Goal: Transaction & Acquisition: Book appointment/travel/reservation

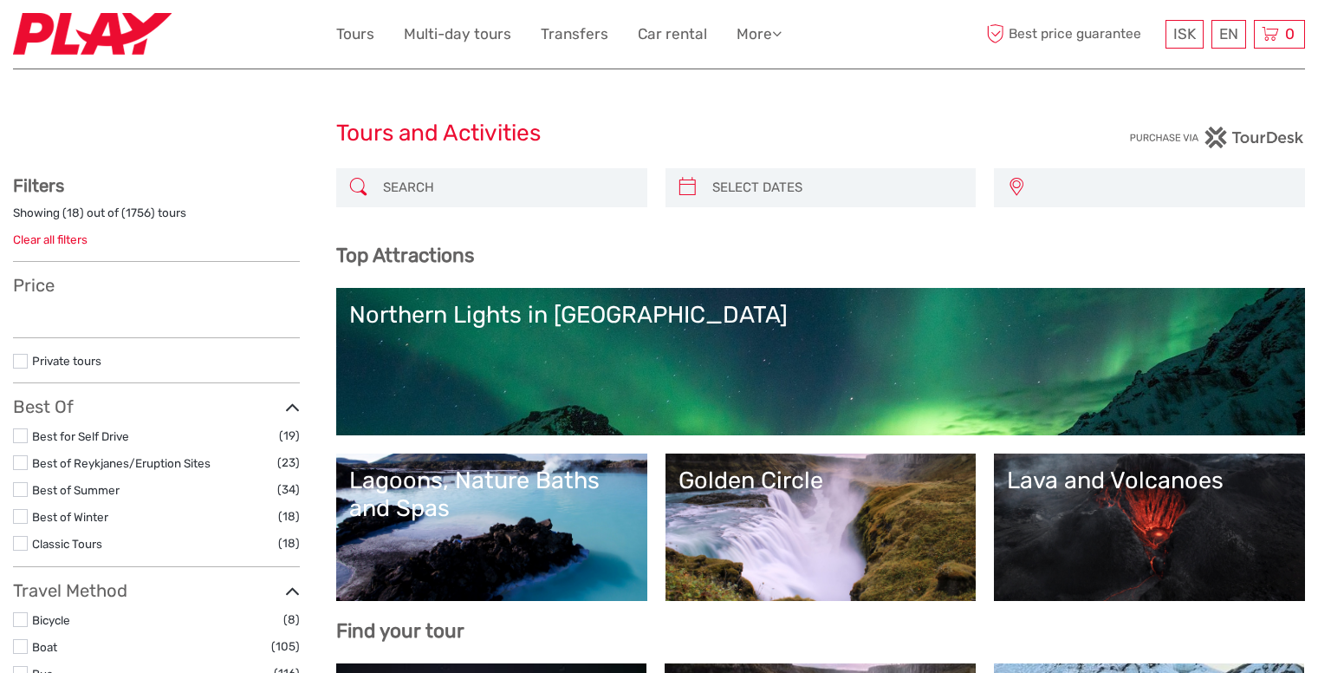
select select
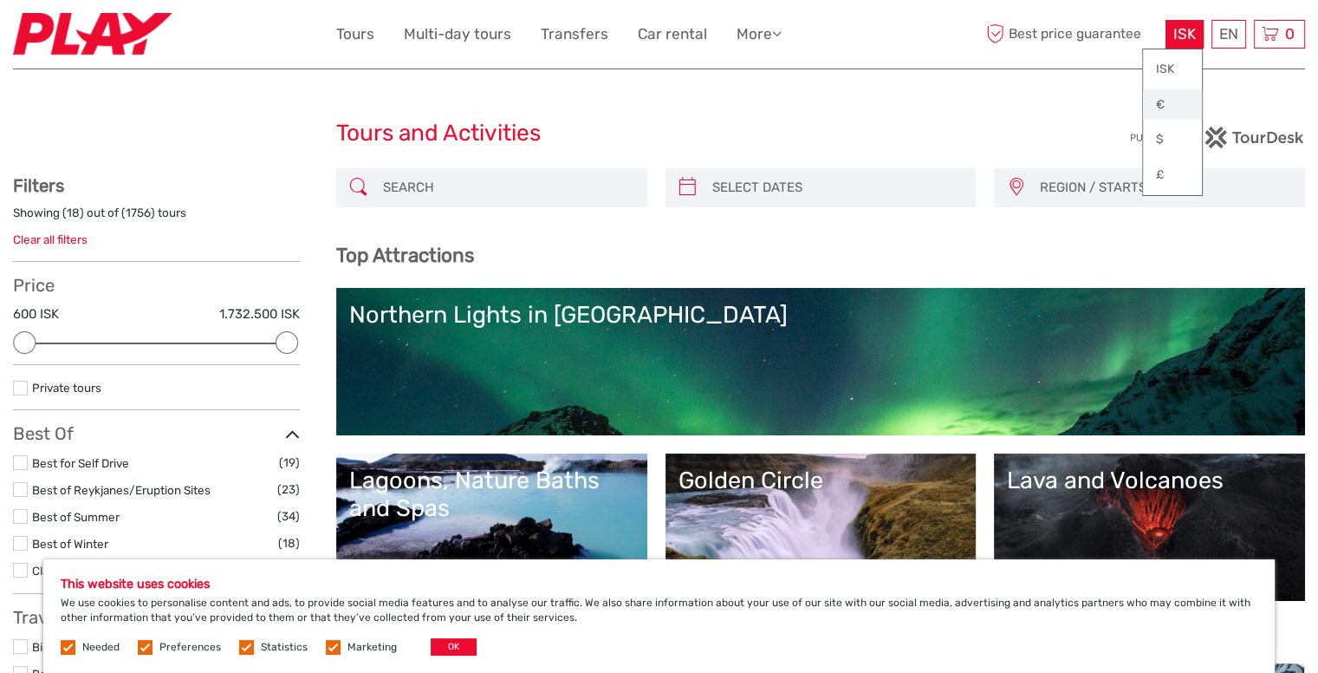
click at [1162, 101] on link "€" at bounding box center [1172, 104] width 59 height 31
click at [1203, 105] on link "Español" at bounding box center [1208, 104] width 73 height 31
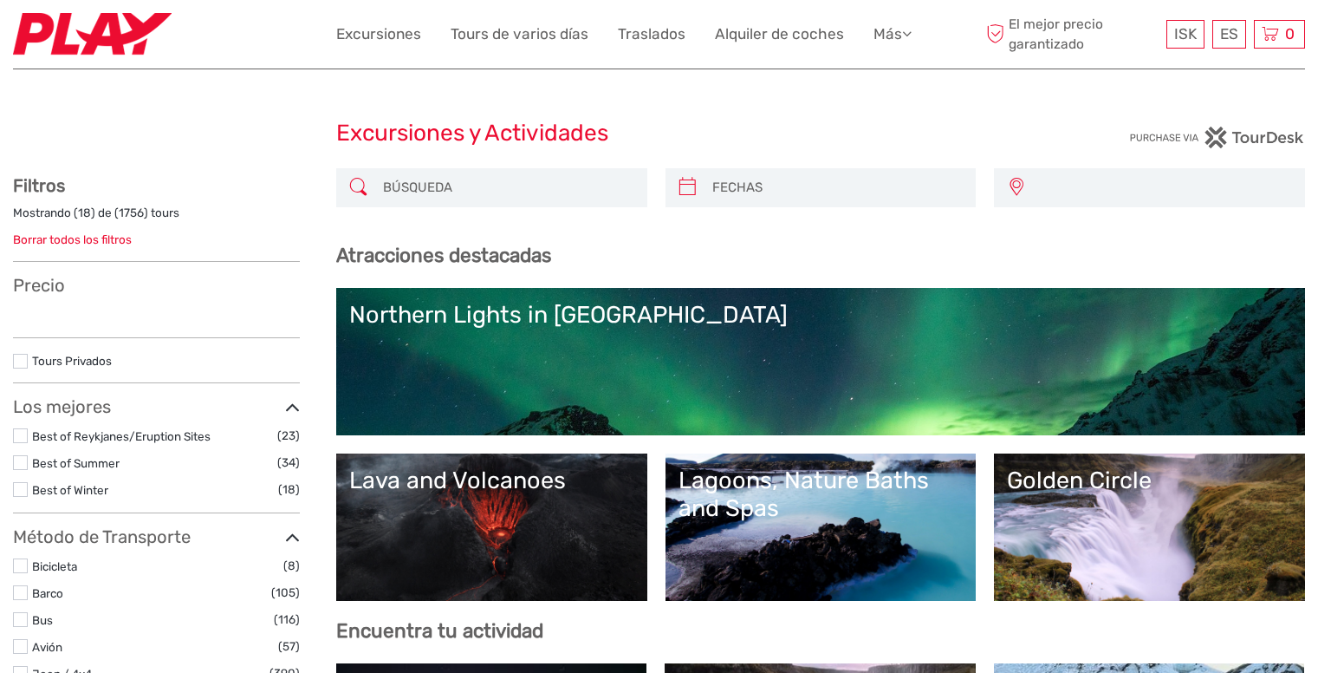
select select
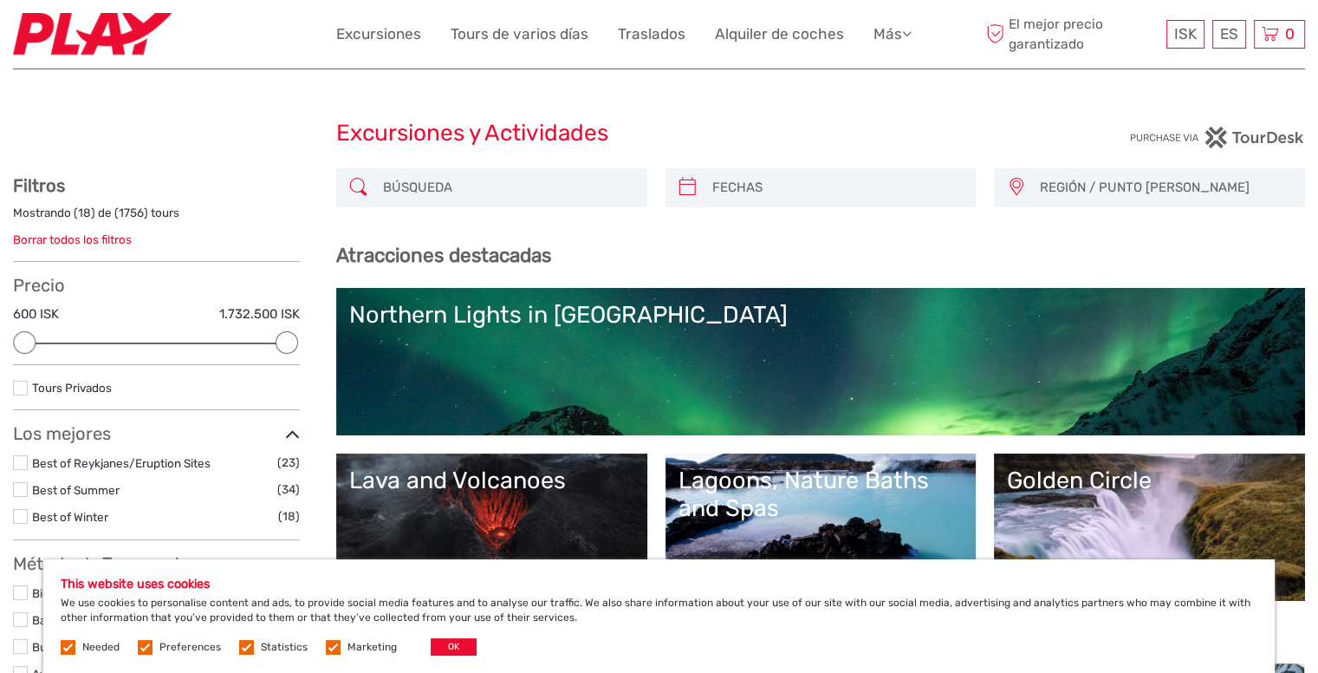
type input "04/09/2025"
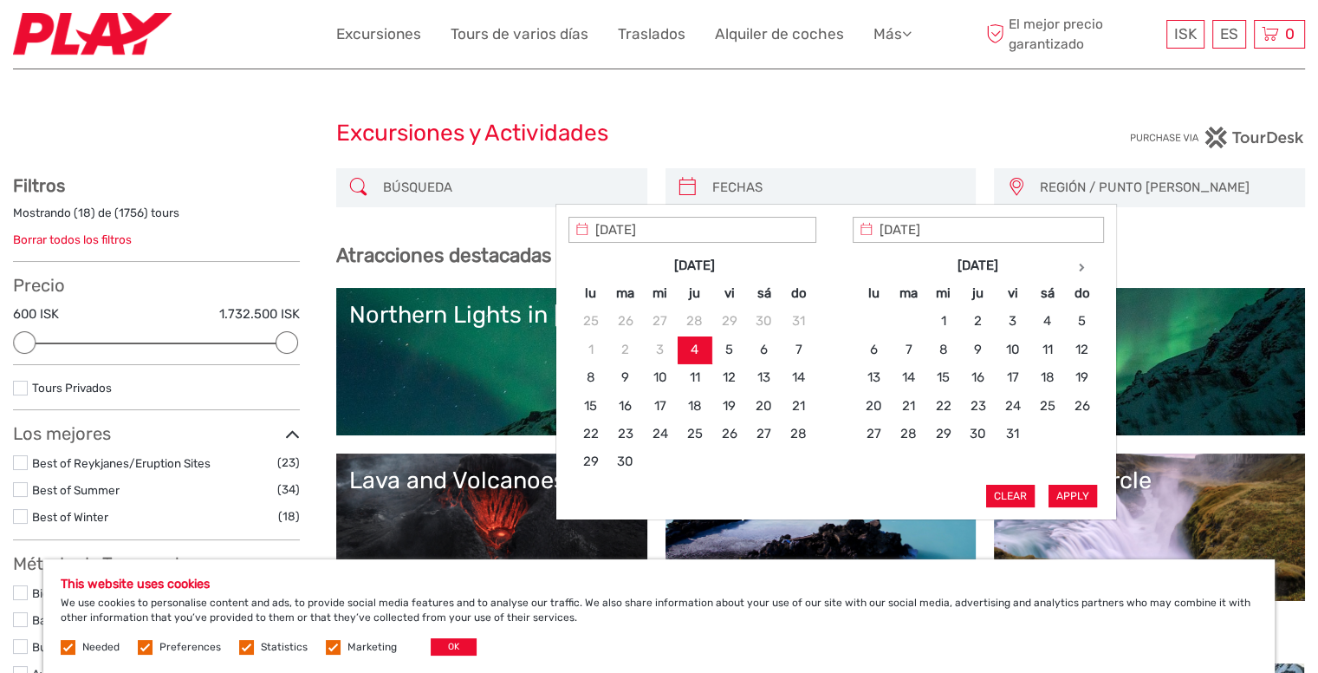
click at [822, 188] on input "search" at bounding box center [836, 187] width 263 height 30
type input "16/10/2025"
type input "18/10/2025"
type input "16/10/2025"
click at [1077, 493] on button "Apply" at bounding box center [1073, 495] width 49 height 23
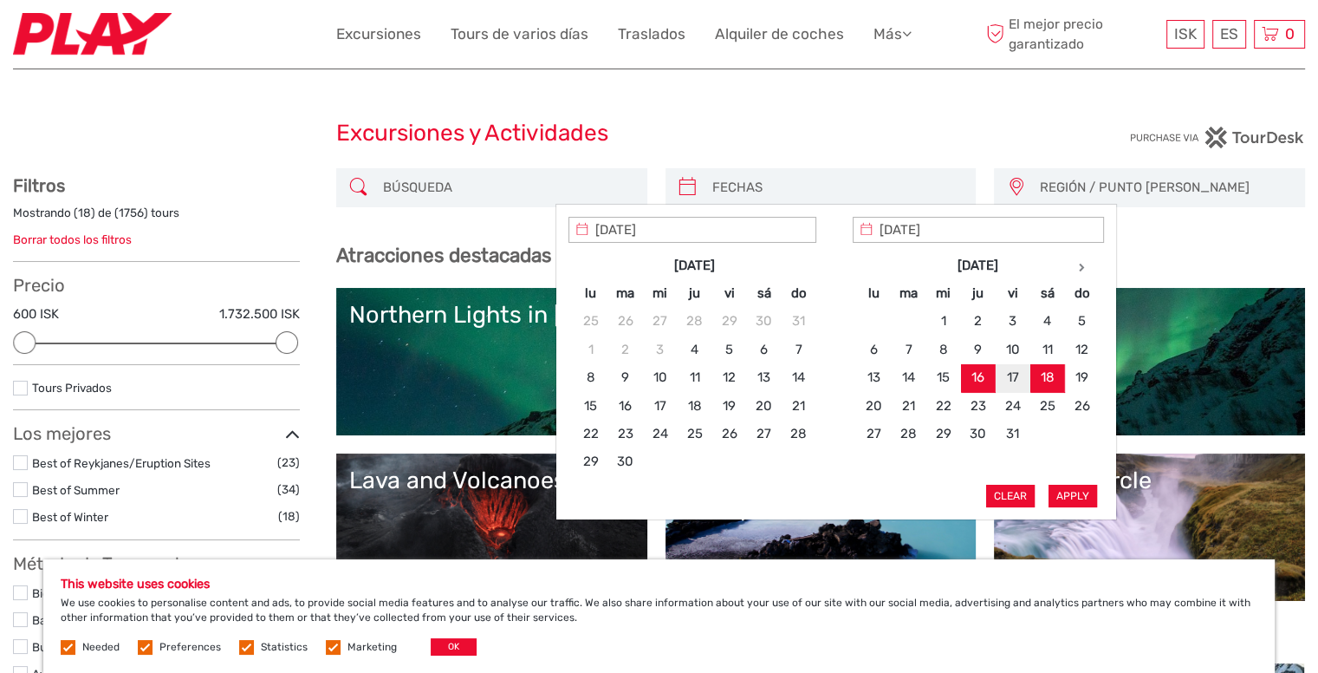
type input "16/10/2025 - 18/10/2025"
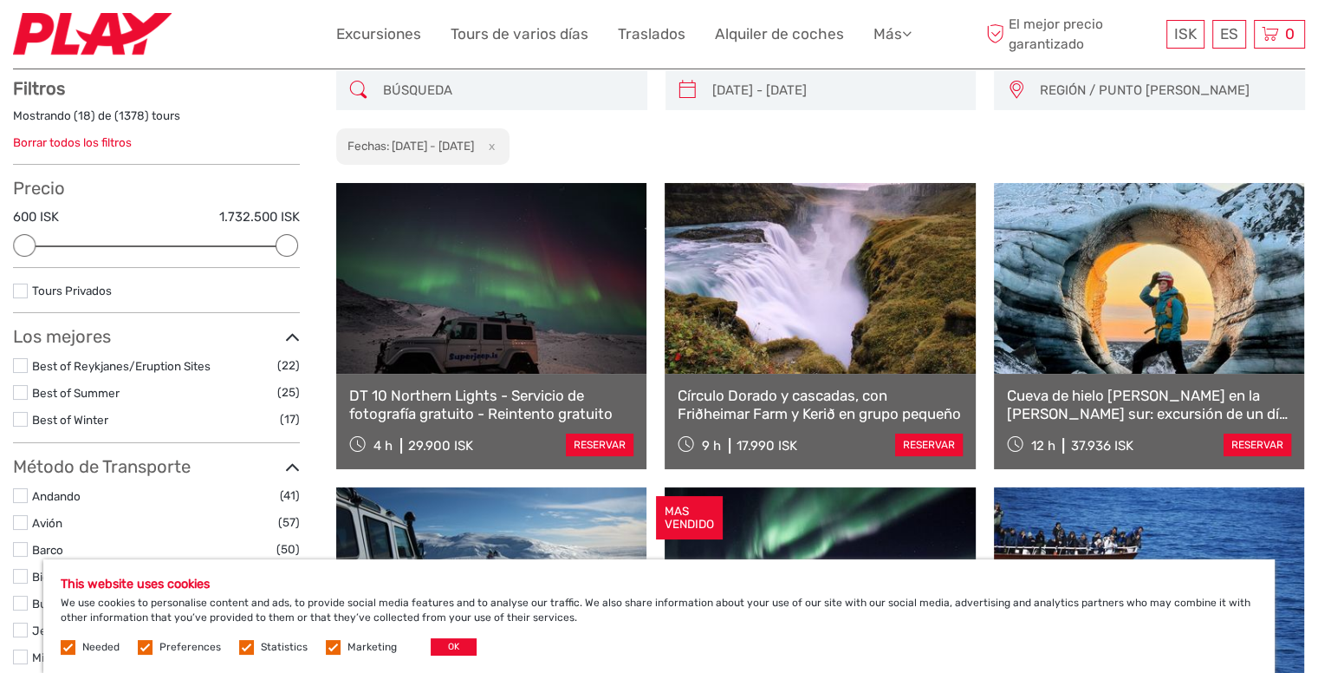
scroll to position [98, 0]
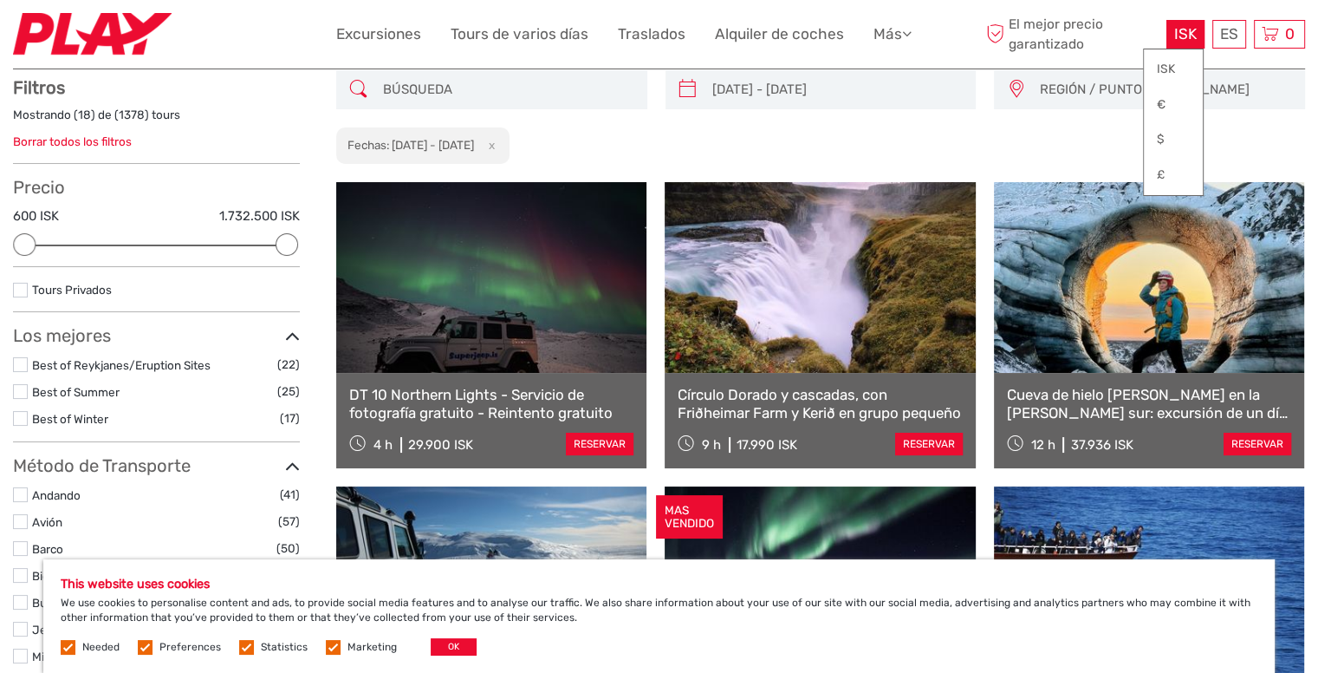
click at [1198, 35] on div "ISK ISK € $ £" at bounding box center [1186, 34] width 38 height 29
click at [1157, 101] on link "€" at bounding box center [1173, 104] width 59 height 31
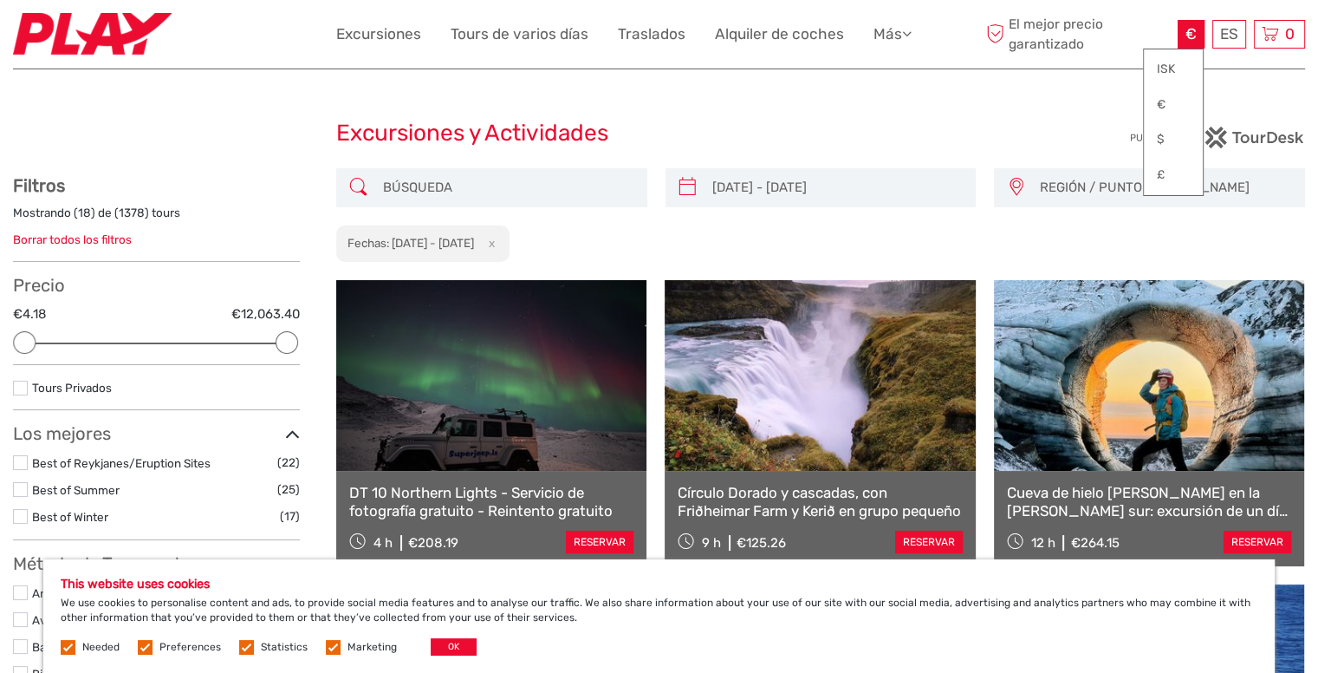
click at [939, 223] on div "16/10/2025 - 18/10/2025 REGIÓN / PUNTO DE PARTIDA Capital Region East North Nor…" at bounding box center [820, 215] width 969 height 94
click at [939, 221] on div "16/10/2025 - 18/10/2025 REGIÓN / PUNTO DE PARTIDA Capital Region East North Nor…" at bounding box center [820, 215] width 969 height 94
click at [1175, 101] on link "€" at bounding box center [1173, 104] width 59 height 31
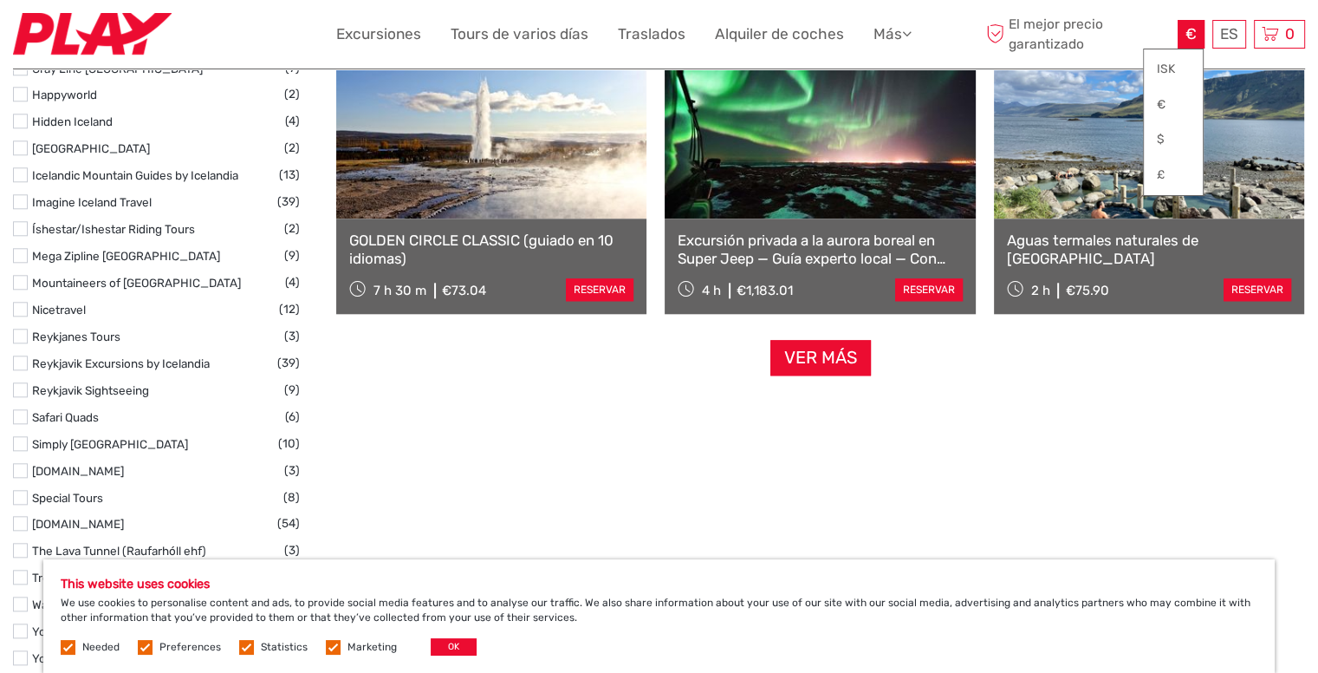
scroll to position [1733, 0]
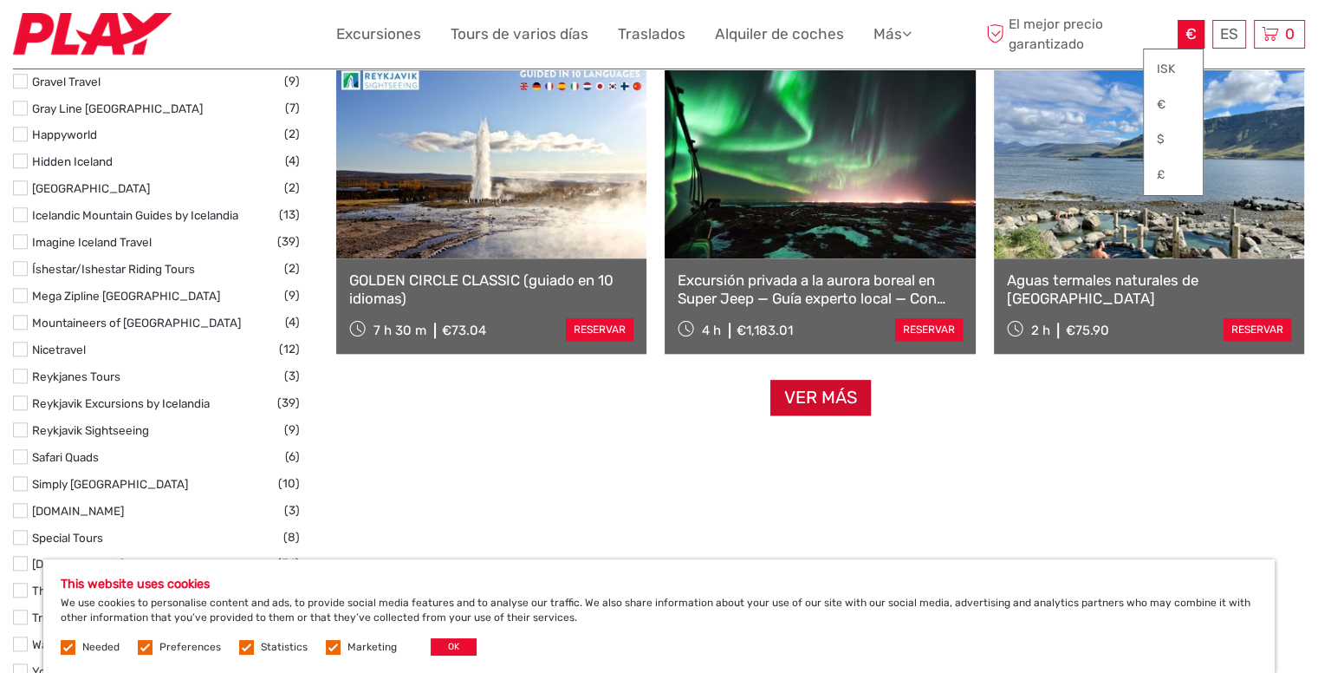
click at [830, 396] on link "Ver más" at bounding box center [820, 398] width 101 height 36
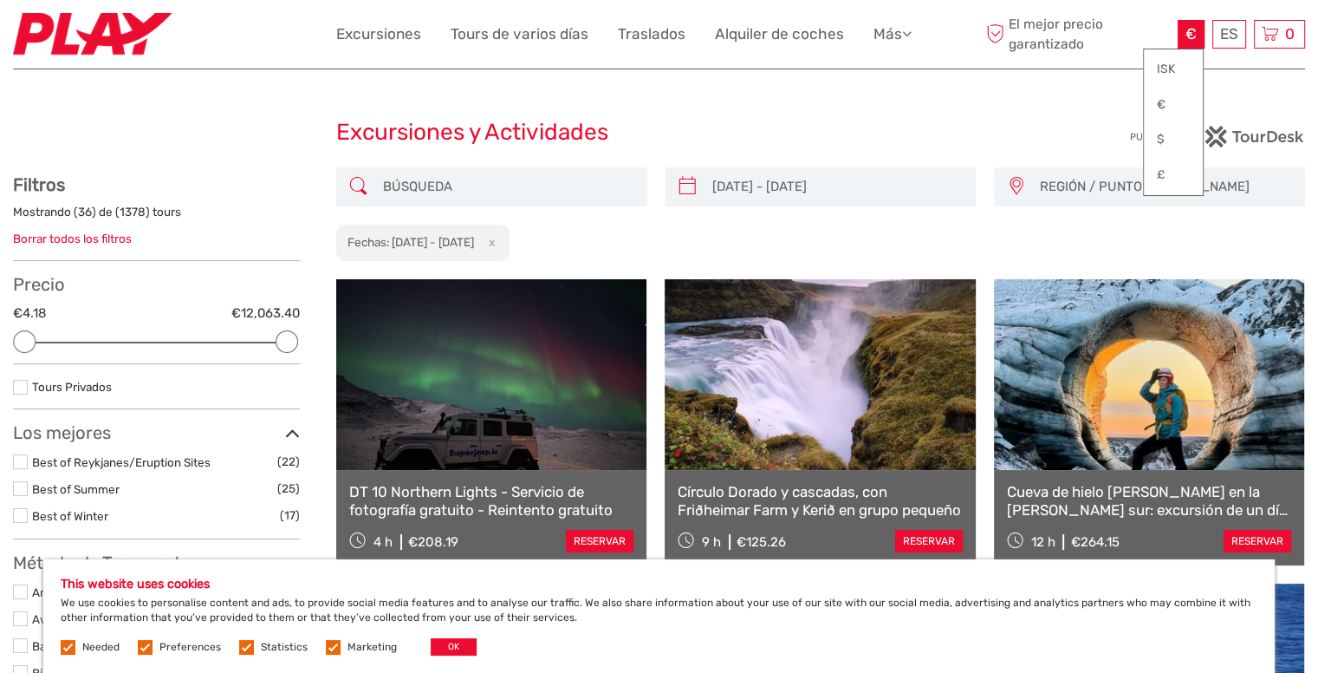
scroll to position [0, 0]
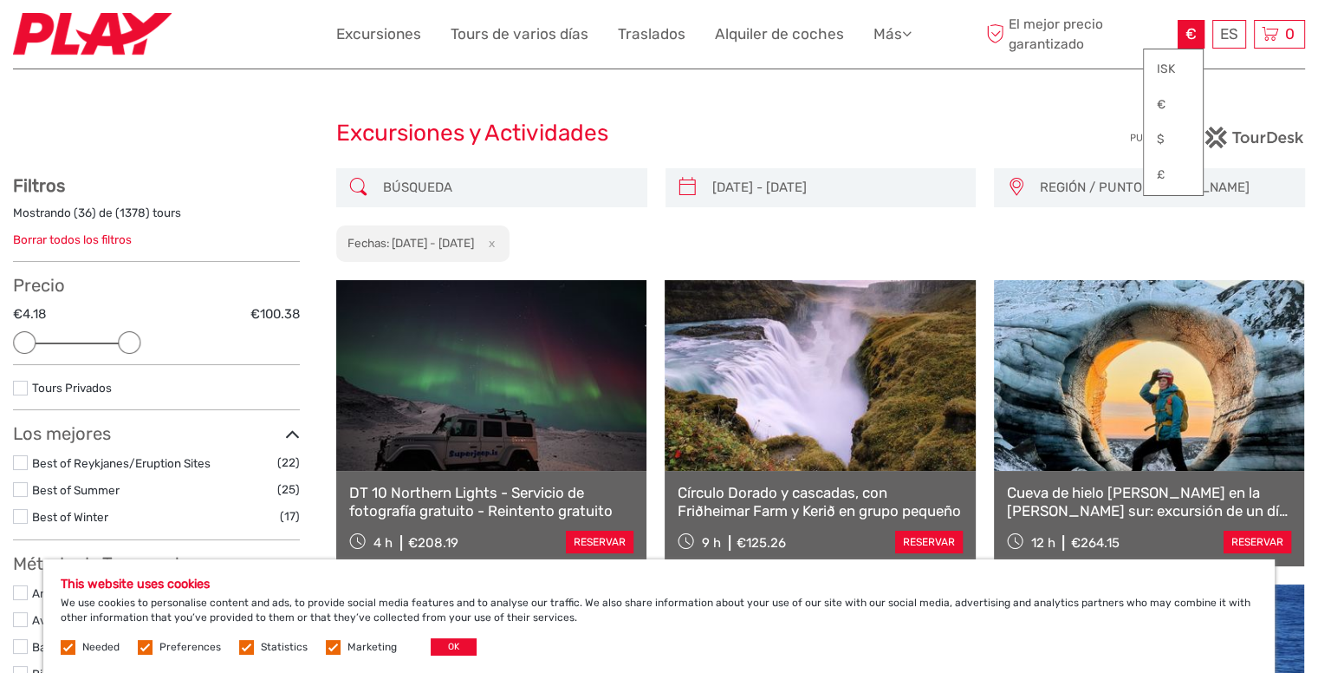
drag, startPoint x: 284, startPoint y: 339, endPoint x: 119, endPoint y: 353, distance: 166.1
click at [119, 353] on div "Precio €4.18 €100.38 Deshacer" at bounding box center [156, 320] width 287 height 90
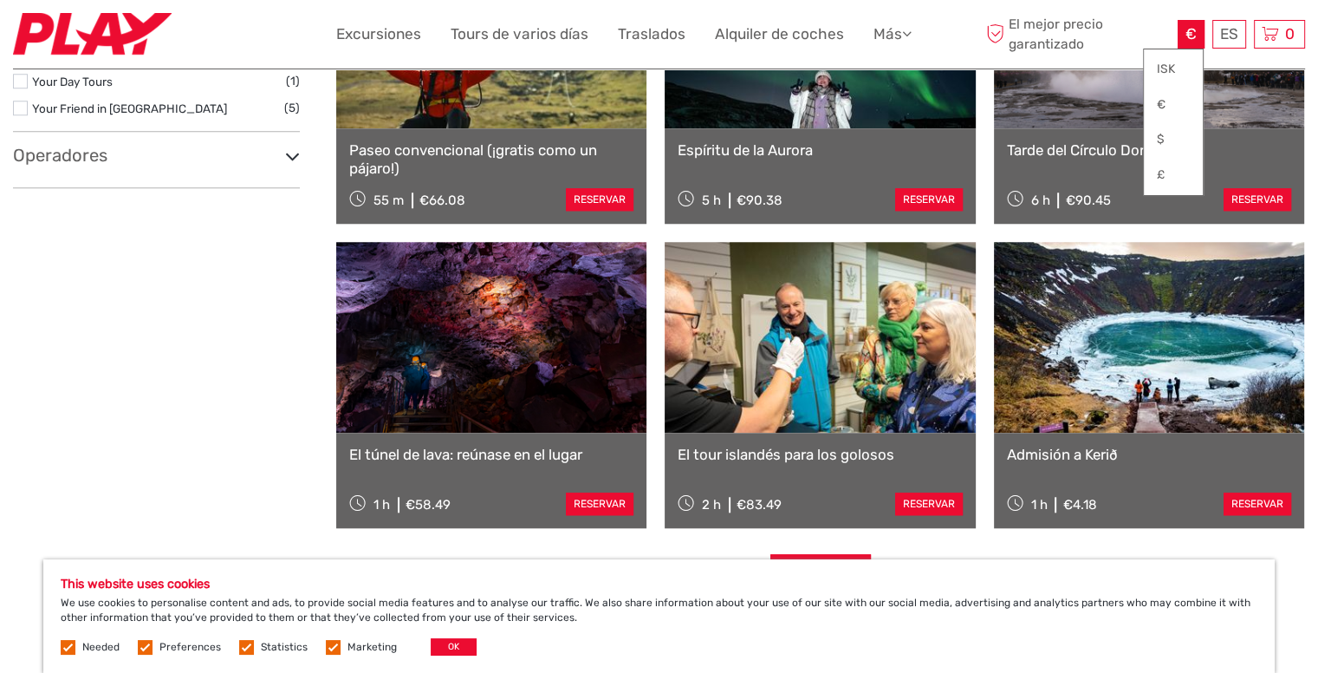
scroll to position [1658, 0]
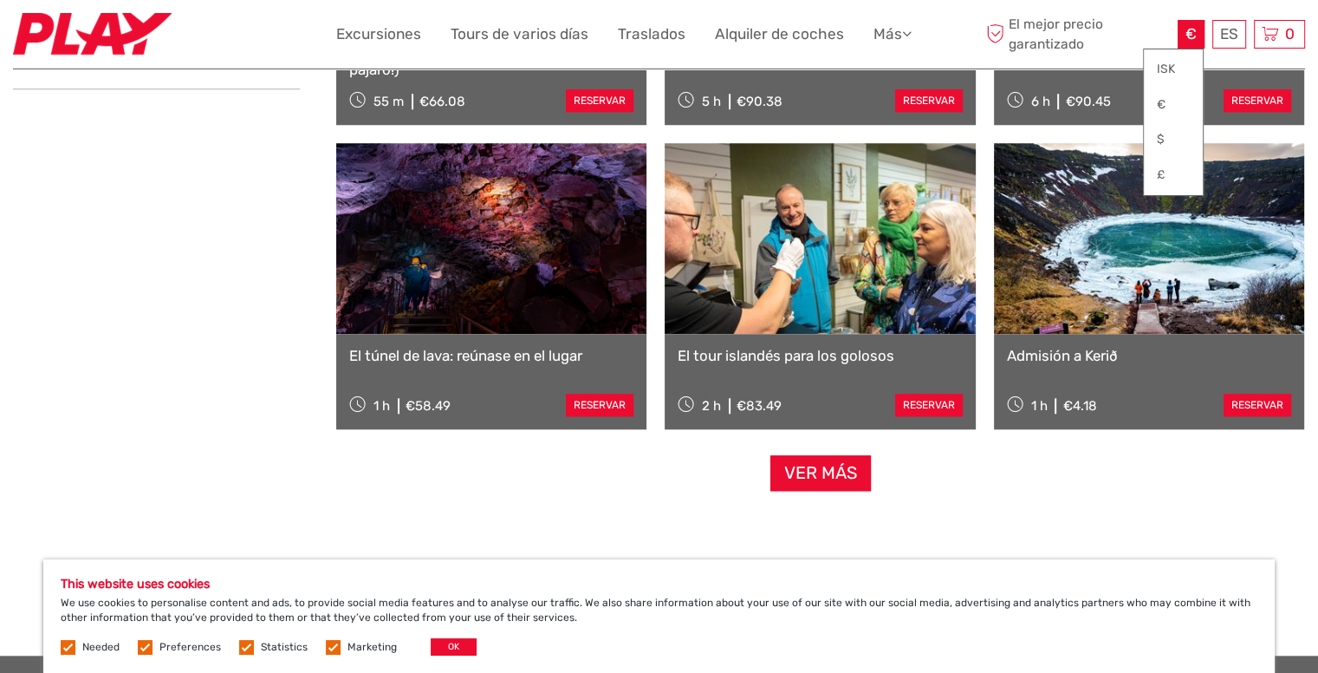
click at [470, 651] on div "Needed Preferences Statistics Marketing OK" at bounding box center [271, 646] width 420 height 17
click at [457, 642] on button "OK" at bounding box center [454, 646] width 46 height 17
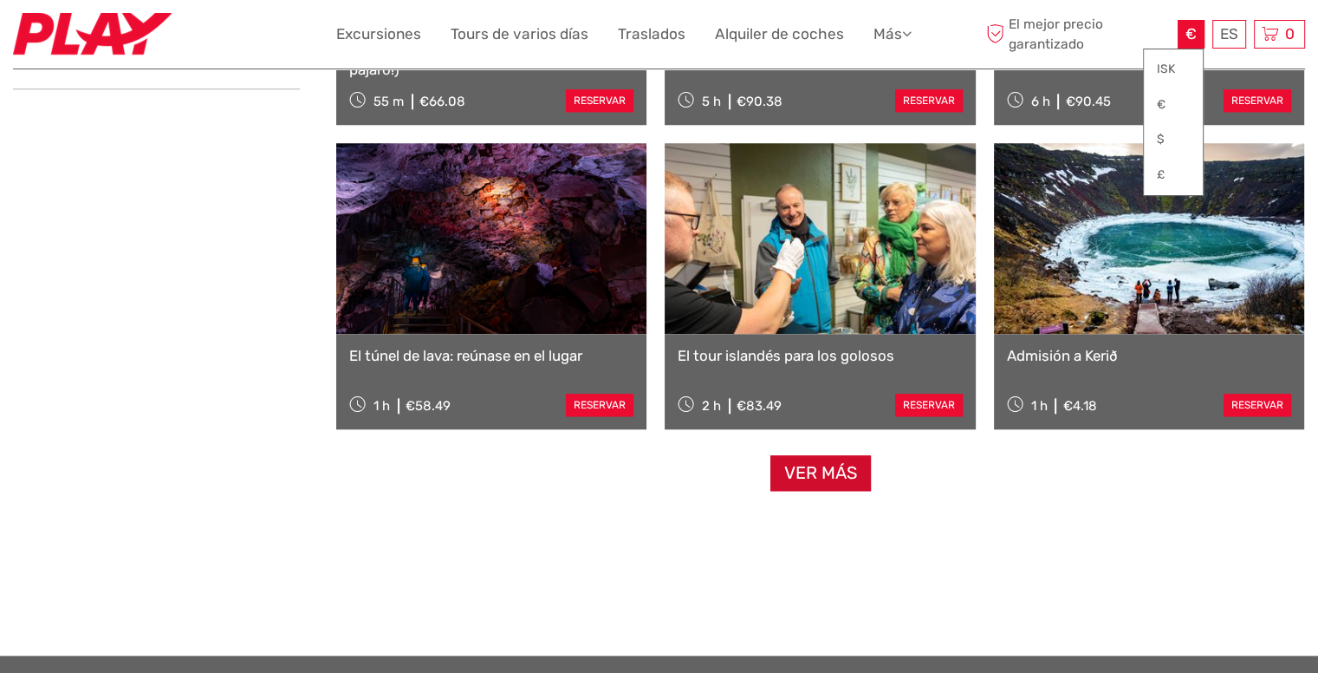
click at [804, 479] on link "Ver más" at bounding box center [820, 473] width 101 height 36
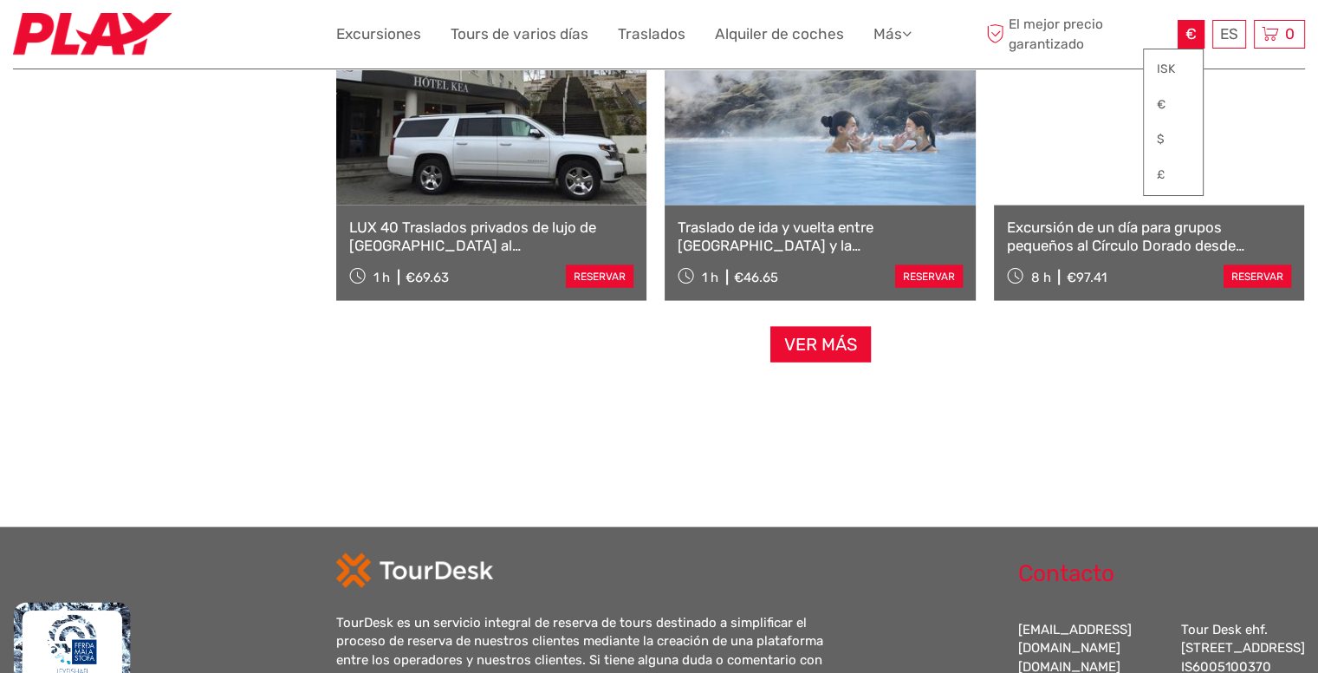
scroll to position [3651, 0]
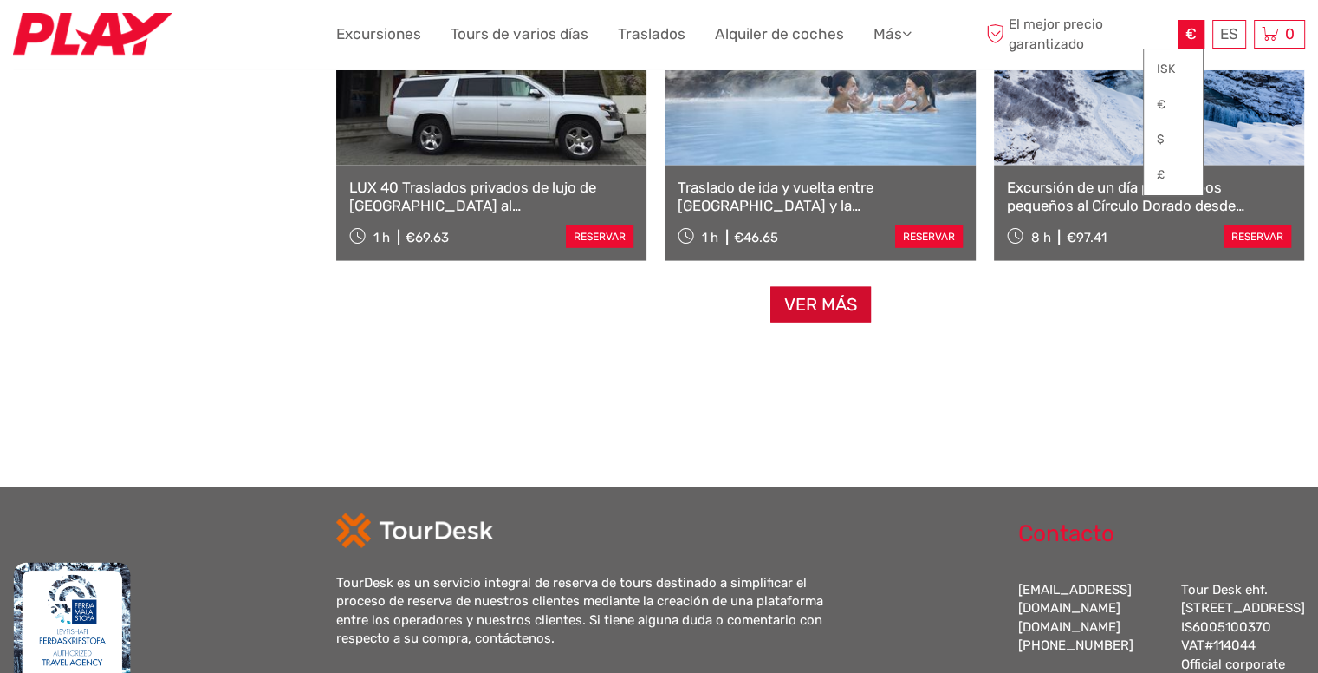
click at [835, 314] on link "Ver más" at bounding box center [820, 305] width 101 height 36
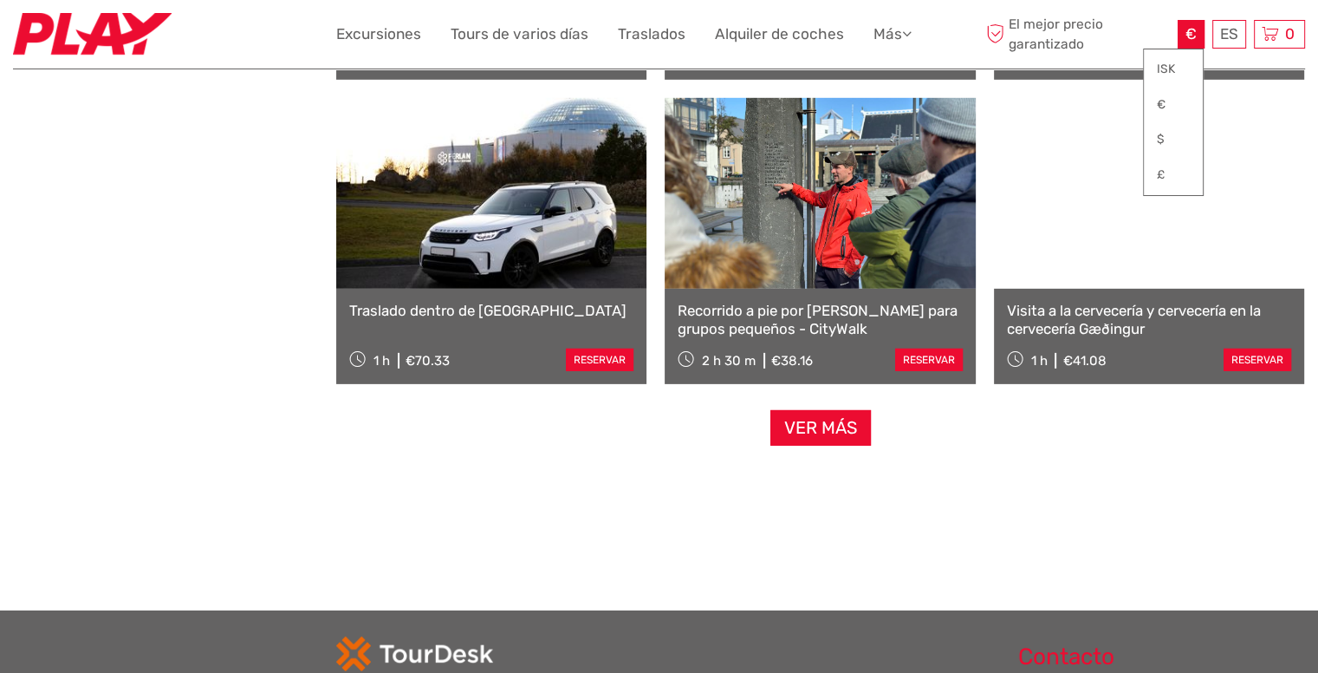
scroll to position [5385, 0]
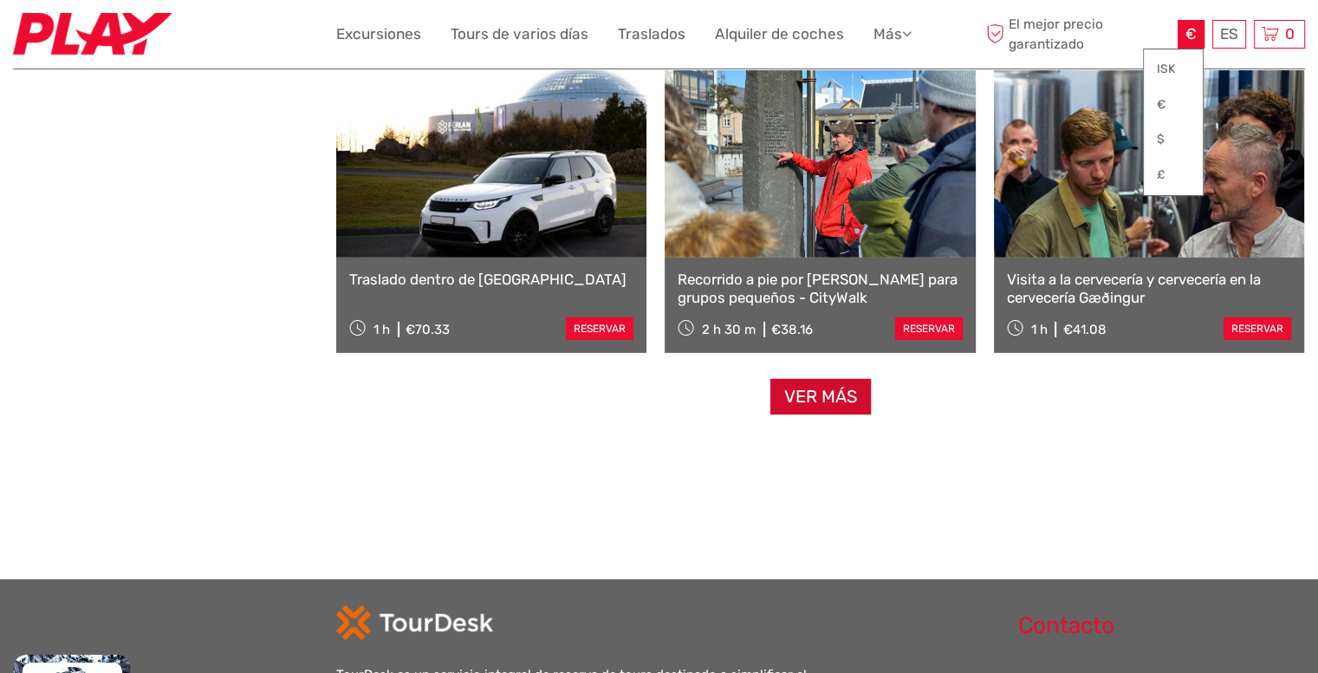
click at [825, 396] on link "Ver más" at bounding box center [820, 397] width 101 height 36
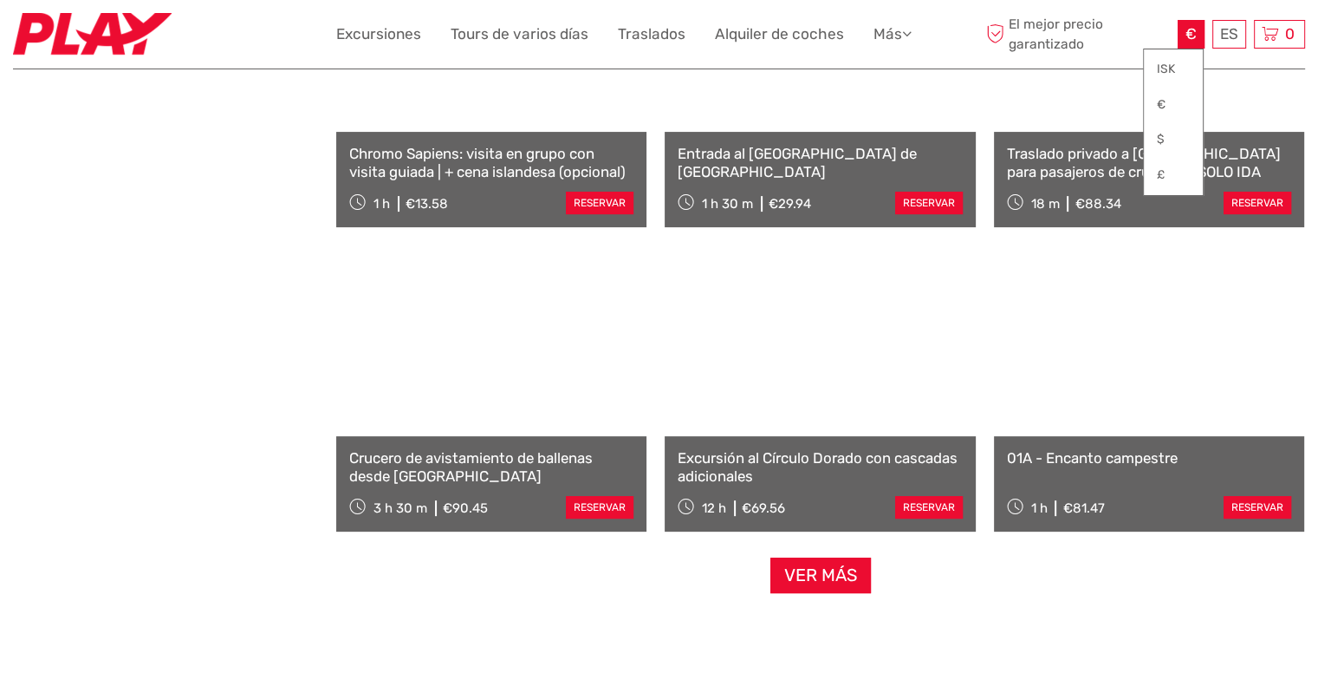
scroll to position [7118, 0]
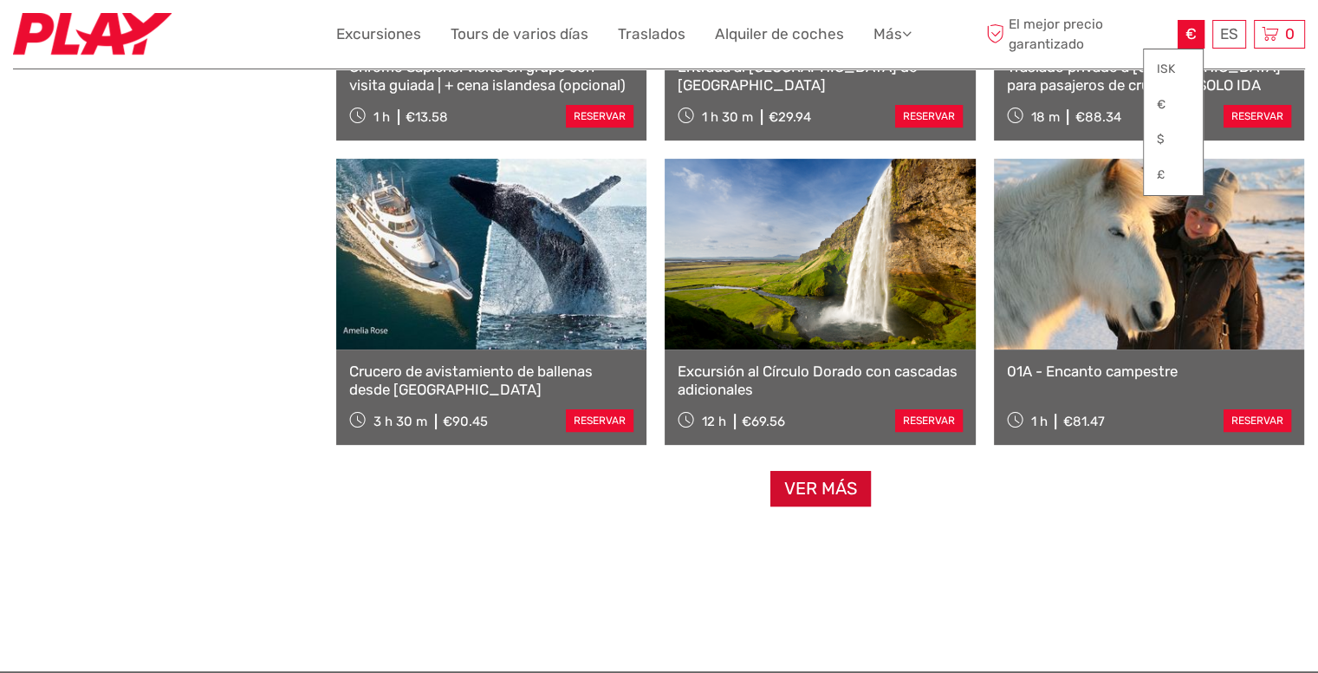
click at [841, 491] on link "Ver más" at bounding box center [820, 489] width 101 height 36
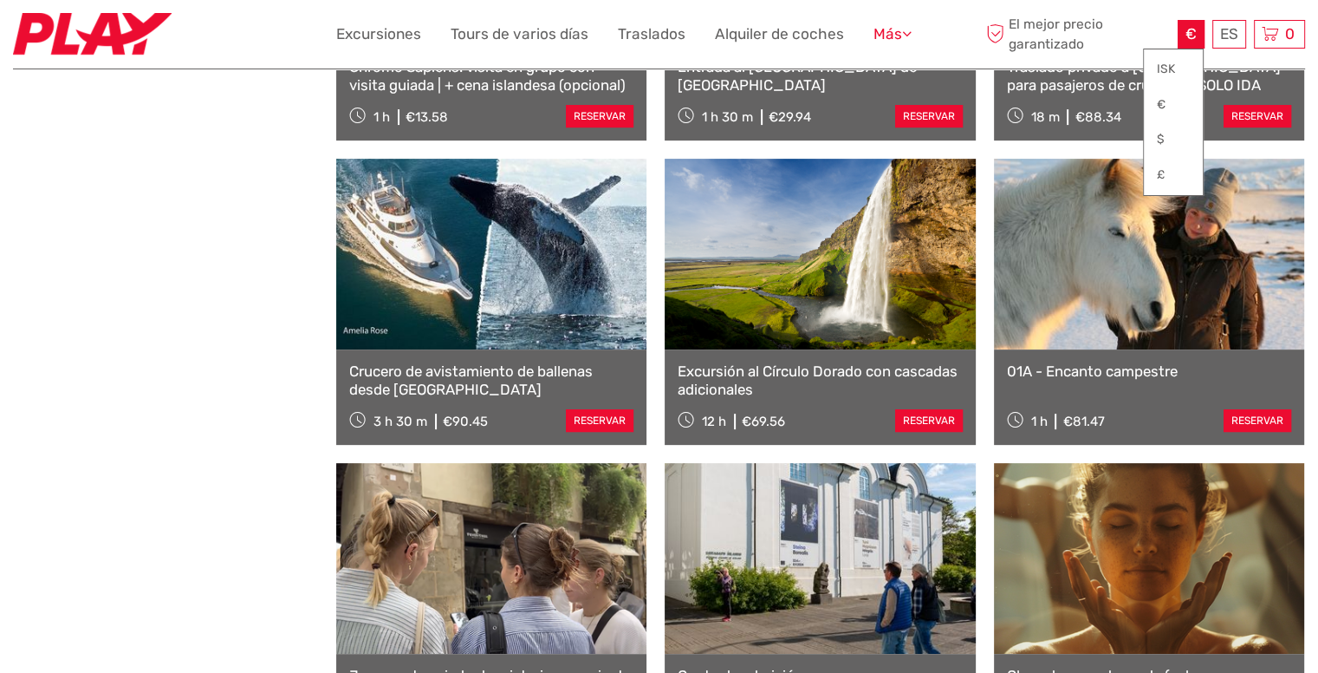
click at [908, 34] on icon at bounding box center [907, 33] width 10 height 15
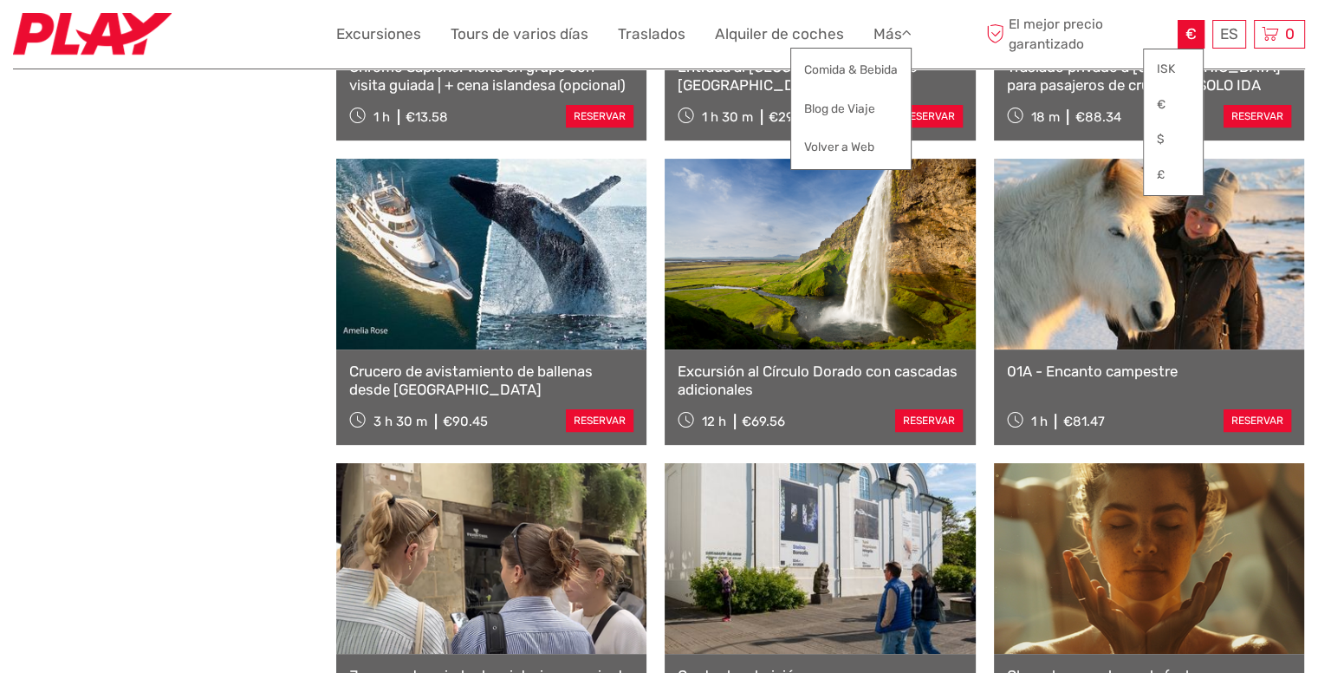
click at [947, 46] on div "€ ISK € $ £ ES English Español Deutsch Excursiones Tours de varios días Traslad…" at bounding box center [659, 34] width 647 height 42
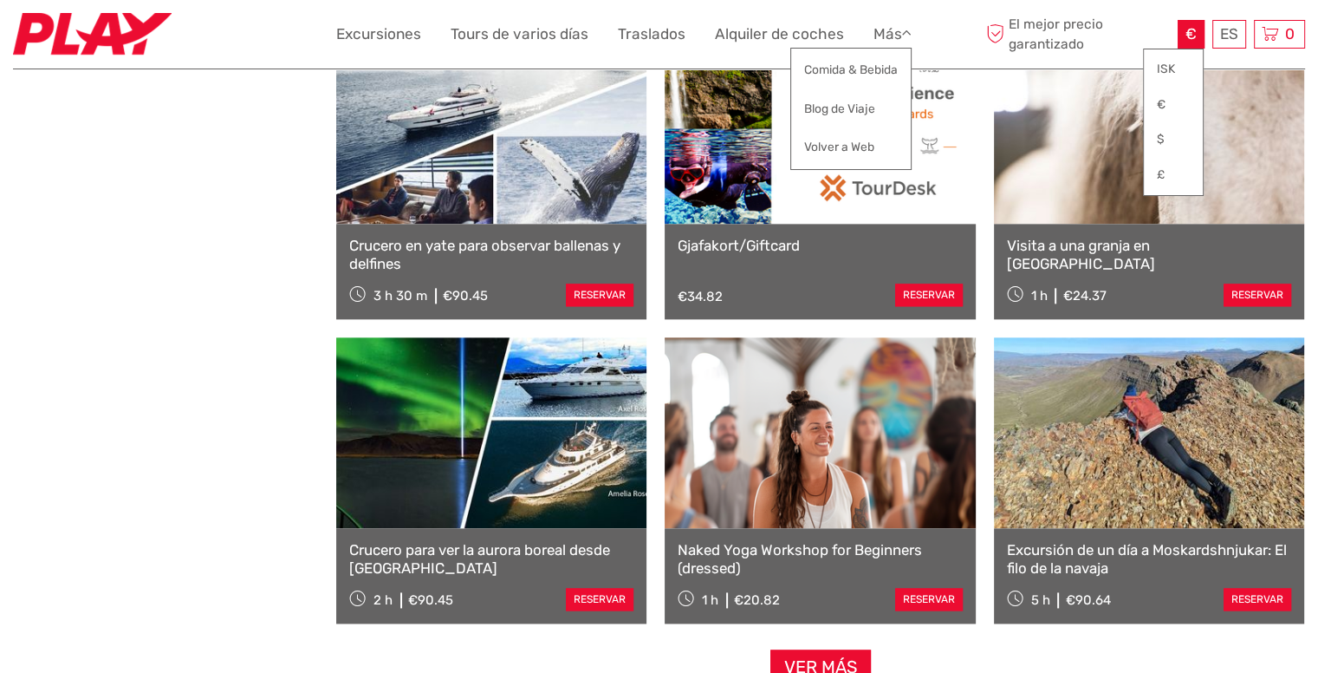
scroll to position [8851, 0]
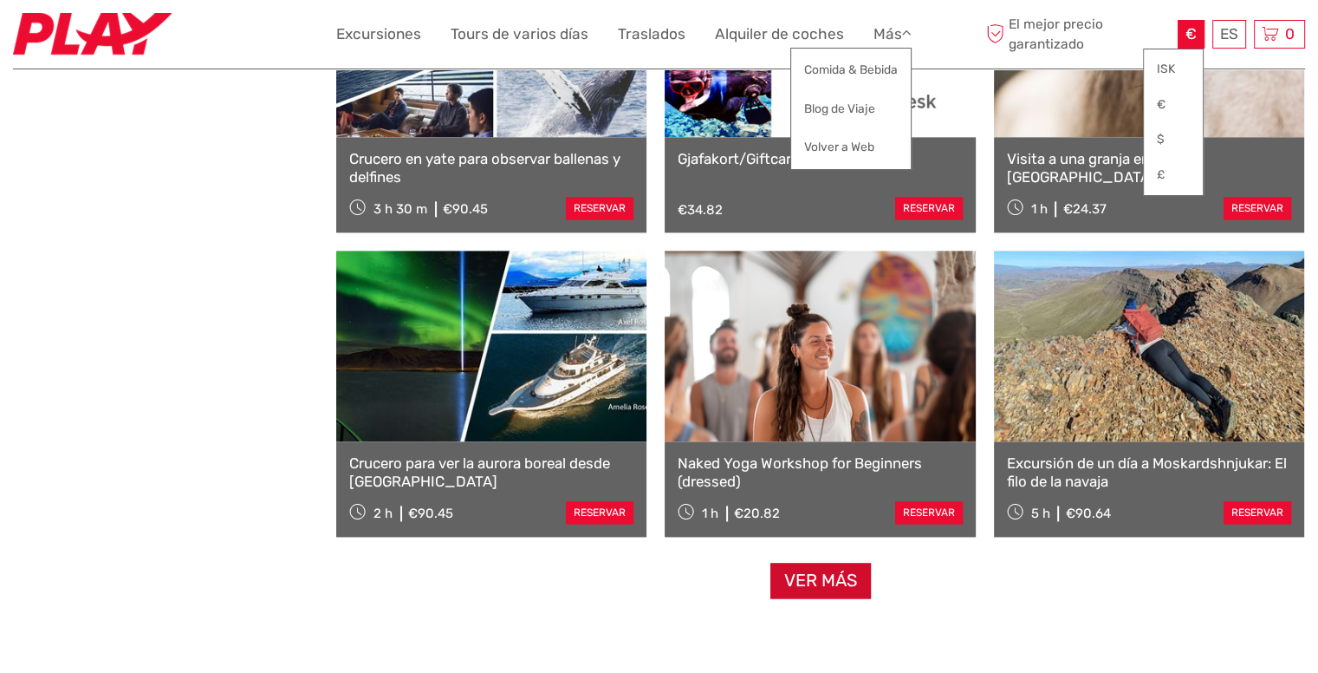
click at [846, 582] on link "Ver más" at bounding box center [820, 580] width 101 height 36
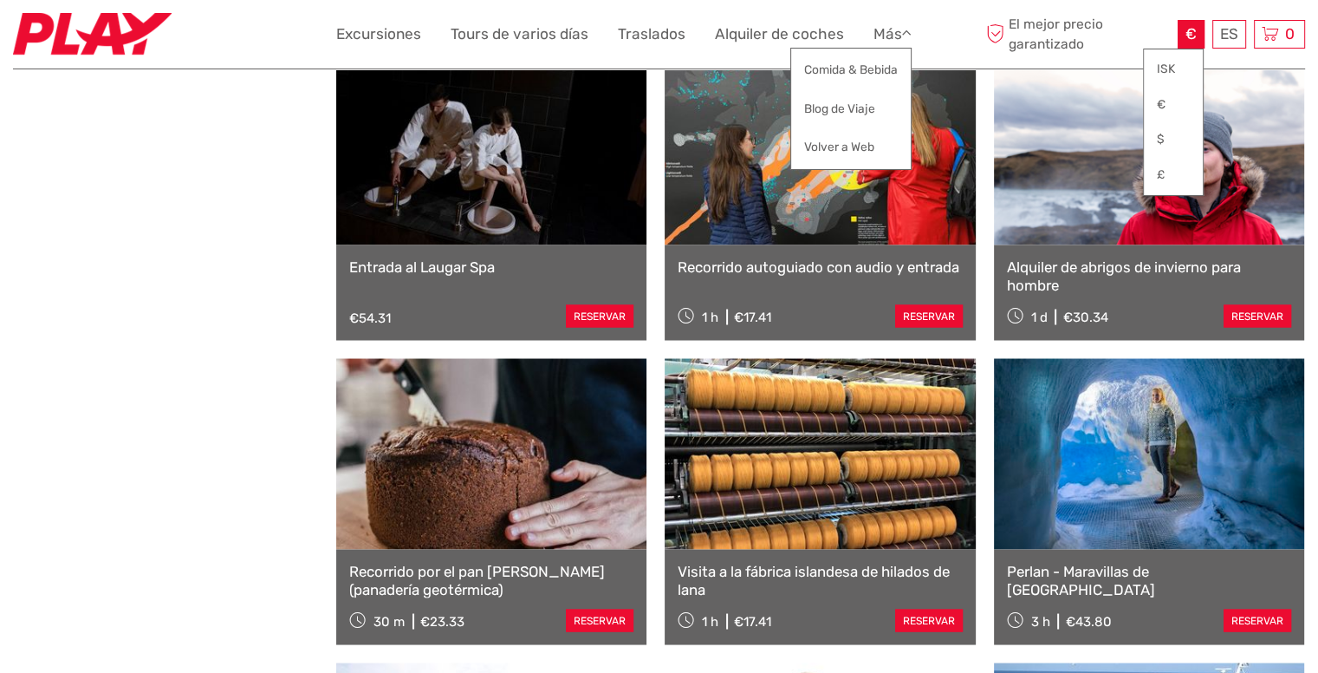
scroll to position [868, 0]
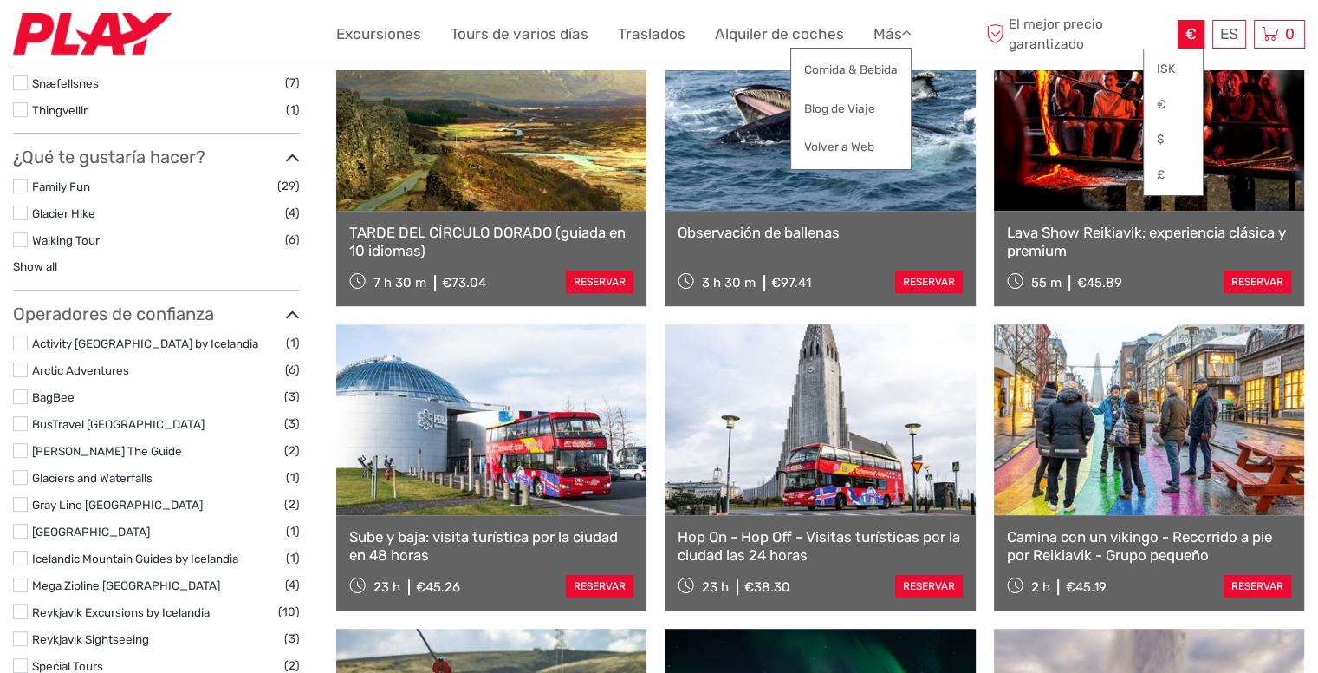
click at [913, 36] on ul "Excursiones Tours de varios días Traslados Alquiler de coches Más Comida & Bebi…" at bounding box center [636, 34] width 601 height 25
click at [901, 29] on link "Más" at bounding box center [893, 34] width 38 height 25
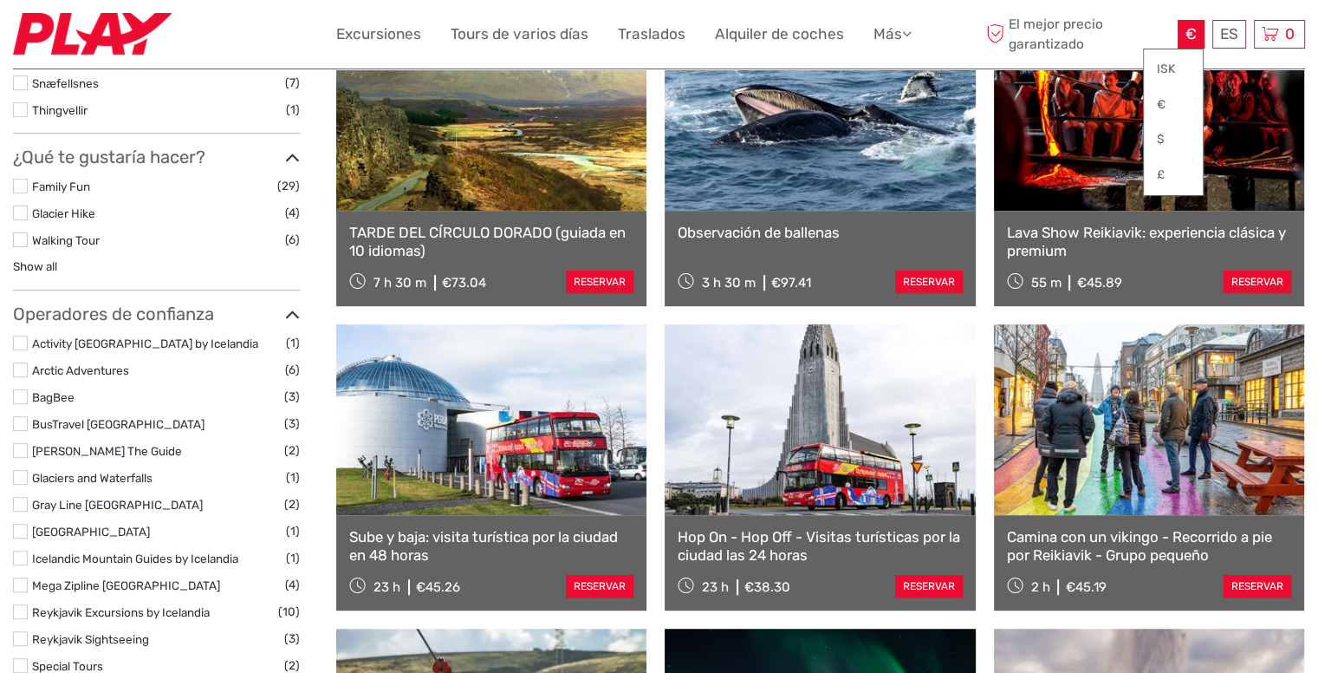
click at [1193, 29] on span "€" at bounding box center [1191, 33] width 11 height 17
click at [1160, 101] on link "€" at bounding box center [1173, 104] width 59 height 31
click at [1184, 28] on div "€ ISK € $ £" at bounding box center [1191, 34] width 27 height 29
click at [1153, 22] on span "El mejor precio garantizado" at bounding box center [1078, 34] width 192 height 38
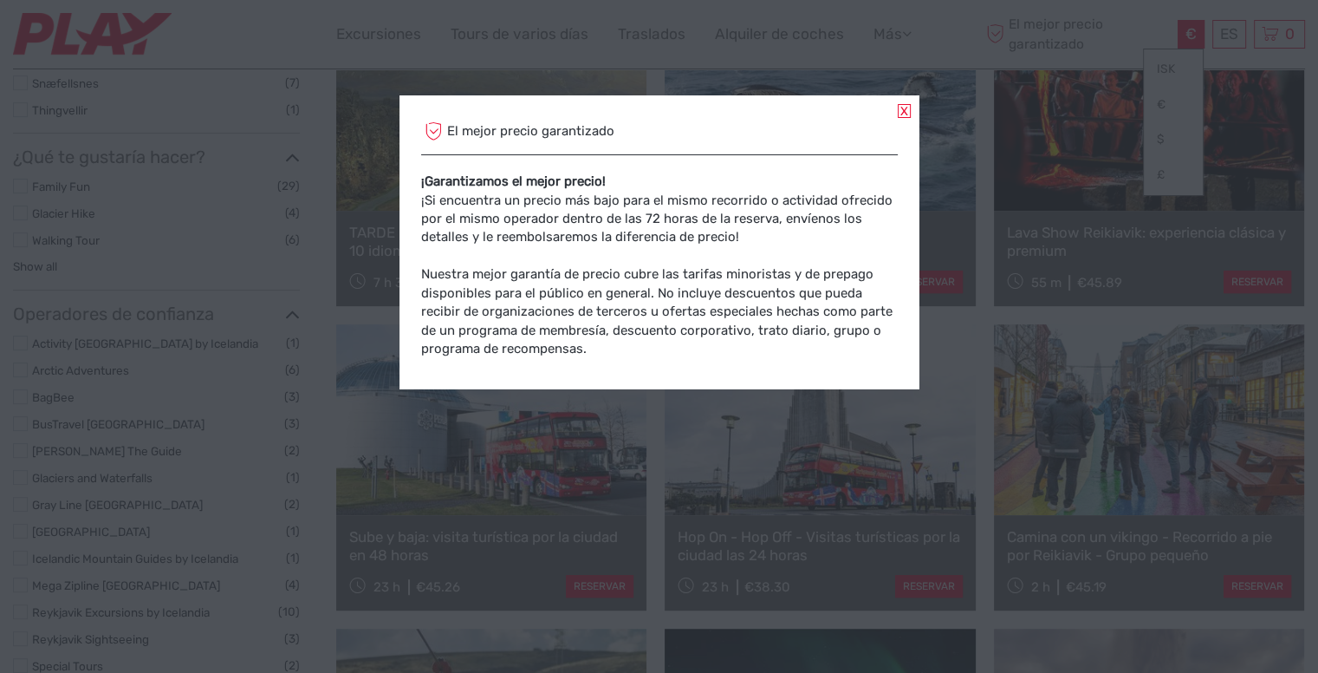
click at [906, 111] on link at bounding box center [904, 111] width 13 height 14
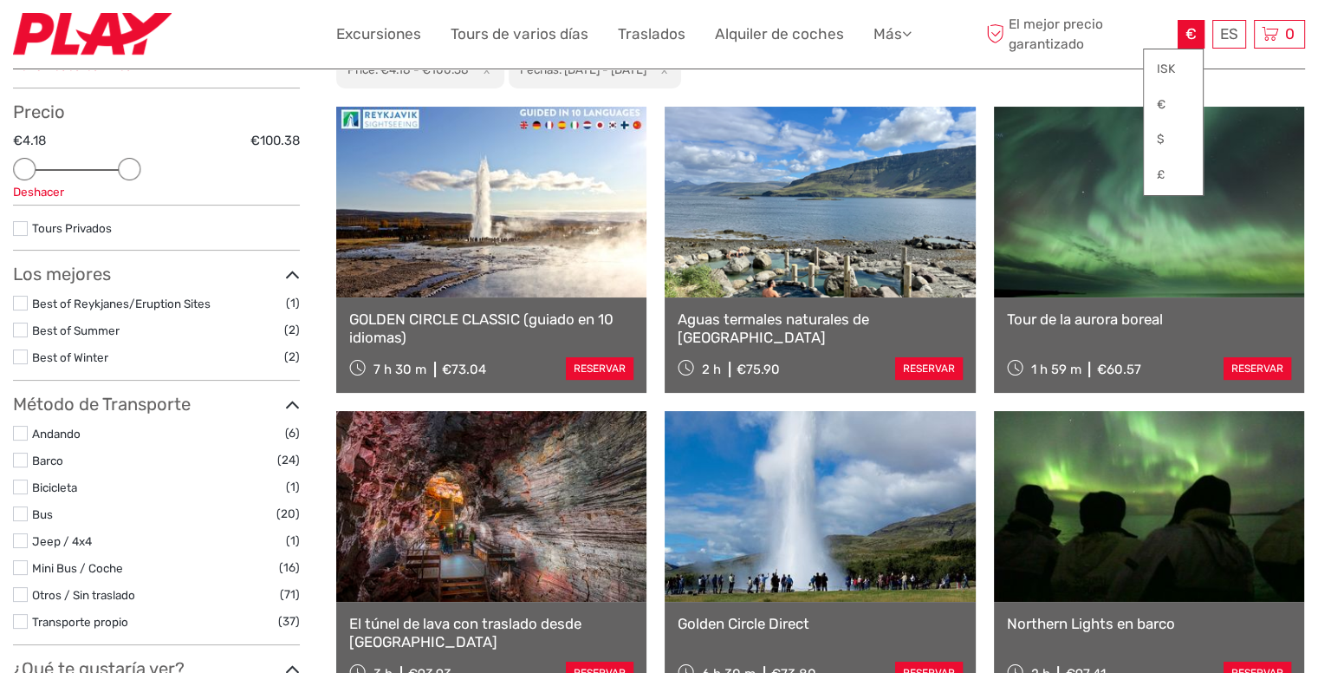
scroll to position [260, 0]
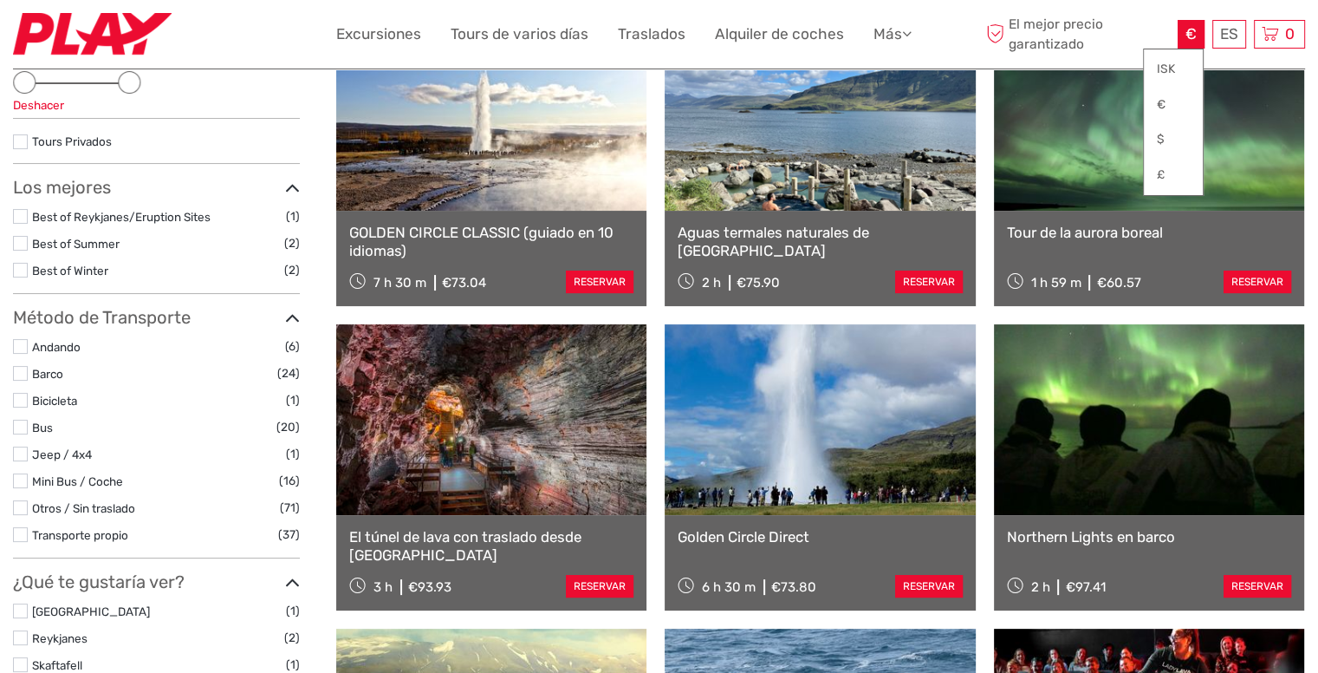
drag, startPoint x: 478, startPoint y: 213, endPoint x: 406, endPoint y: 181, distance: 79.6
click at [406, 181] on link at bounding box center [491, 115] width 310 height 191
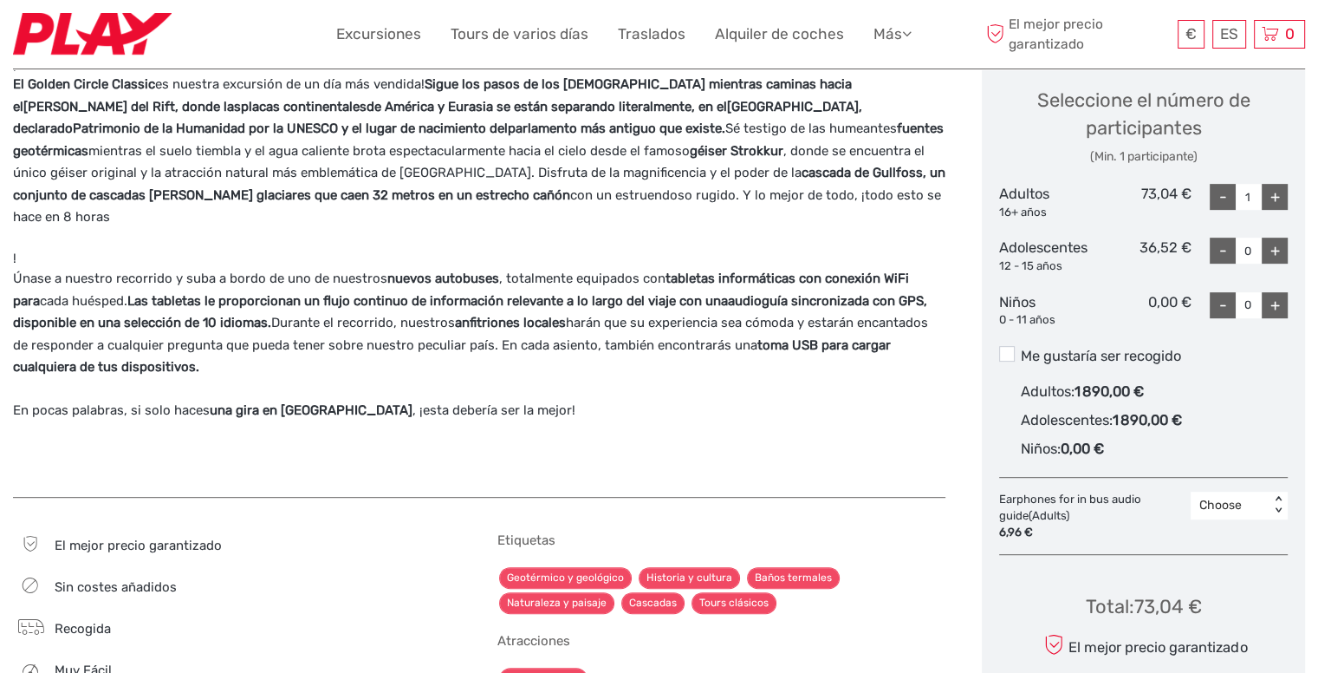
scroll to position [780, 0]
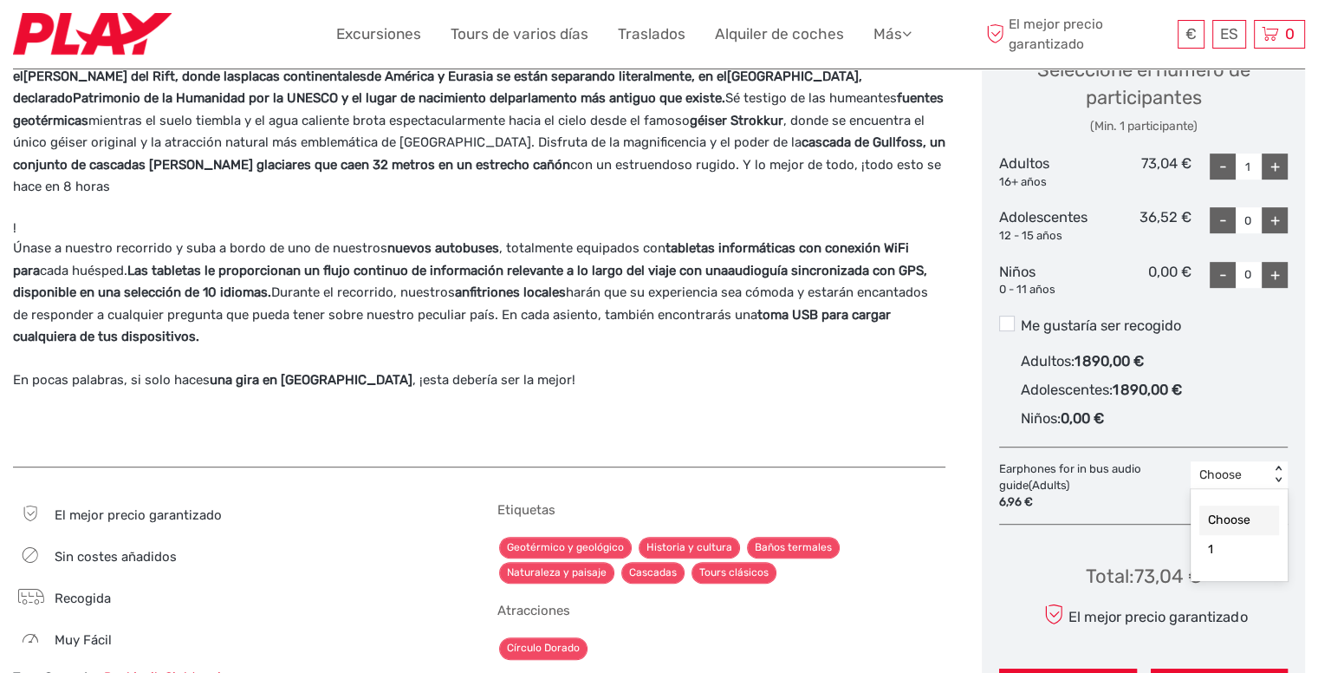
click at [1280, 467] on div "< >" at bounding box center [1278, 474] width 15 height 18
click at [1235, 548] on div "1" at bounding box center [1239, 549] width 80 height 29
click at [1276, 482] on div "< >" at bounding box center [1278, 474] width 15 height 18
click at [1241, 520] on div "Choose" at bounding box center [1239, 519] width 80 height 29
click at [1010, 322] on span at bounding box center [1007, 323] width 16 height 16
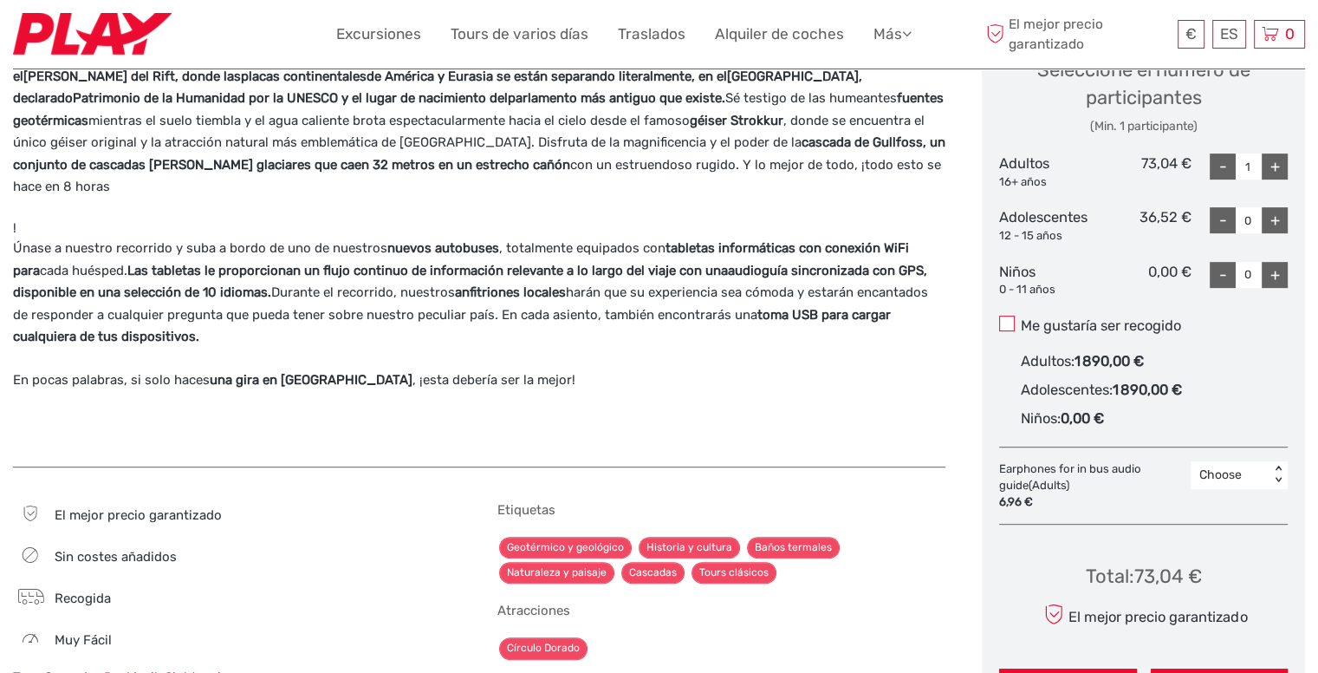
click at [1021, 319] on input "Me gustaría ser recogido" at bounding box center [1021, 319] width 0 height 0
click at [1013, 321] on span at bounding box center [1007, 323] width 16 height 16
click at [1021, 319] on input "Me gustaría ser recogido" at bounding box center [1021, 319] width 0 height 0
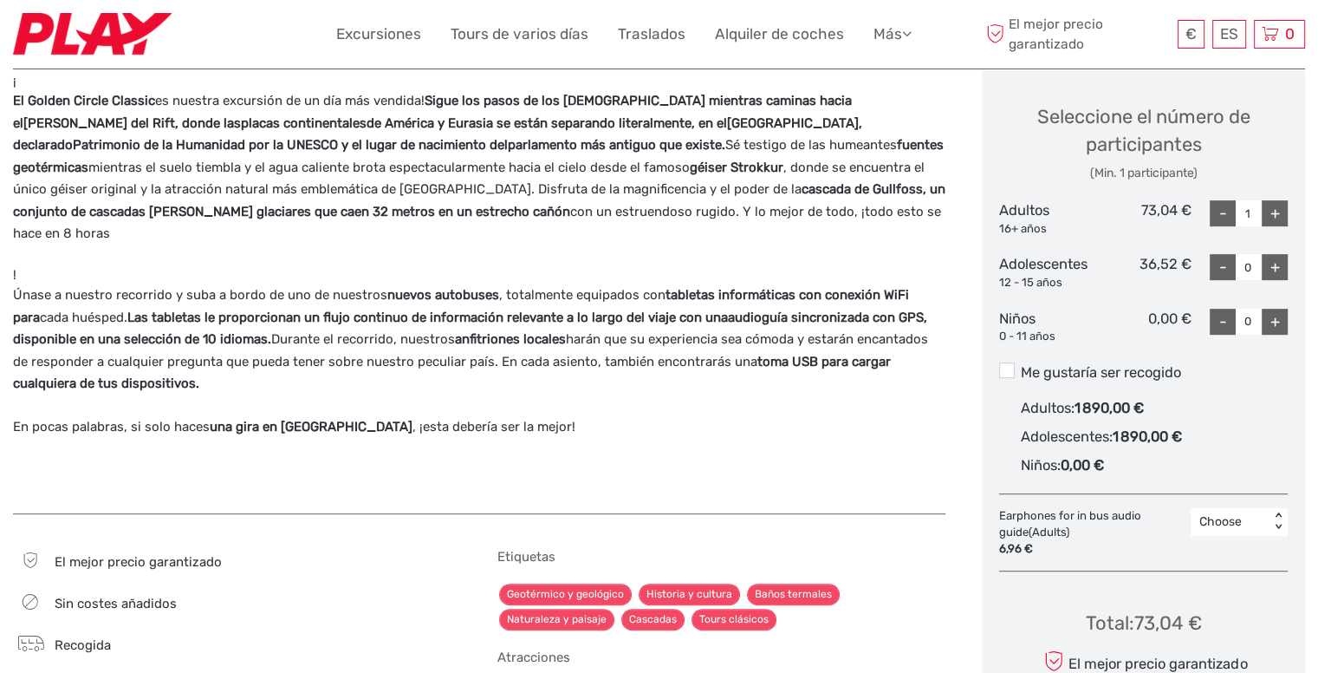
scroll to position [693, 0]
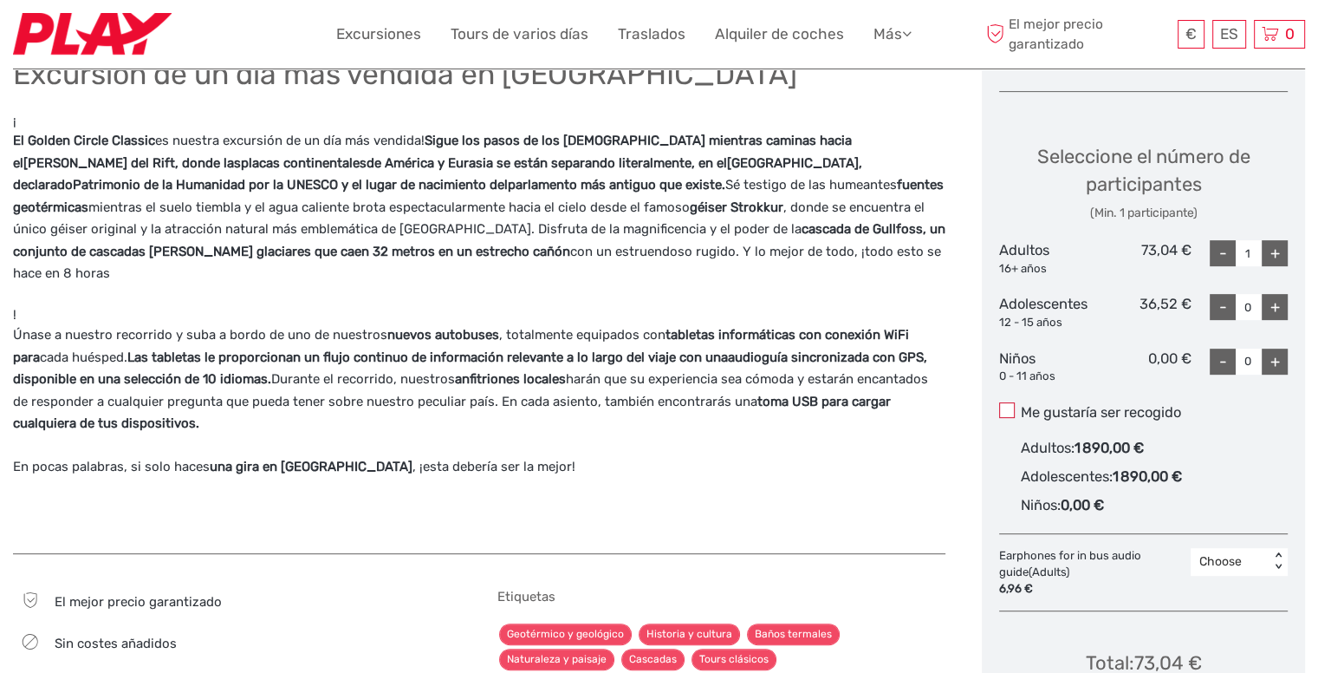
click at [1005, 411] on span at bounding box center [1007, 410] width 16 height 16
click at [1021, 406] on input "Me gustaría ser recogido" at bounding box center [1021, 406] width 0 height 0
click at [1005, 411] on span at bounding box center [1007, 410] width 16 height 16
click at [1021, 406] on input "Me gustaría ser recogido" at bounding box center [1021, 406] width 0 height 0
click at [1218, 251] on div "-" at bounding box center [1223, 253] width 26 height 26
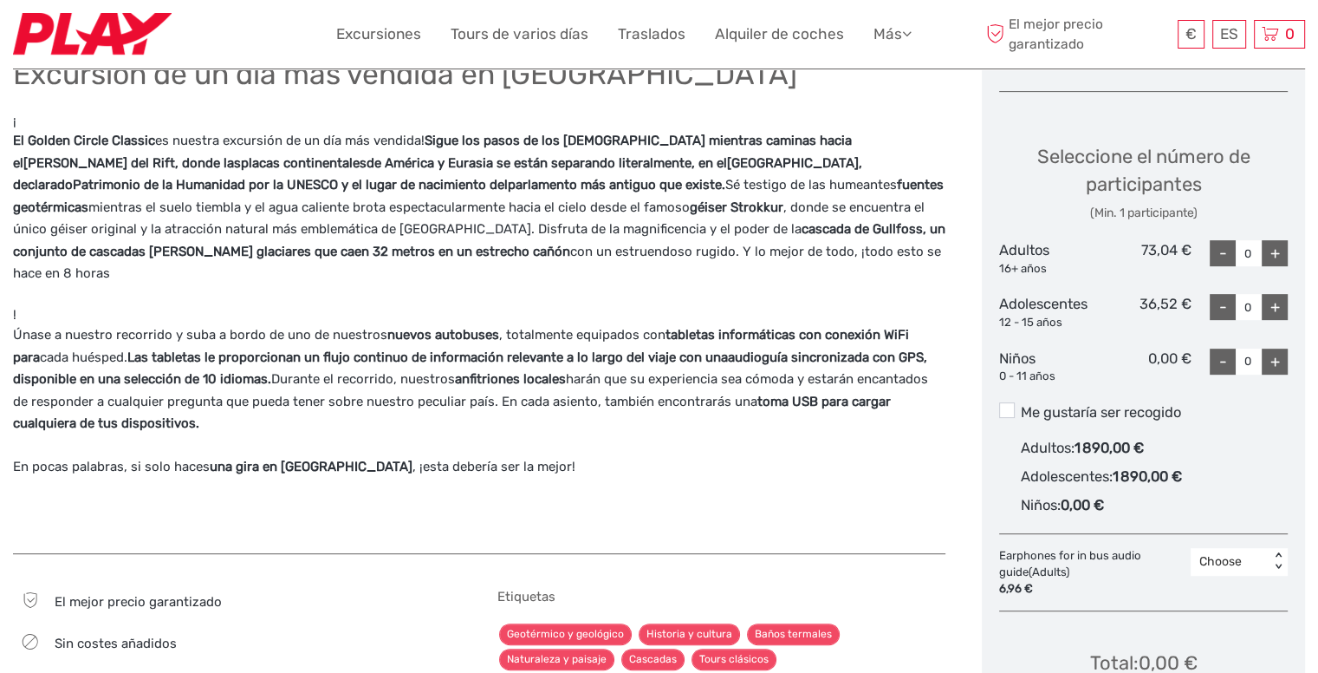
click at [1269, 254] on div "+" at bounding box center [1275, 253] width 26 height 26
type input "1"
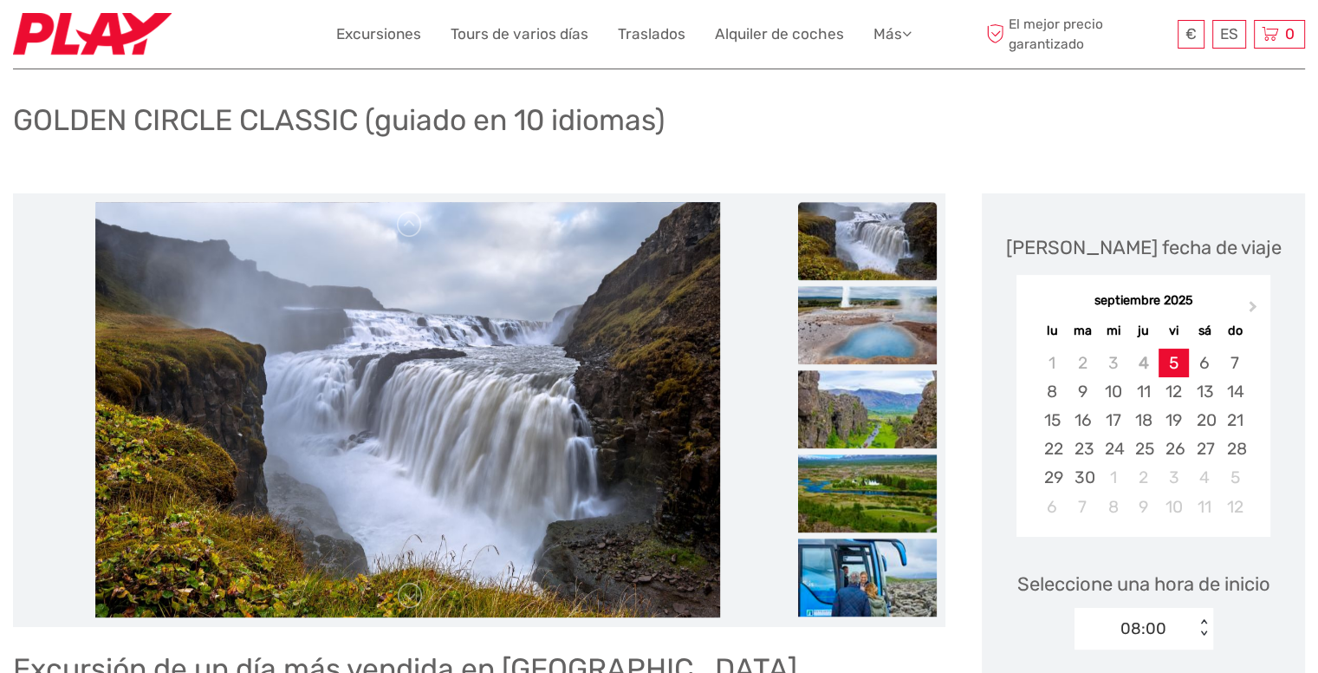
scroll to position [0, 0]
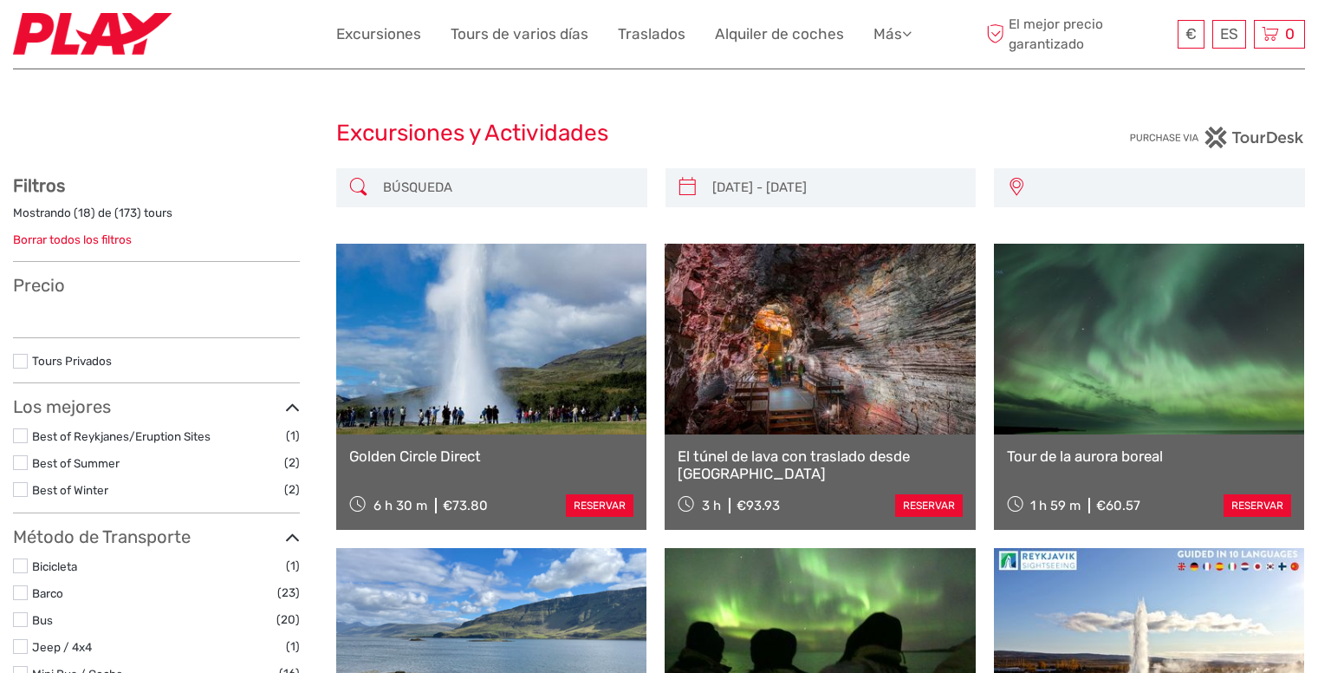
select select
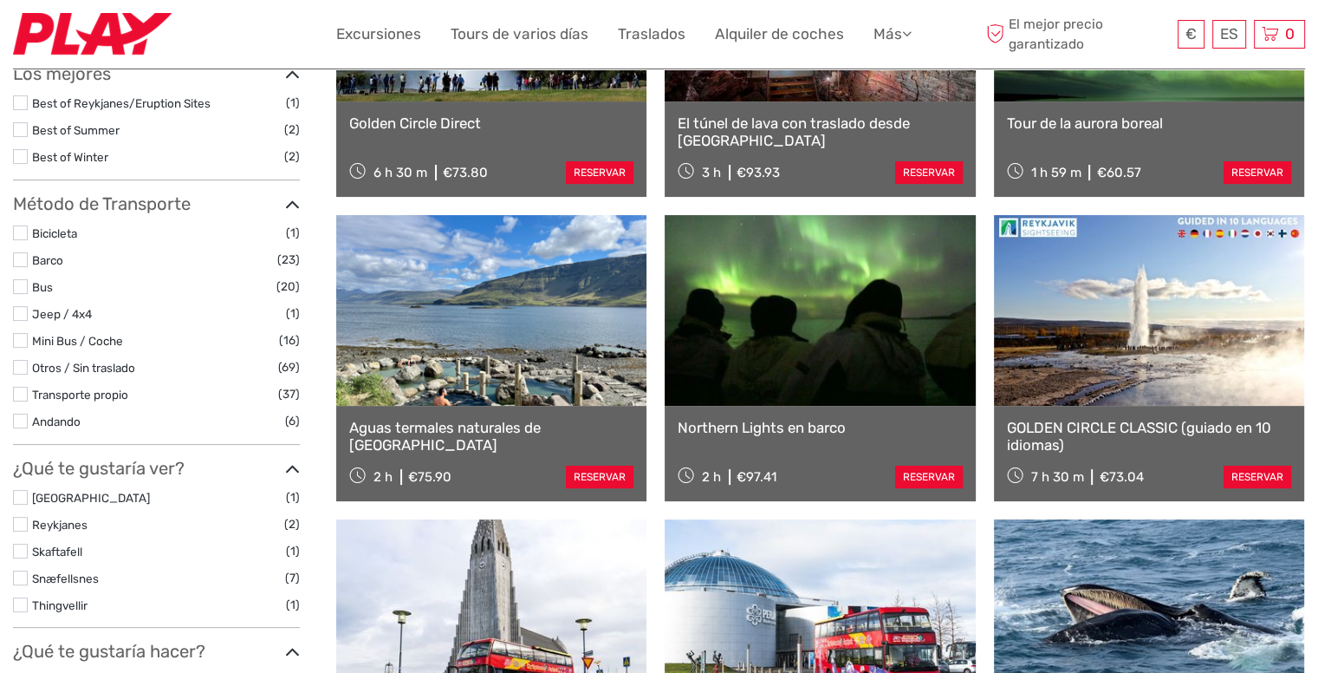
type input "16/10/2025 - 18/10/2025"
select select
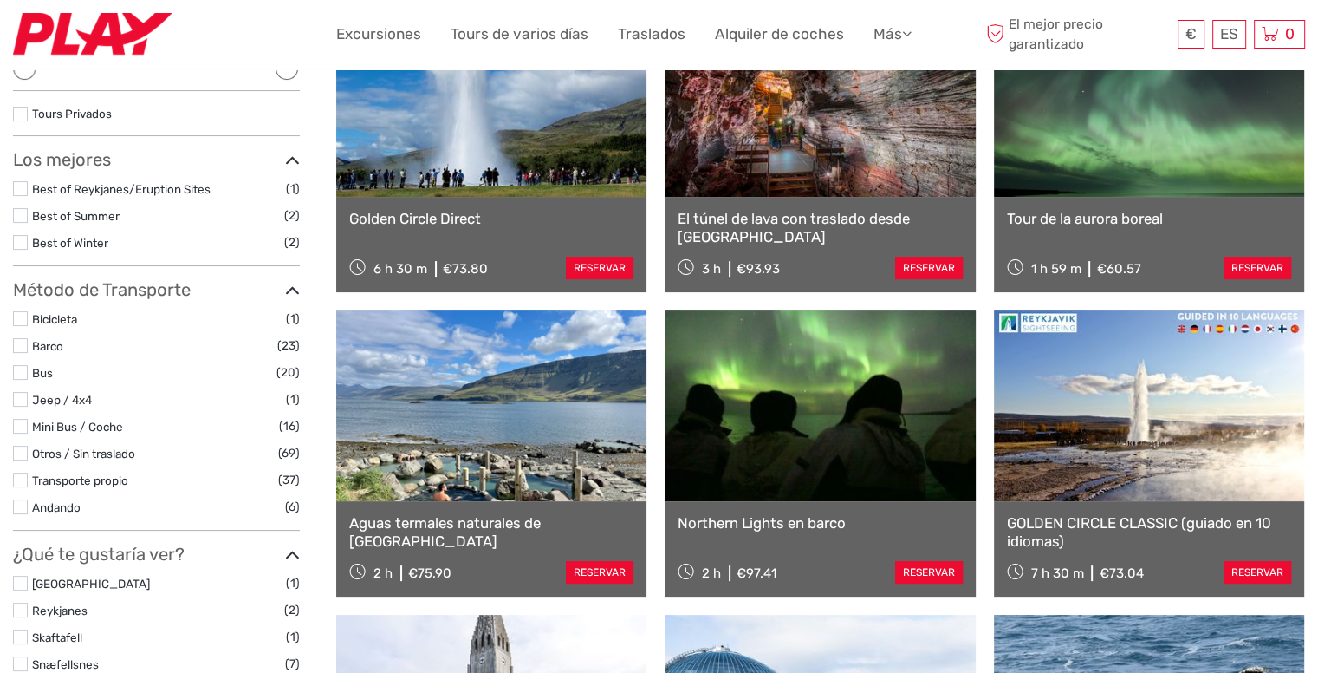
scroll to position [246, 0]
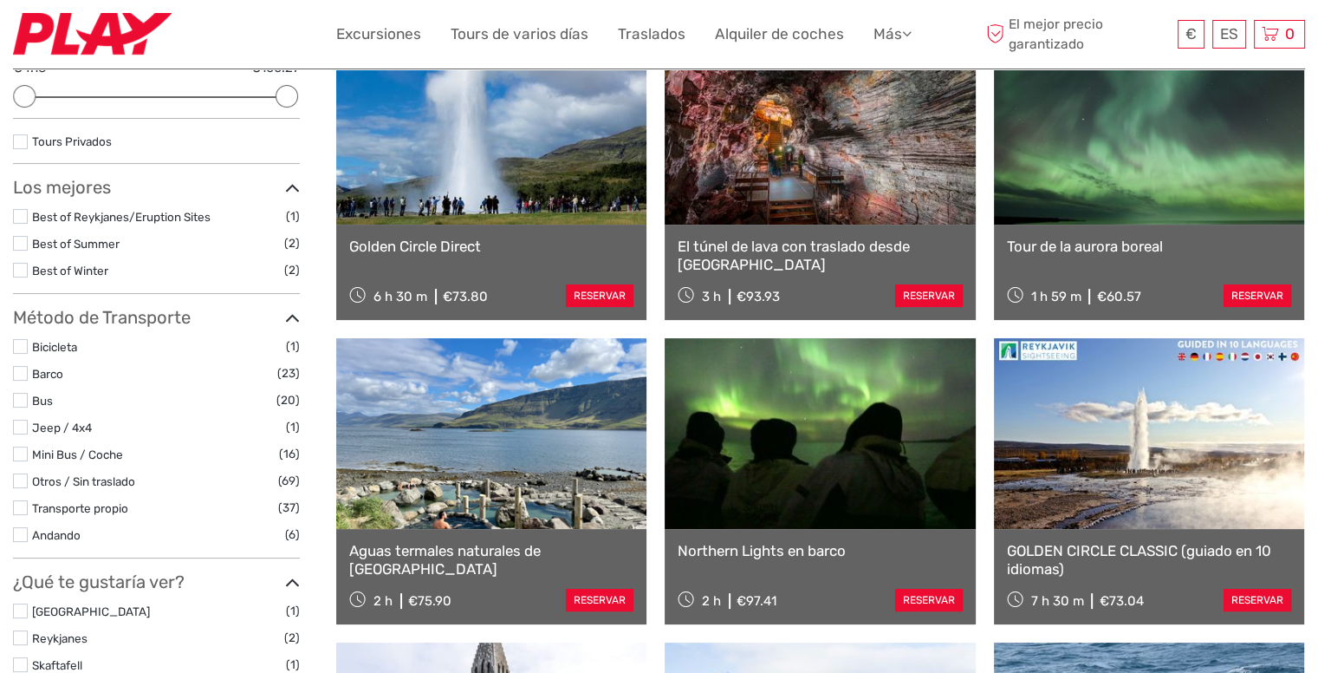
click at [570, 249] on link "Golden Circle Direct" at bounding box center [491, 245] width 284 height 17
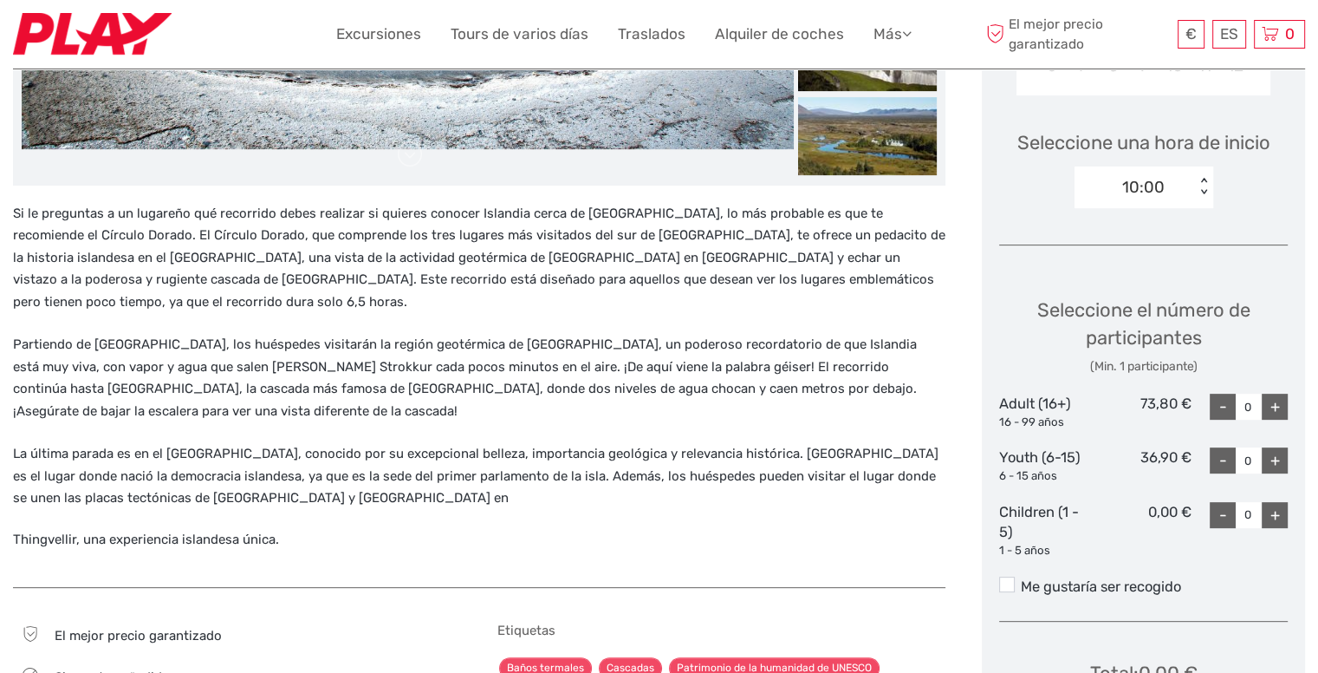
scroll to position [433, 0]
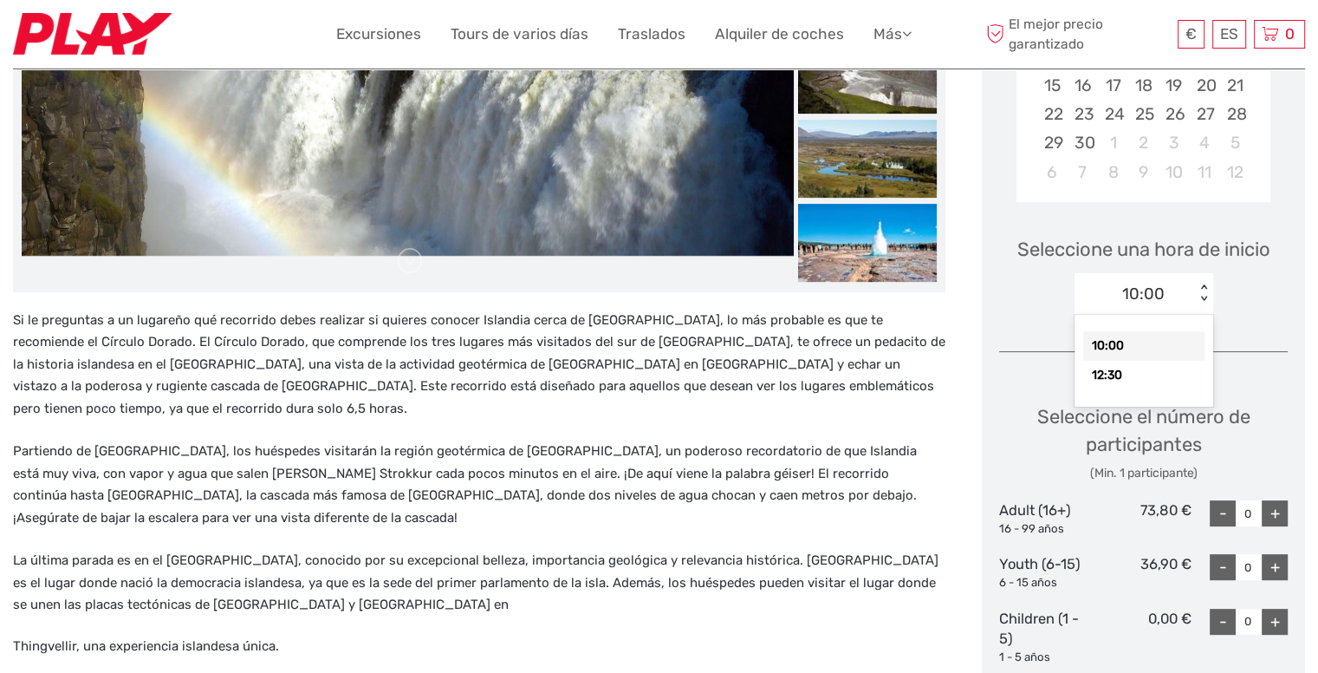
click at [1207, 288] on div "< >" at bounding box center [1204, 293] width 15 height 18
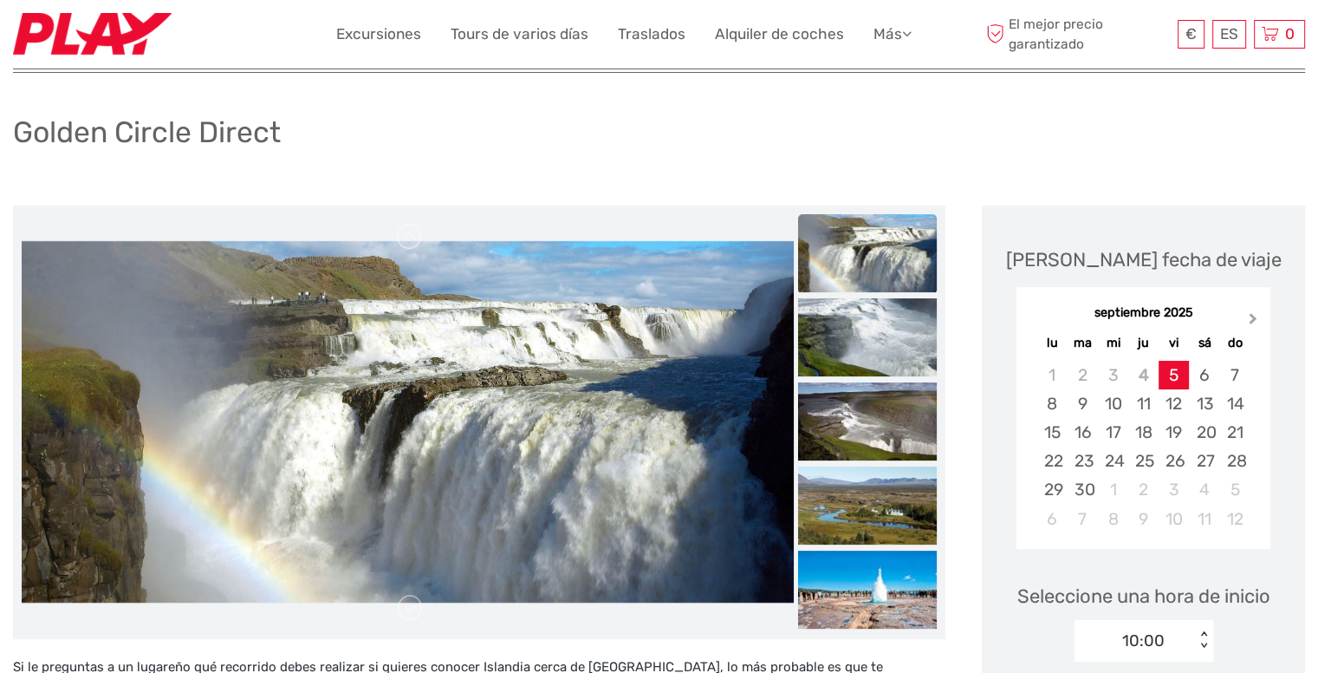
click at [1253, 319] on span "Next Month" at bounding box center [1253, 321] width 0 height 25
click at [1141, 431] on div "16" at bounding box center [1143, 432] width 30 height 29
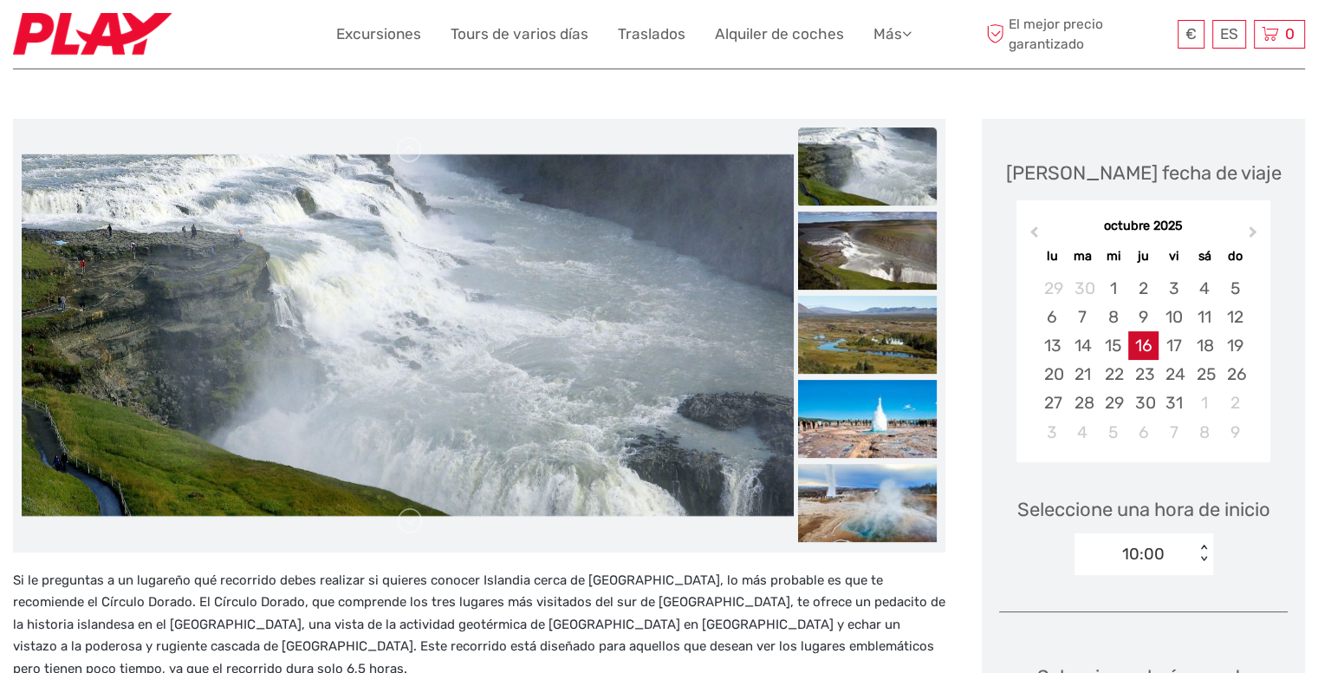
scroll to position [260, 0]
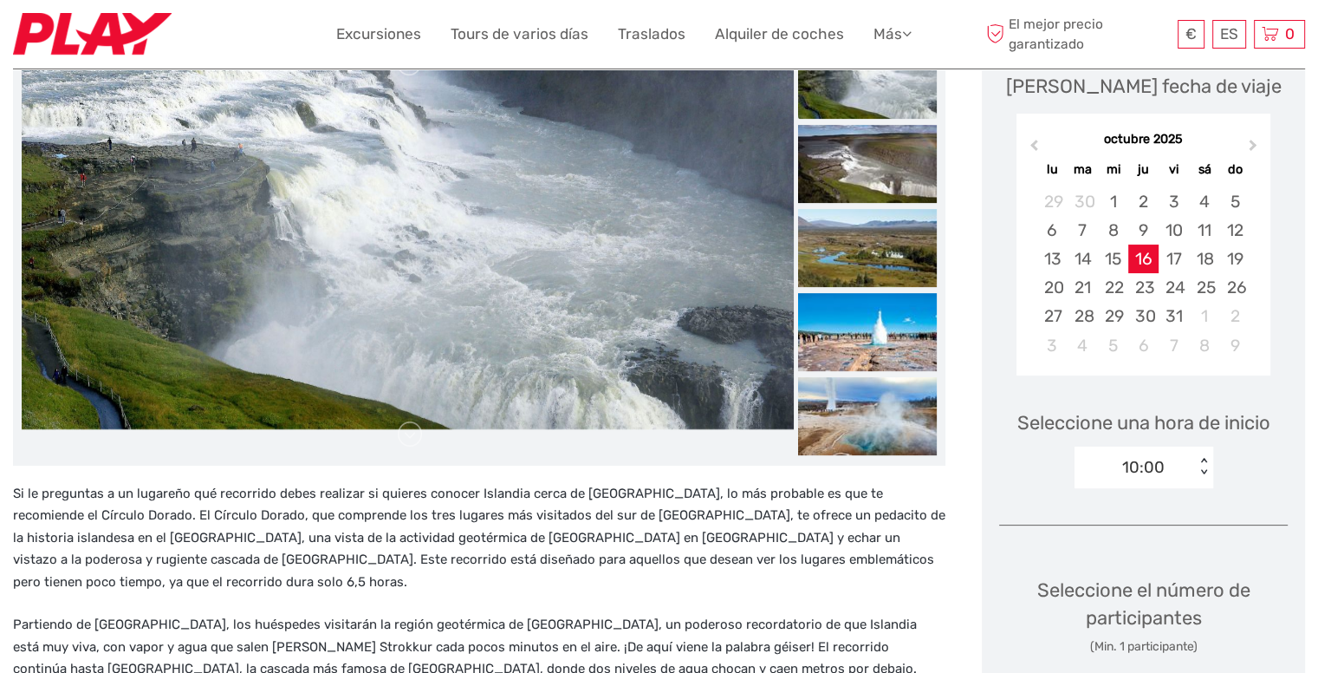
click at [1192, 479] on div "10:00 < >" at bounding box center [1144, 467] width 139 height 42
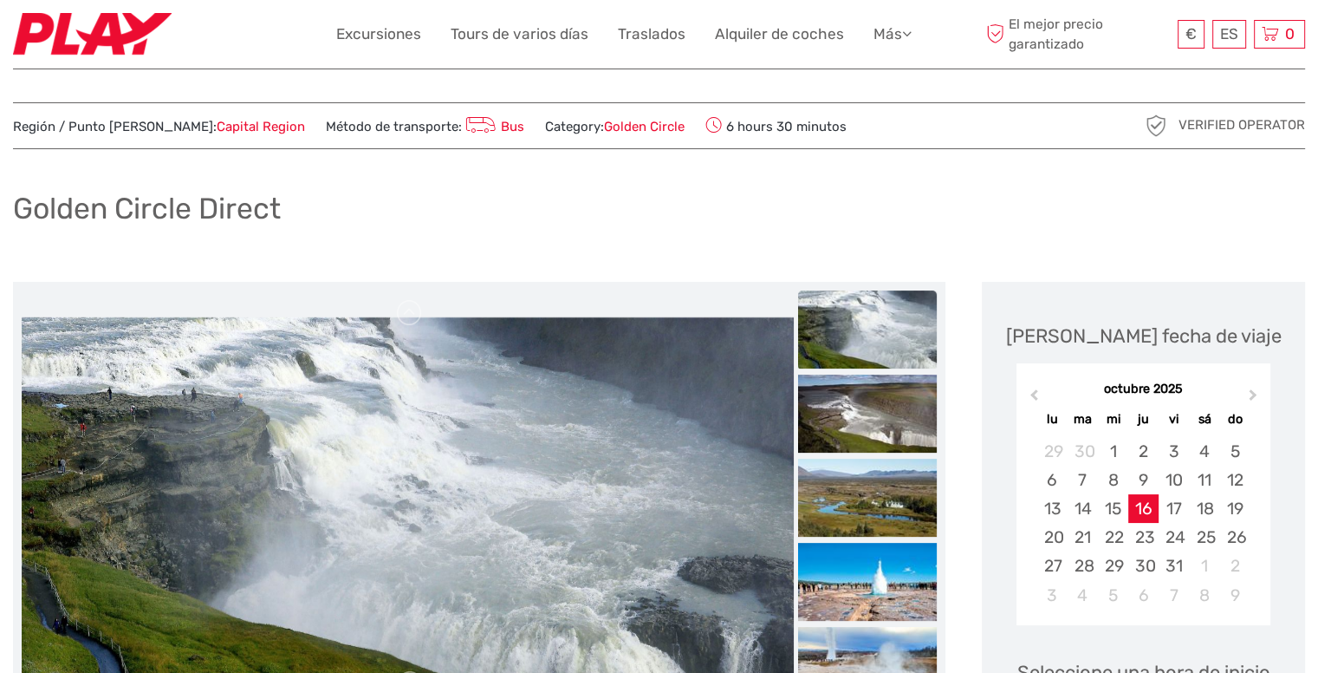
scroll to position [0, 0]
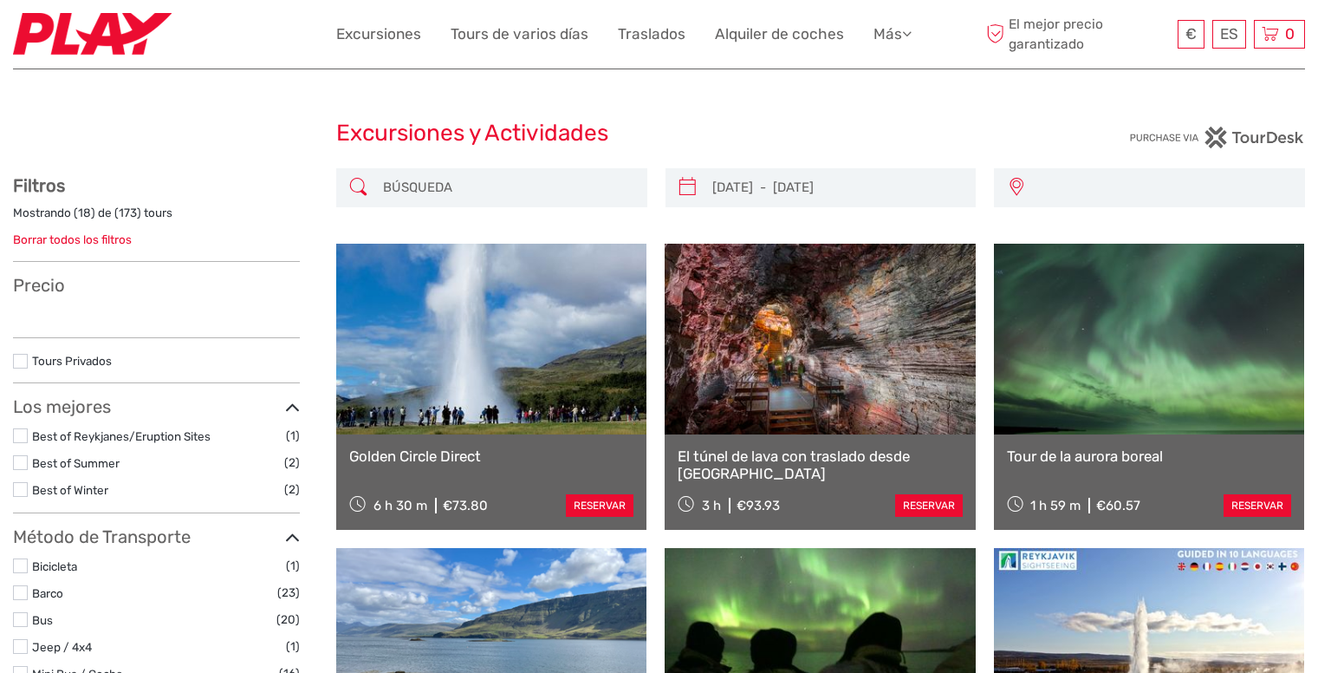
select select
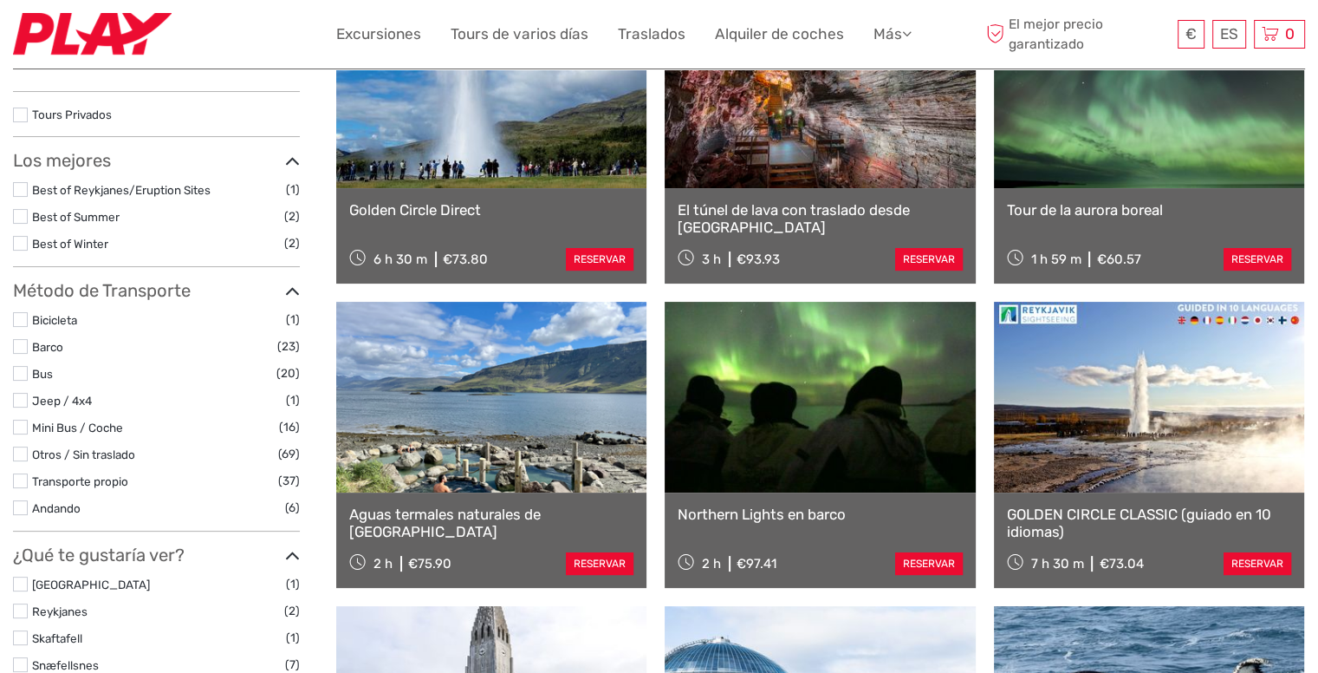
select select
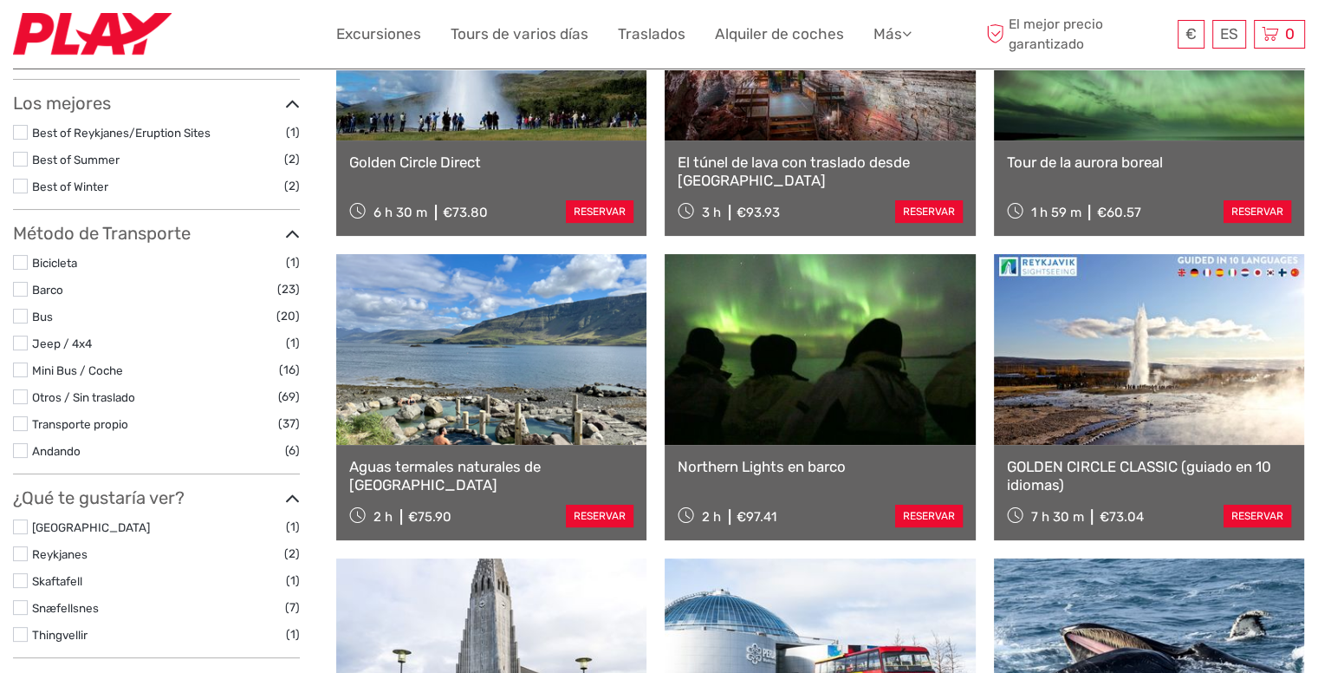
scroll to position [333, 0]
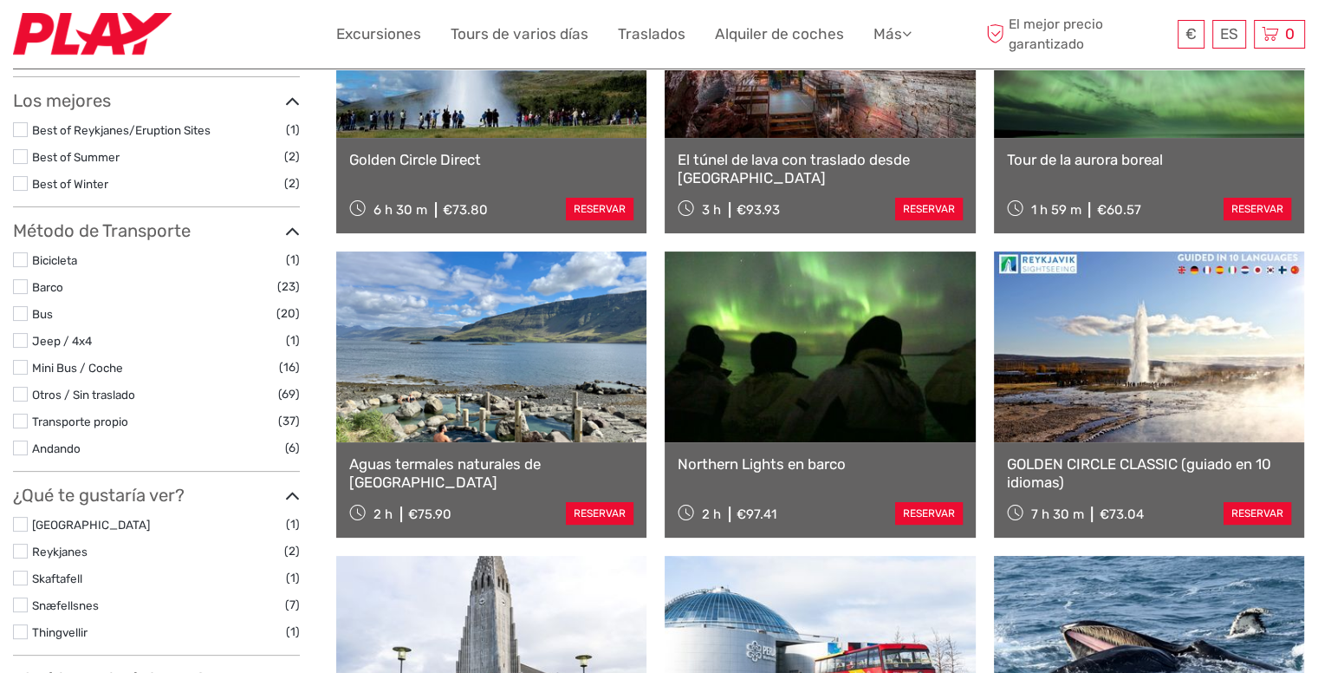
click at [1182, 470] on link "GOLDEN CIRCLE CLASSIC (guiado en 10 idiomas)" at bounding box center [1149, 473] width 284 height 36
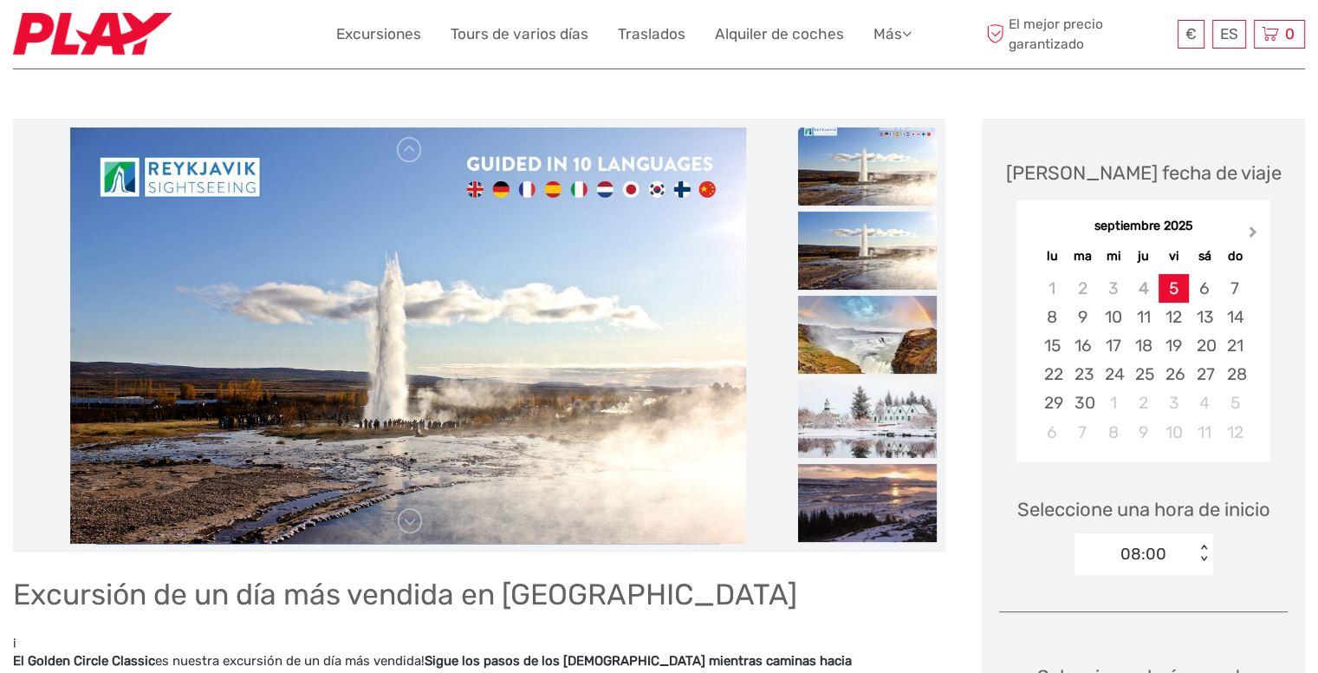
click at [1258, 230] on button "Next Month" at bounding box center [1255, 236] width 28 height 28
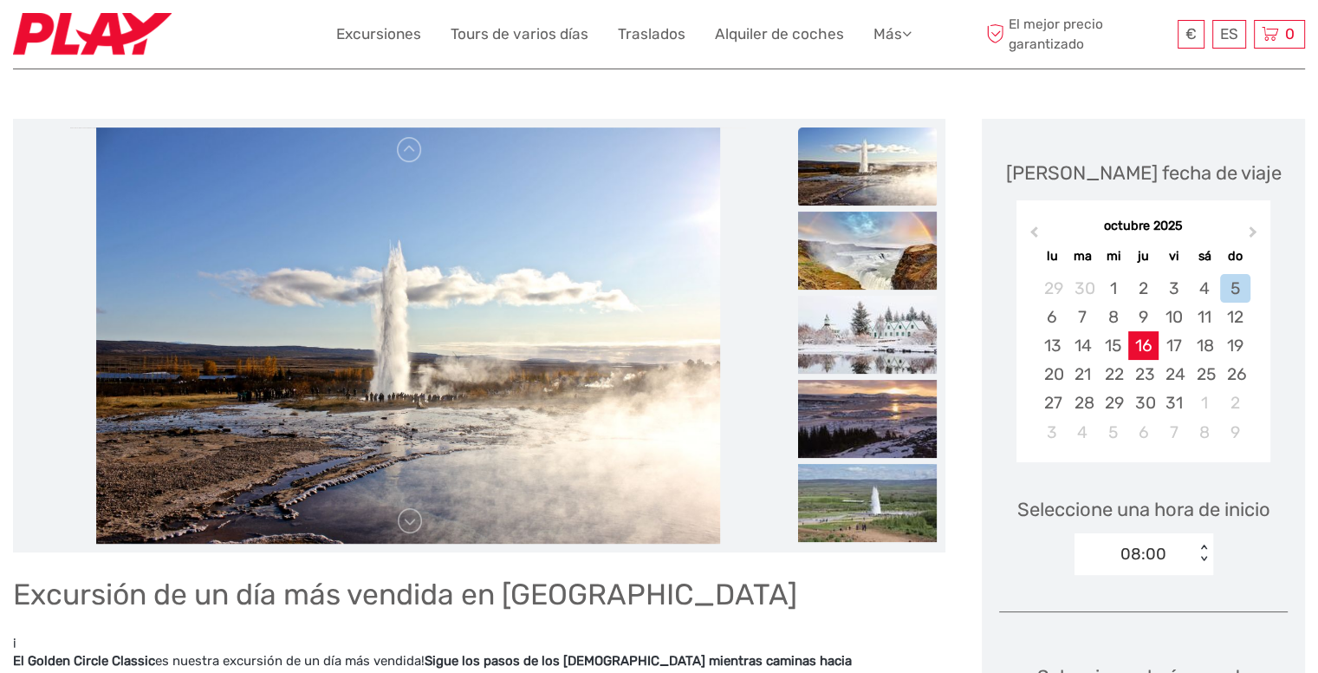
click at [1154, 348] on div "16" at bounding box center [1143, 345] width 30 height 29
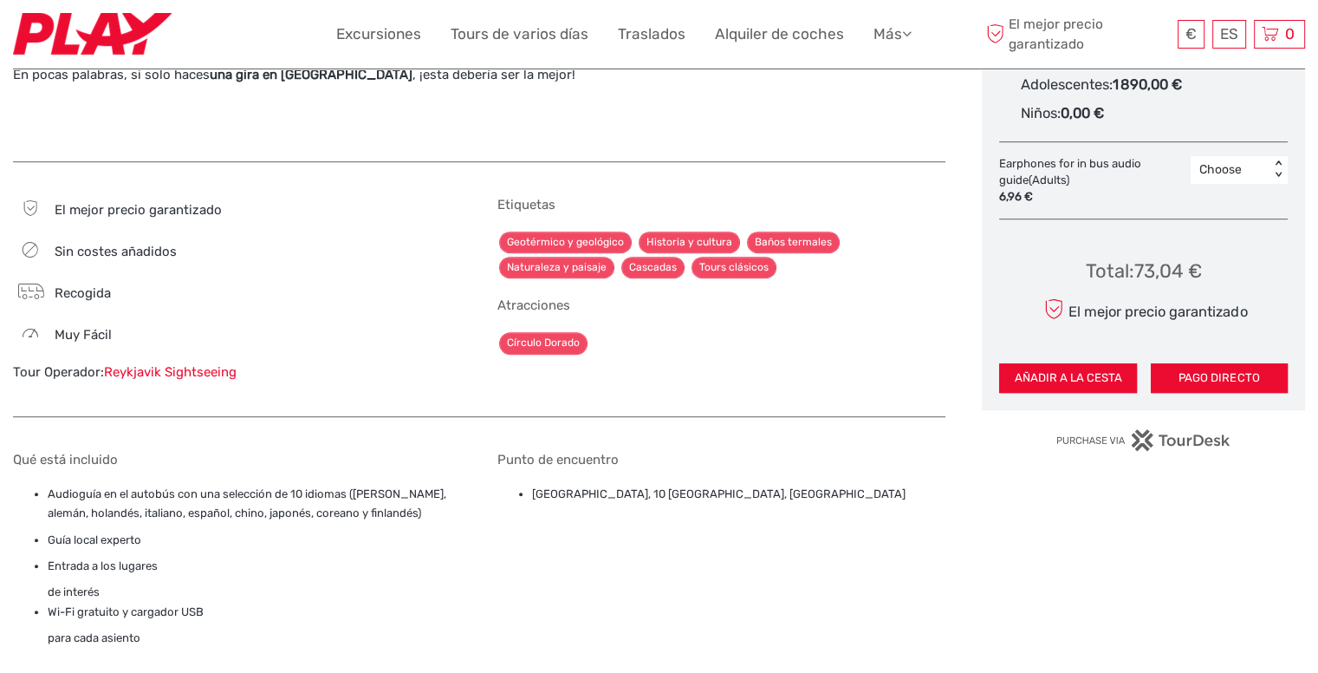
scroll to position [1127, 0]
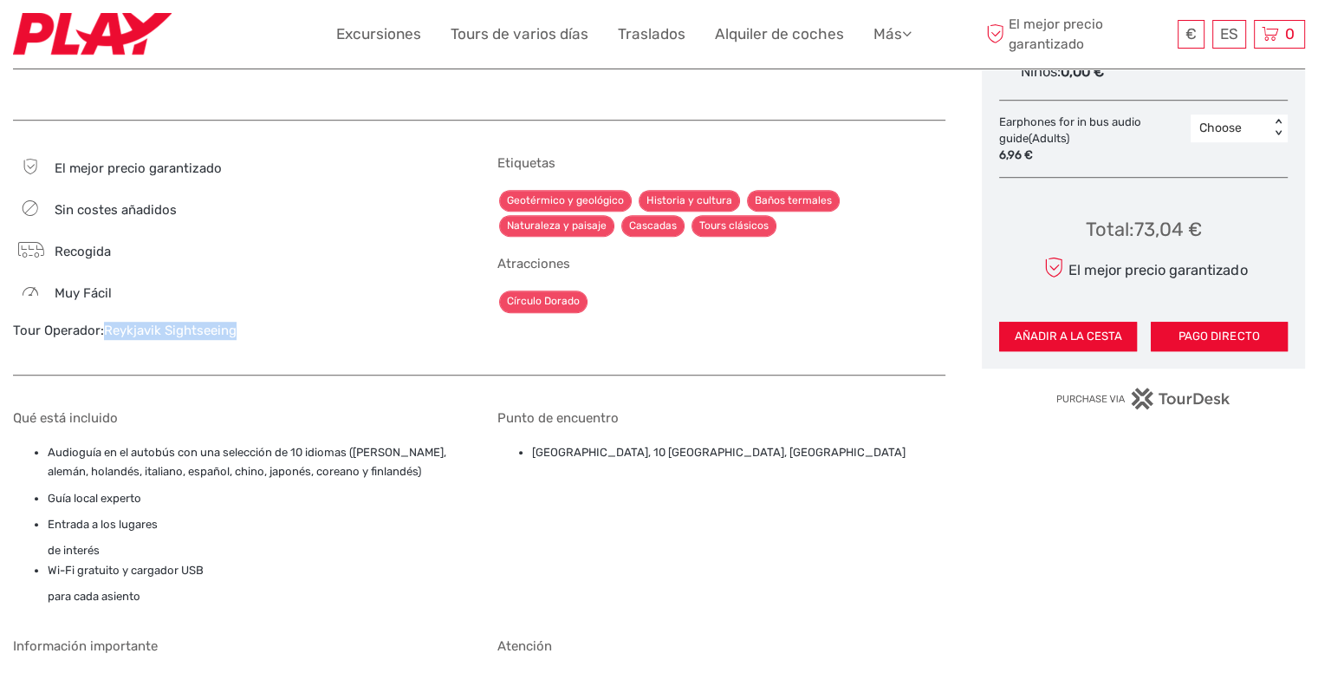
drag, startPoint x: 246, startPoint y: 322, endPoint x: 104, endPoint y: 310, distance: 142.7
click at [104, 310] on div "El mejor precio garantizado Sin costes añadidos Recogida Muy fácil Tour Operado…" at bounding box center [237, 256] width 448 height 202
copy link "Reykjavik Sightseeing"
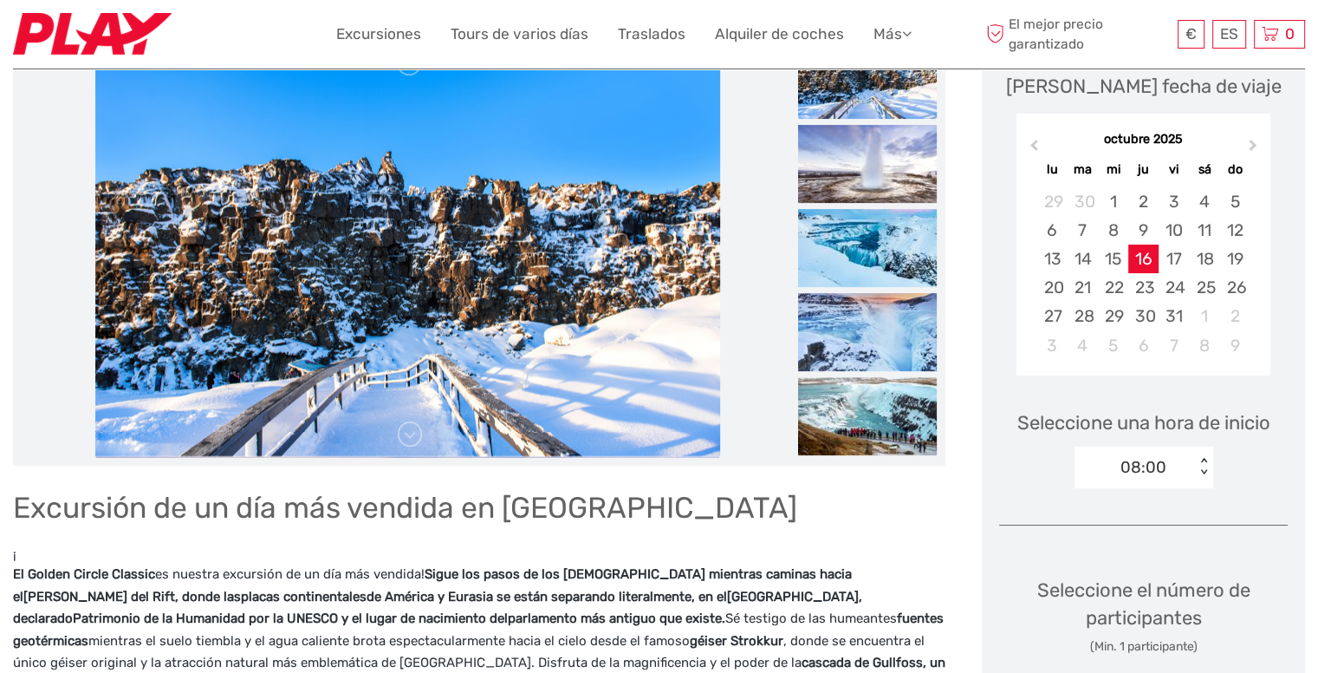
scroll to position [87, 0]
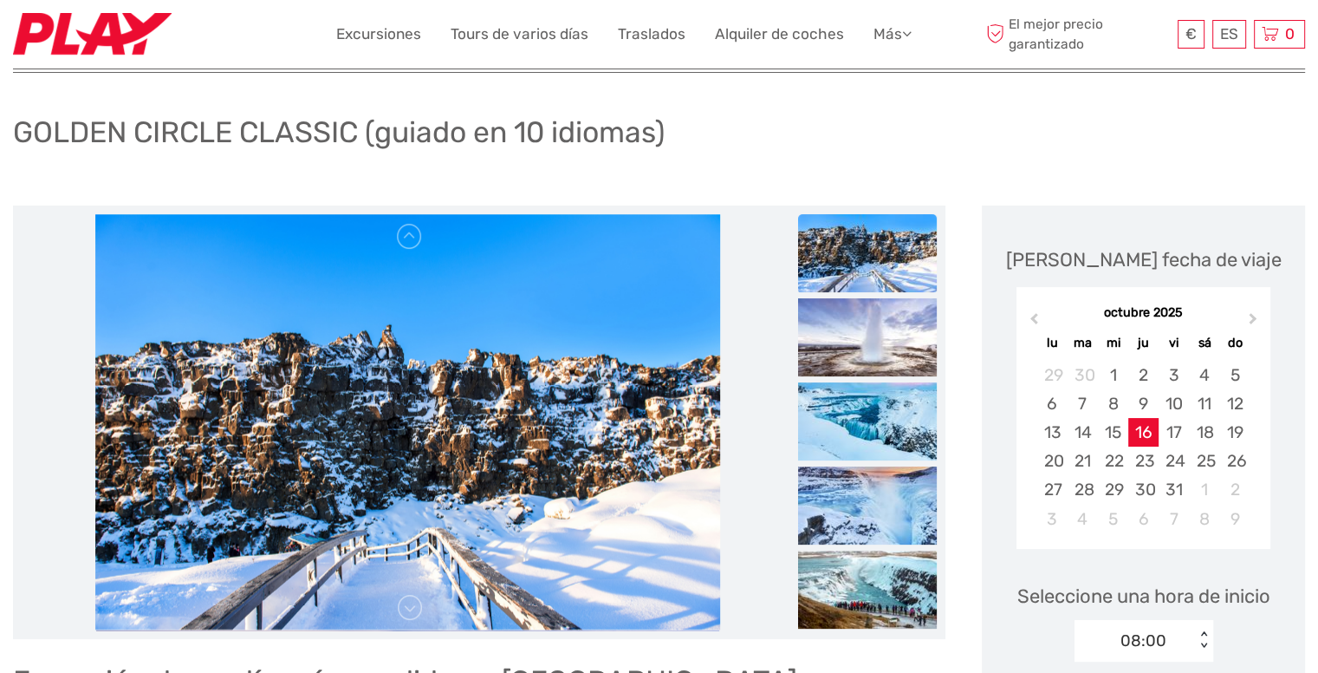
click at [868, 276] on img at bounding box center [867, 253] width 139 height 78
click at [414, 605] on link at bounding box center [410, 608] width 28 height 28
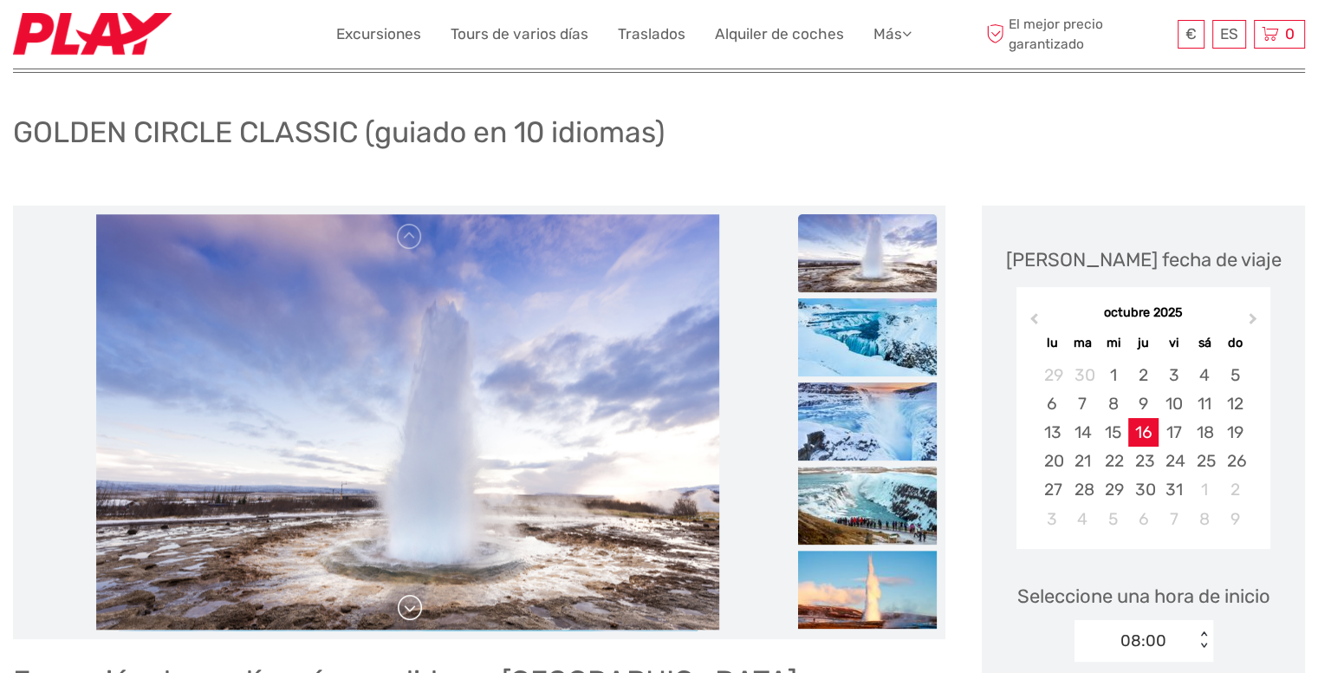
click at [413, 604] on link at bounding box center [410, 608] width 28 height 28
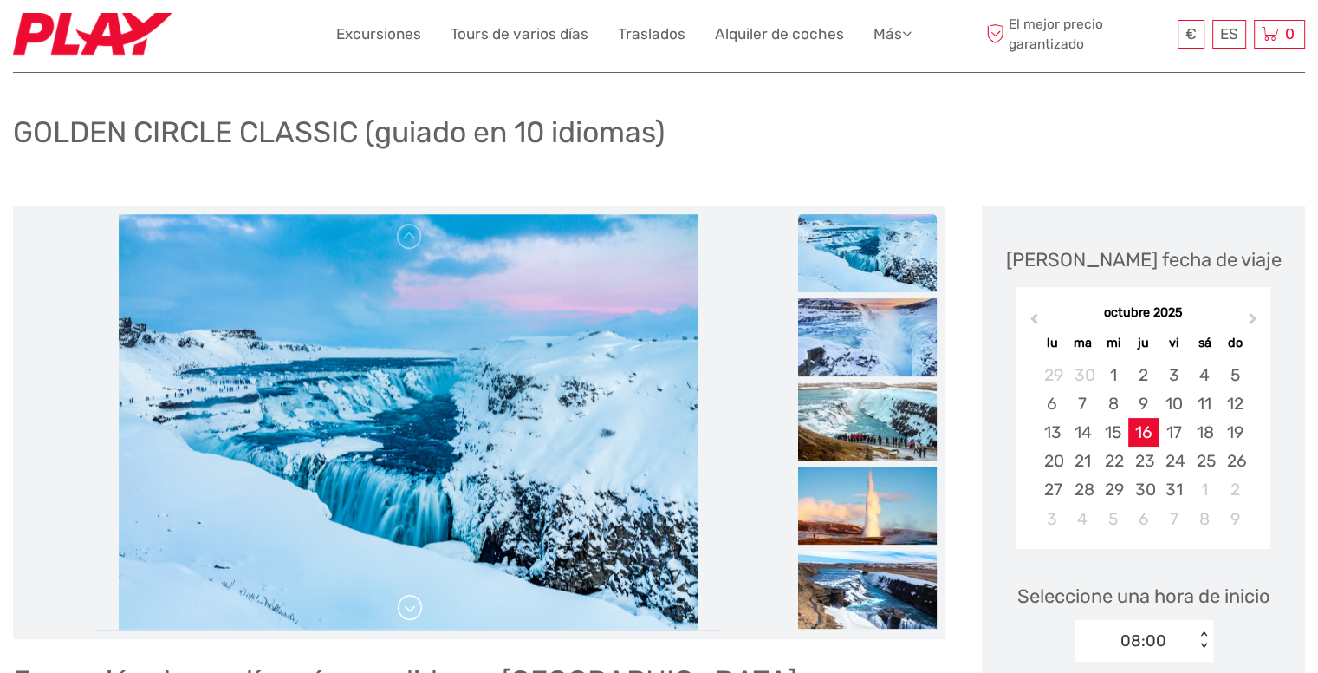
click at [413, 604] on link at bounding box center [410, 608] width 28 height 28
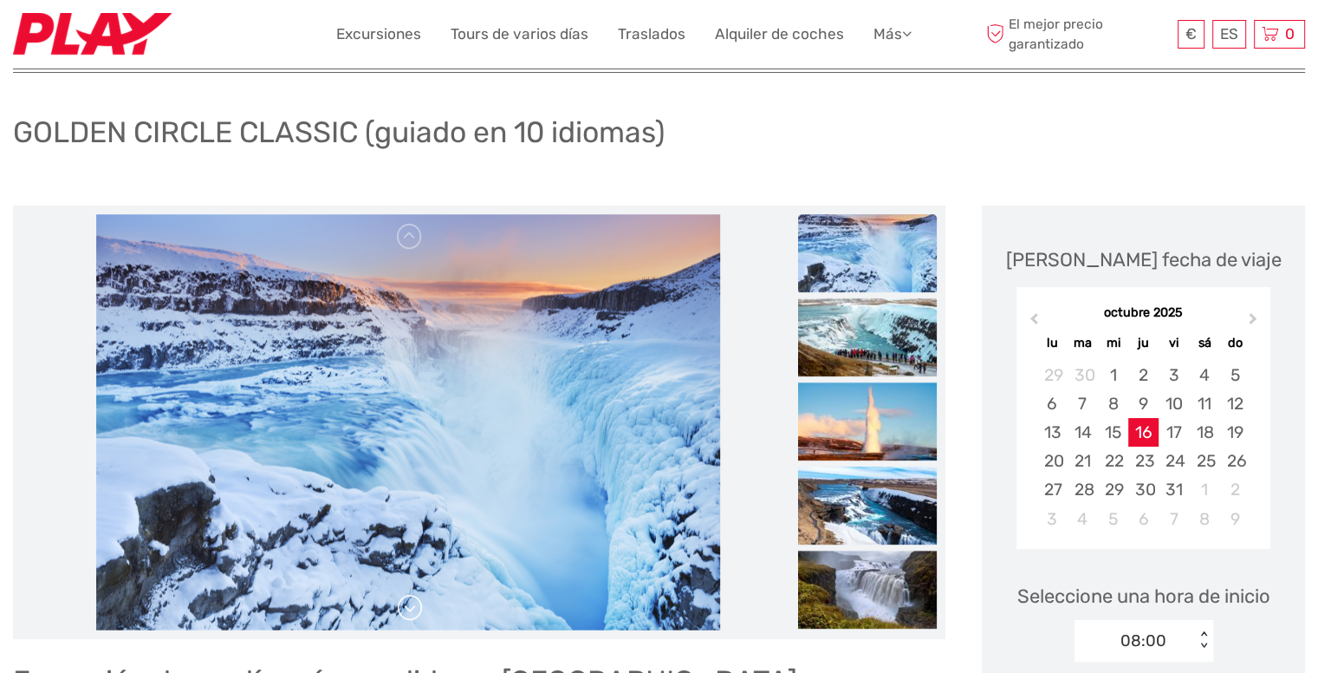
click at [413, 604] on link at bounding box center [410, 608] width 28 height 28
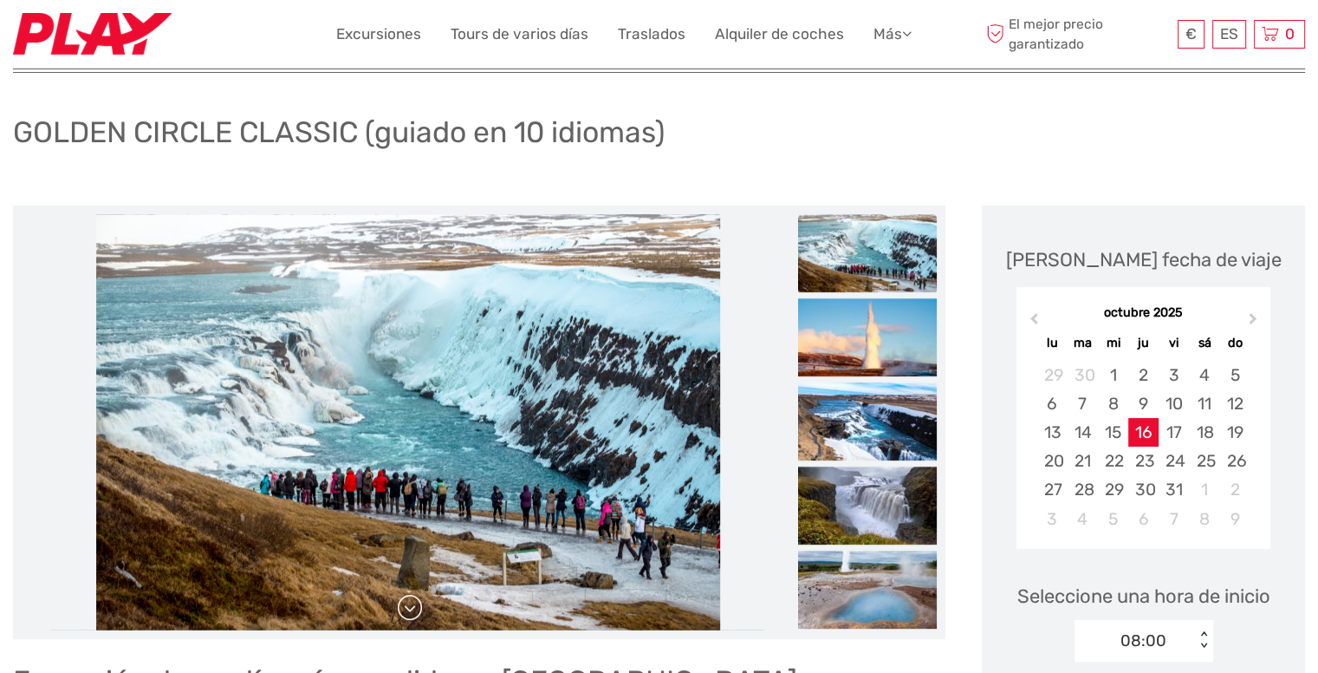
click at [413, 604] on link at bounding box center [410, 608] width 28 height 28
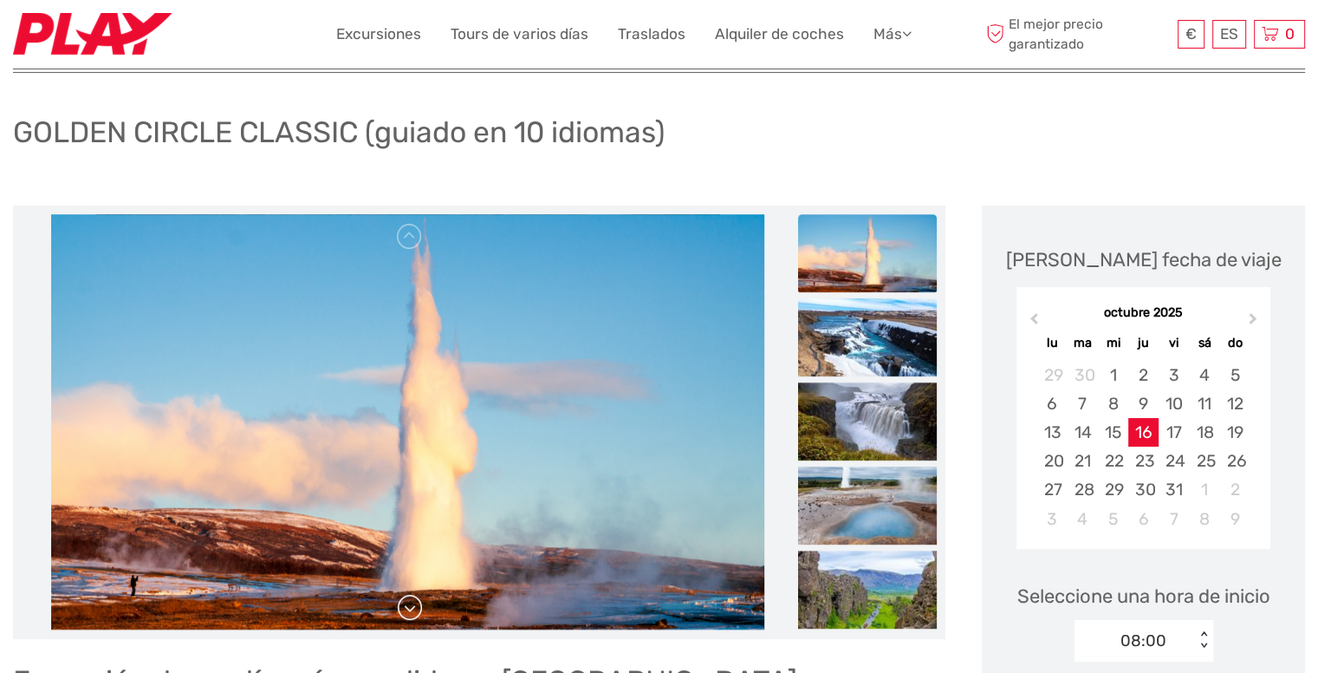
click at [413, 604] on link at bounding box center [410, 608] width 28 height 28
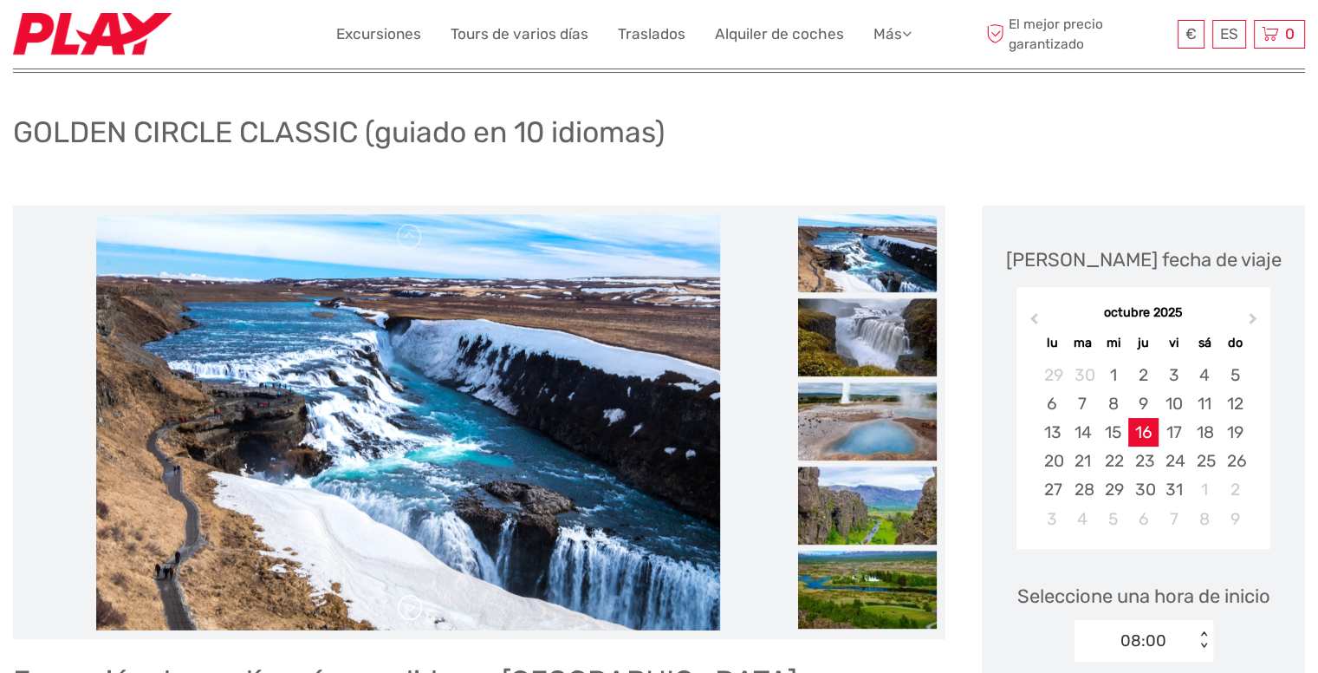
click at [413, 604] on link at bounding box center [410, 608] width 28 height 28
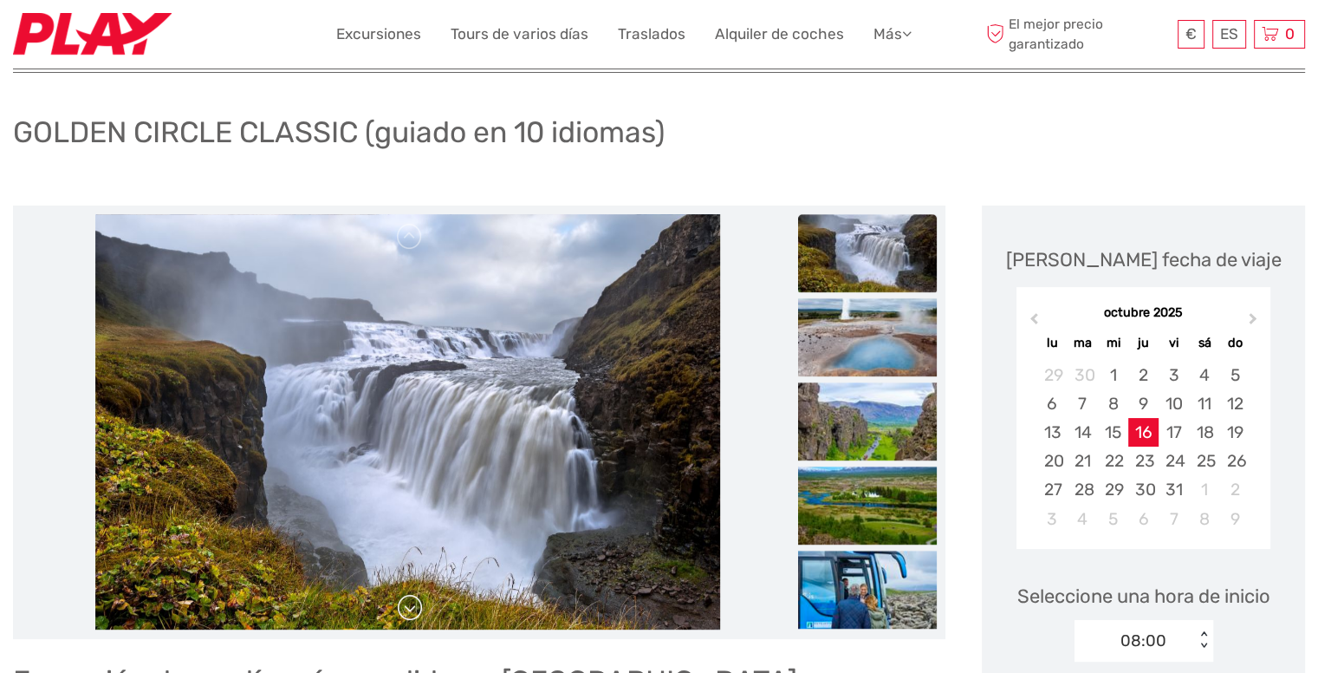
click at [413, 604] on link at bounding box center [410, 608] width 28 height 28
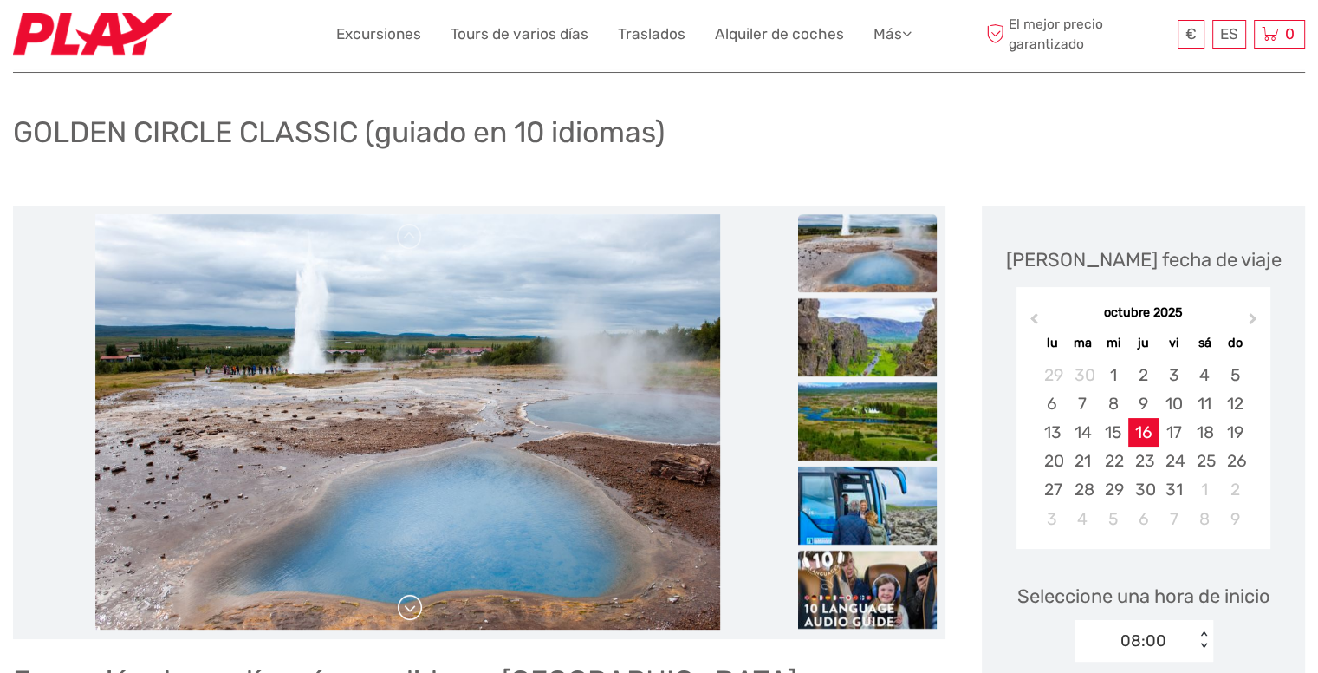
click at [413, 604] on link at bounding box center [410, 608] width 28 height 28
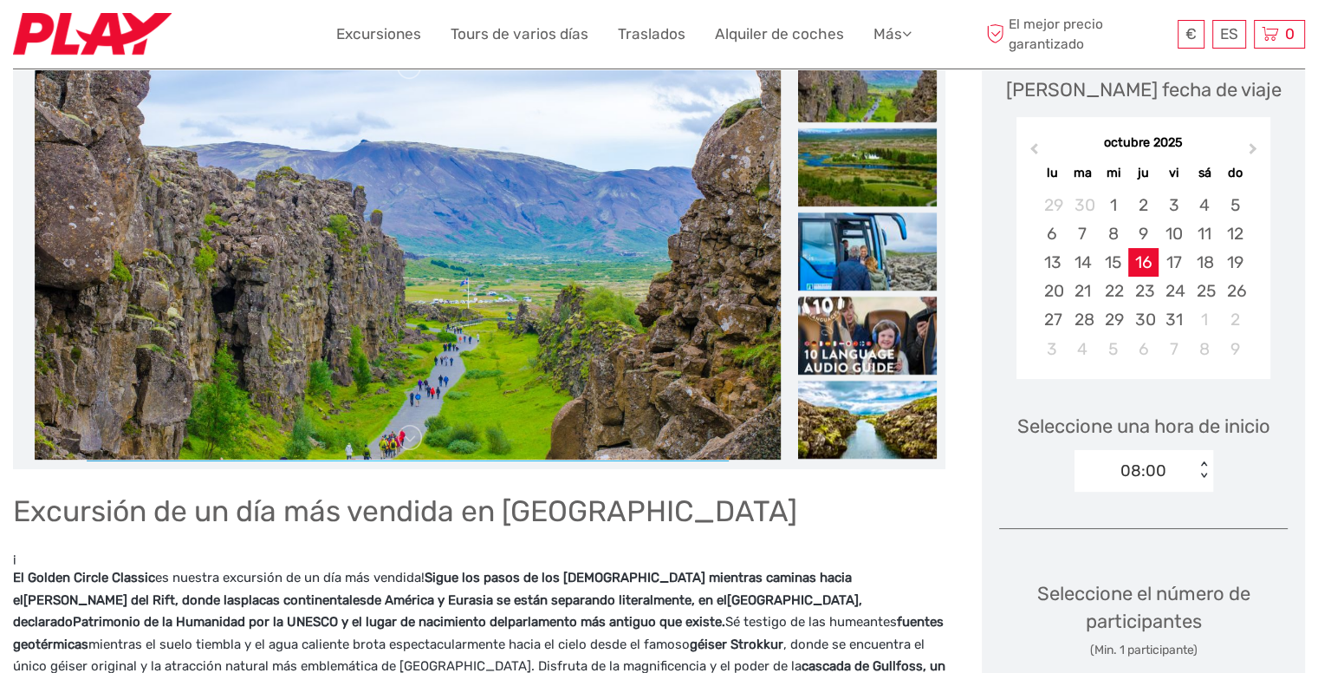
scroll to position [260, 0]
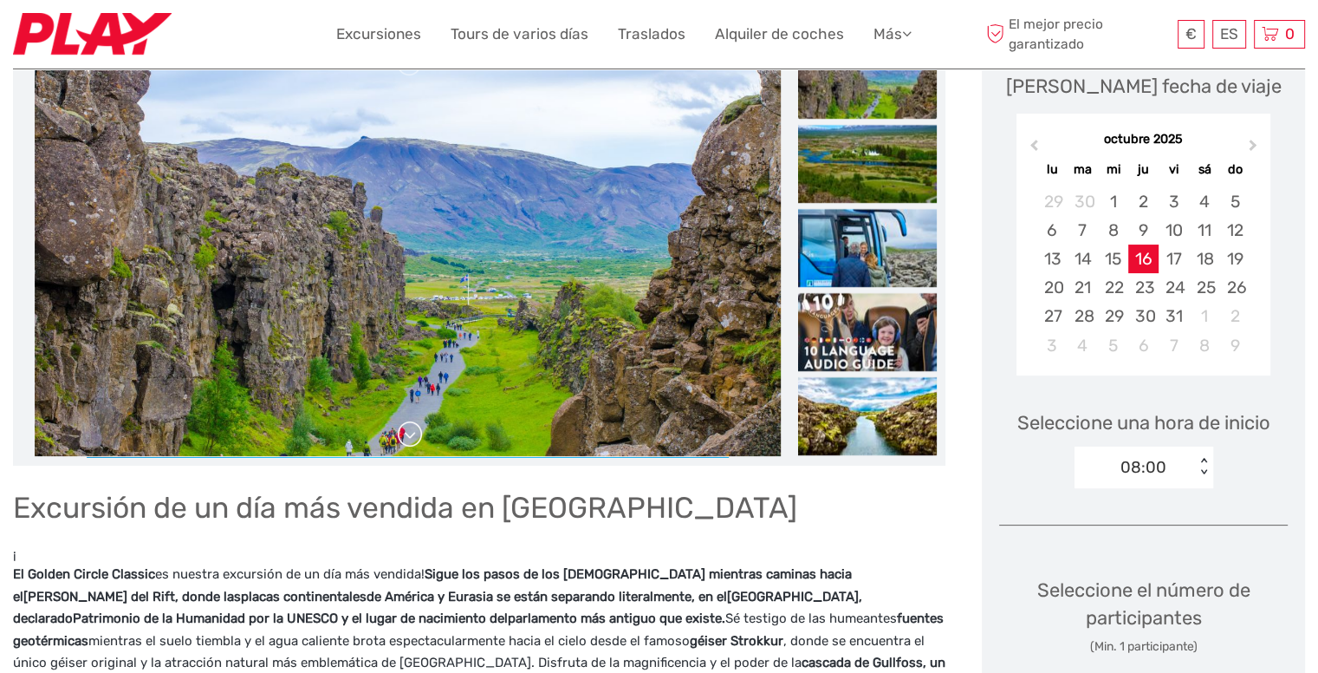
click at [412, 426] on link at bounding box center [410, 434] width 28 height 28
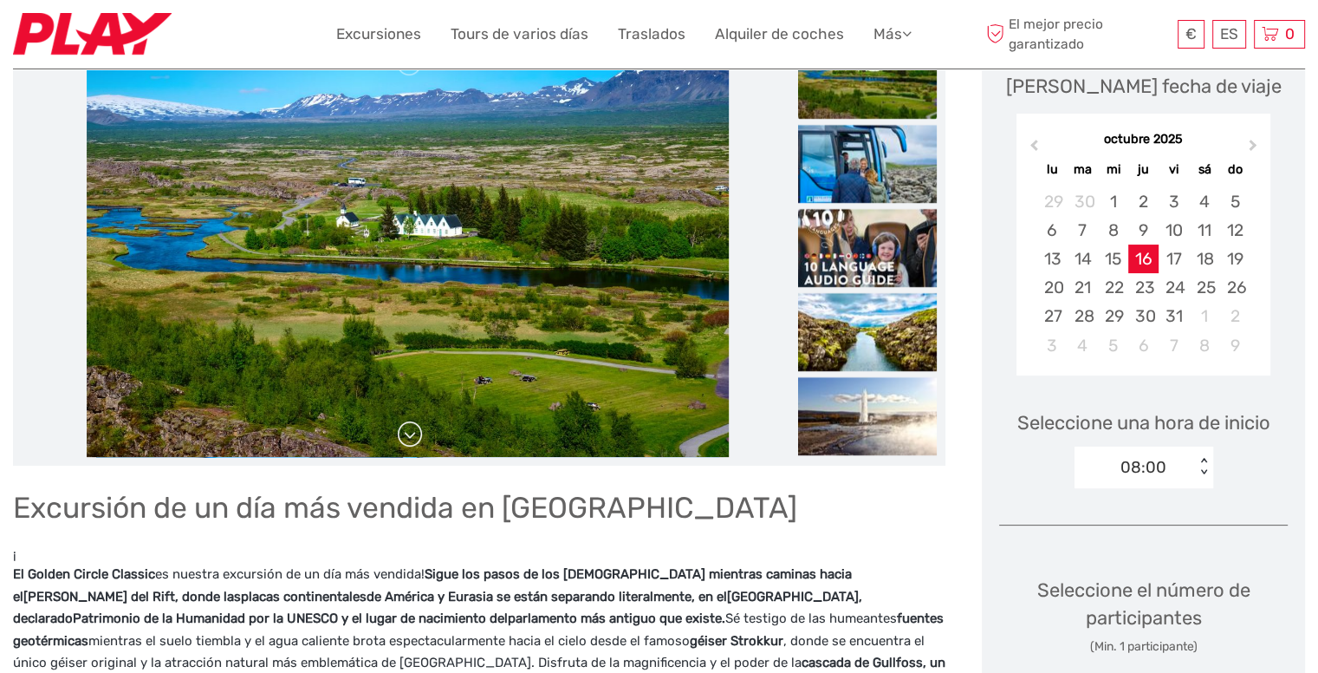
click at [412, 426] on link at bounding box center [410, 434] width 28 height 28
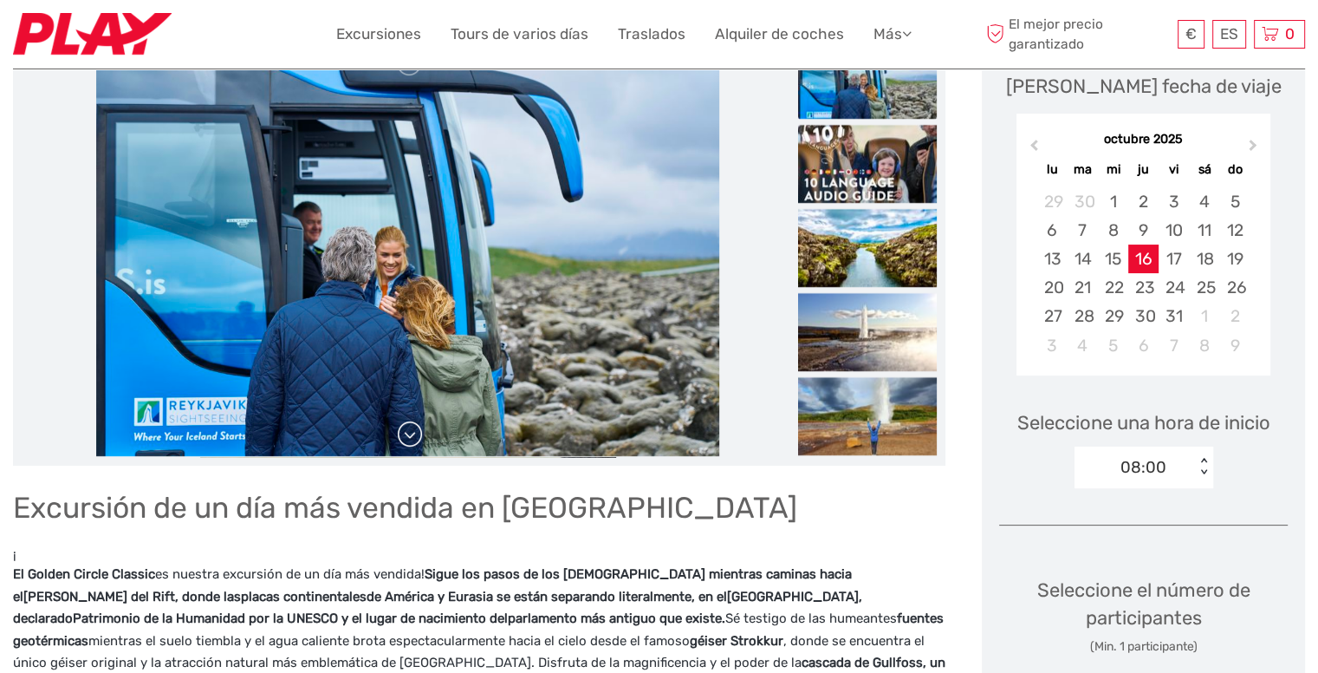
click at [412, 426] on link at bounding box center [410, 434] width 28 height 28
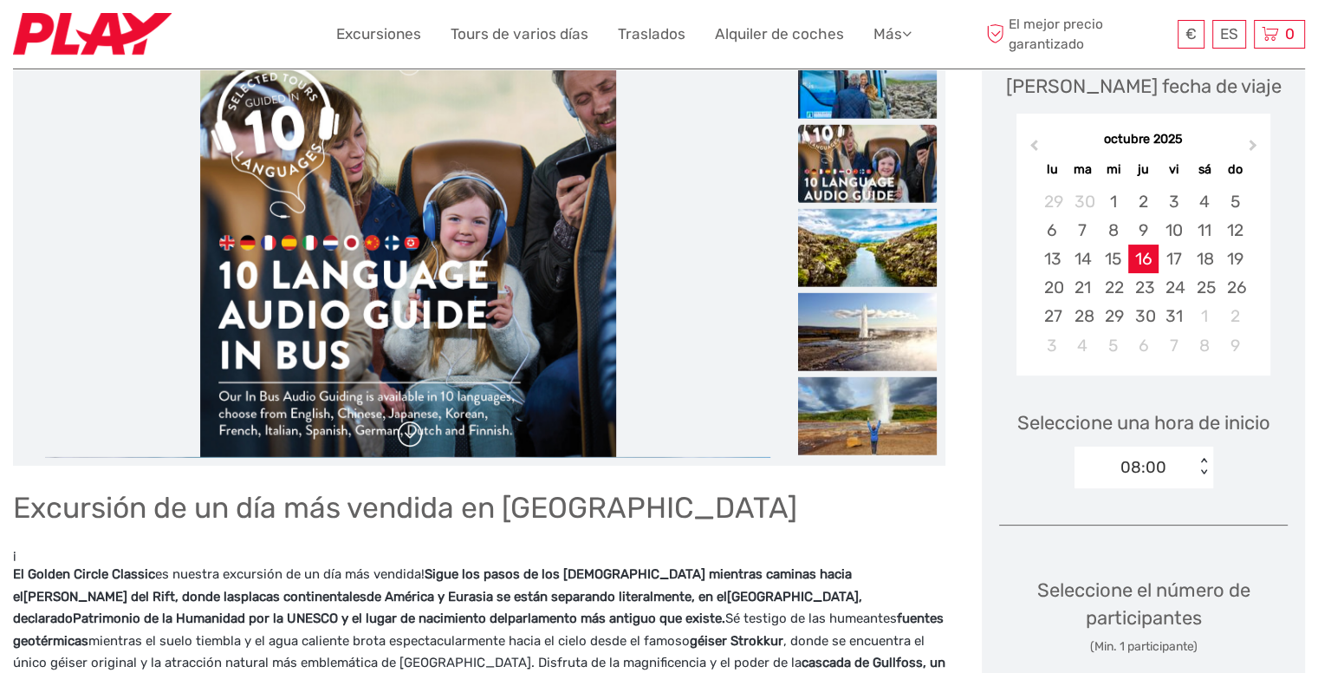
click at [412, 426] on link at bounding box center [410, 434] width 28 height 28
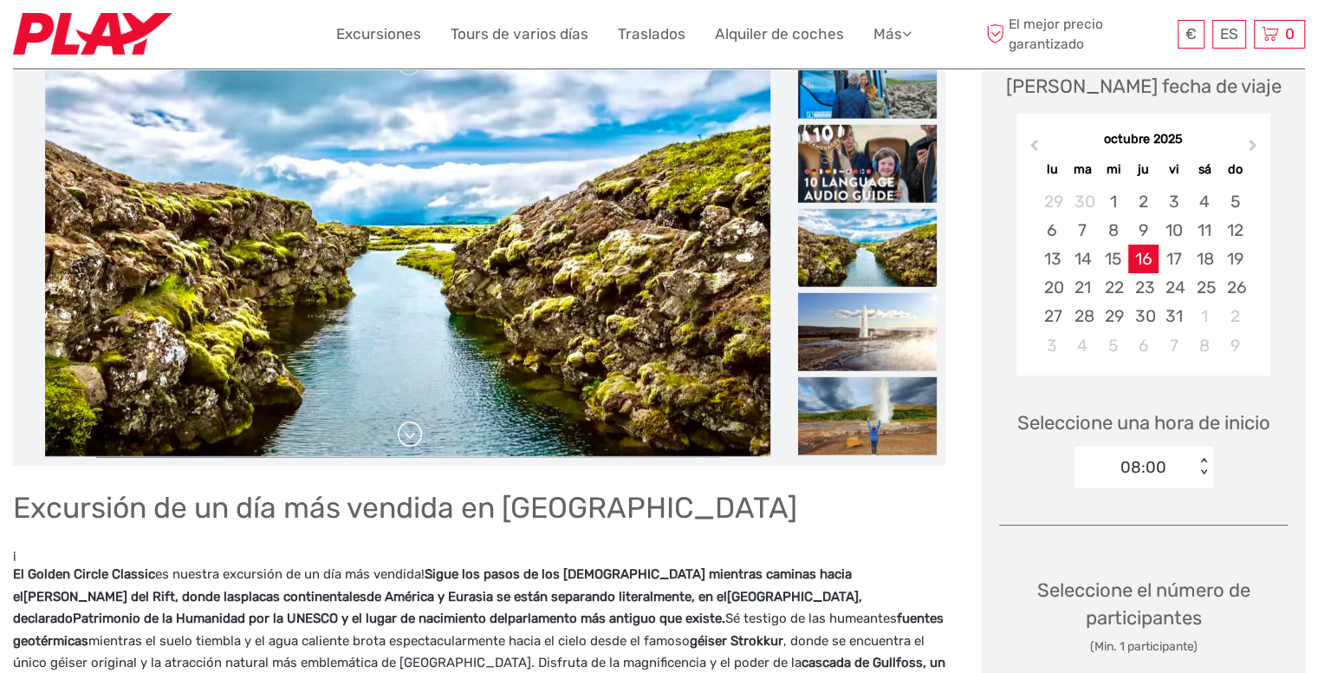
click at [412, 426] on link at bounding box center [410, 434] width 28 height 28
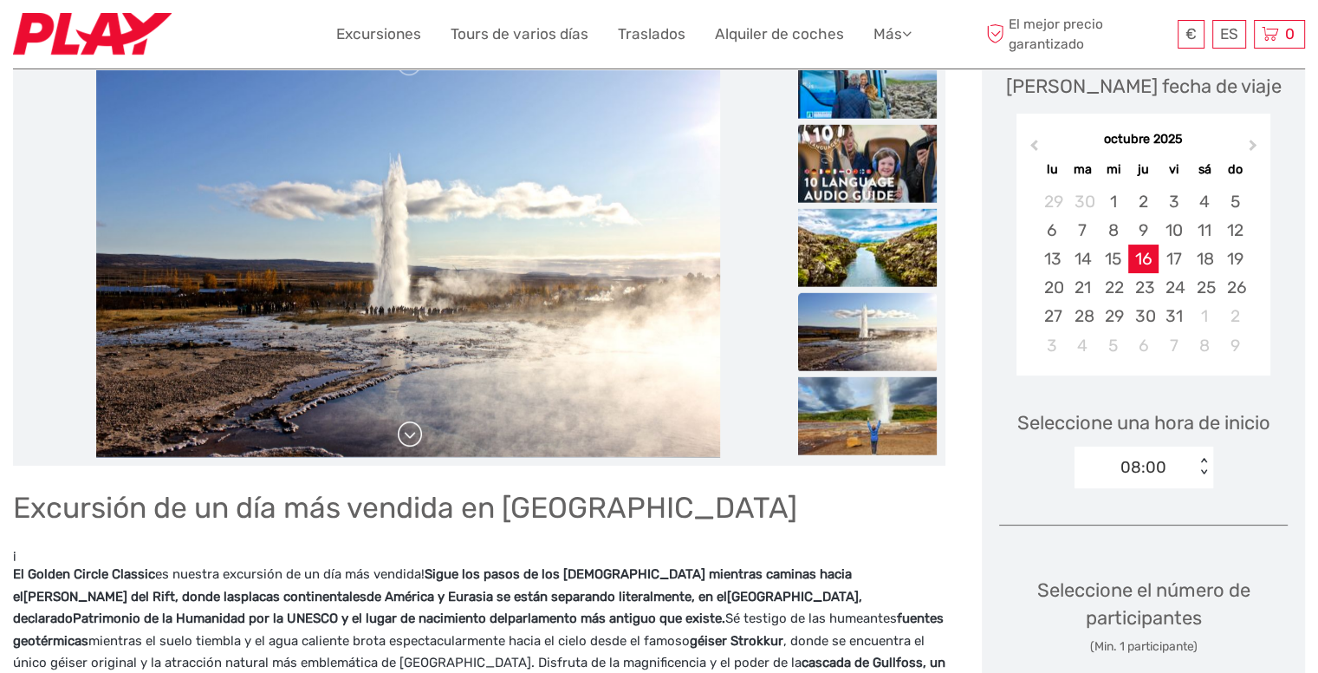
click at [412, 426] on link at bounding box center [410, 434] width 28 height 28
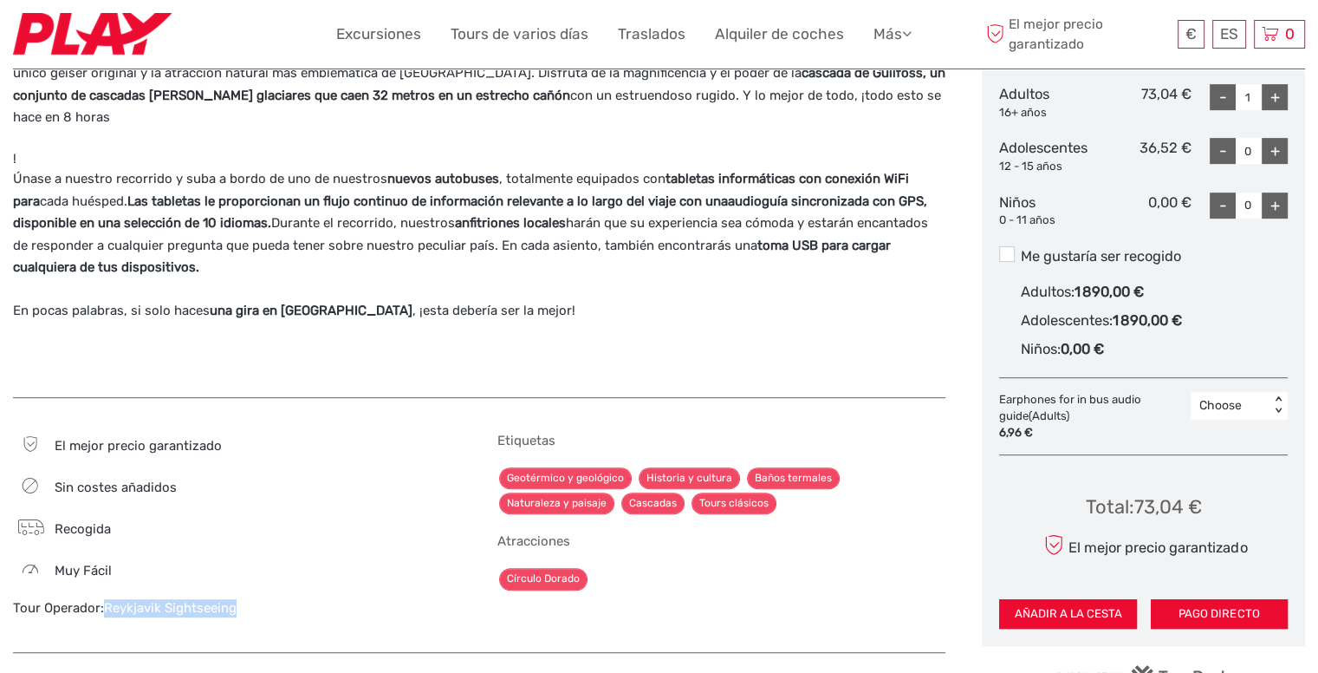
scroll to position [607, 0]
